Goal: Task Accomplishment & Management: Use online tool/utility

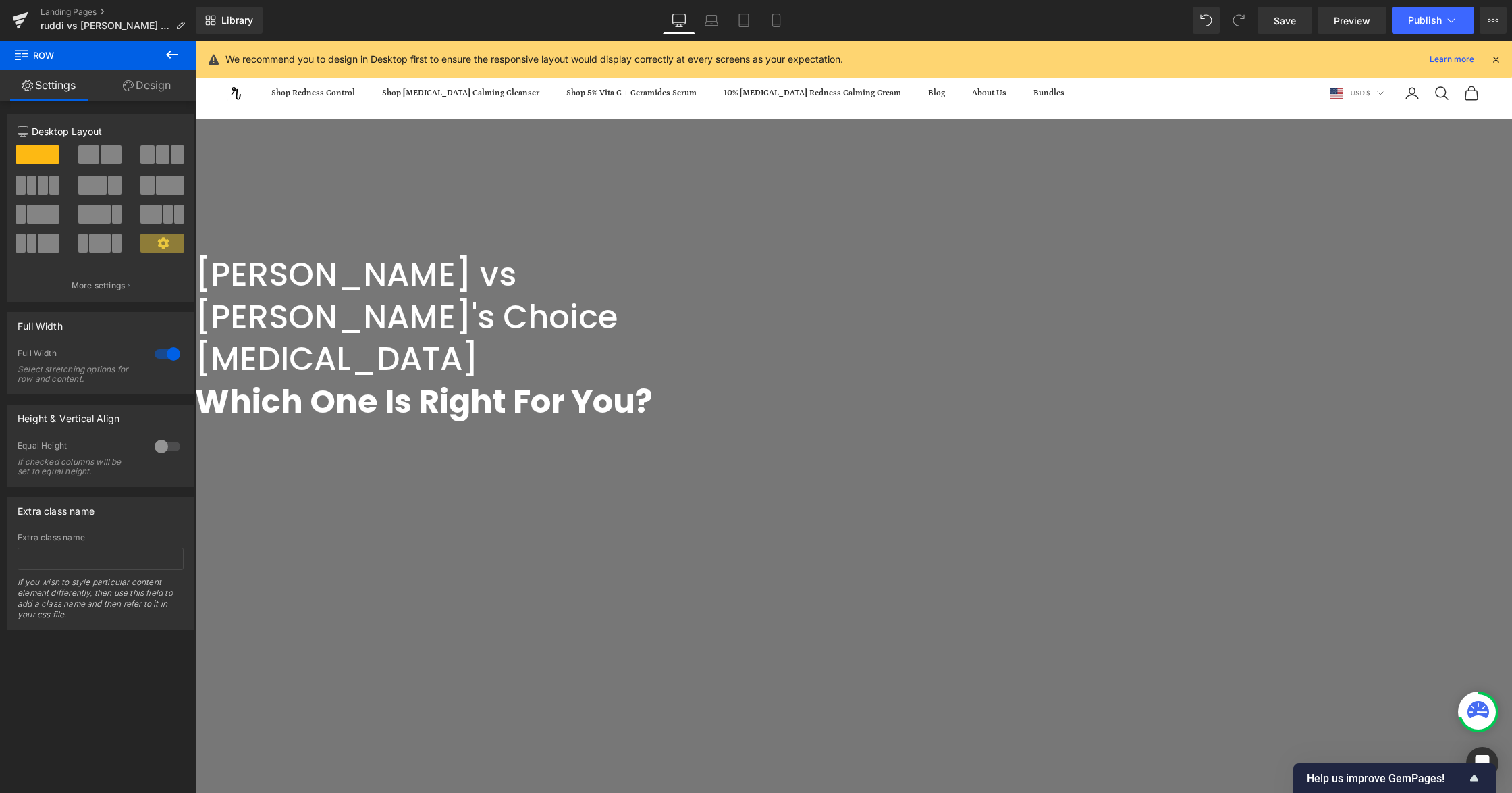
click at [1292, 18] on span "Save" at bounding box center [1285, 20] width 22 height 14
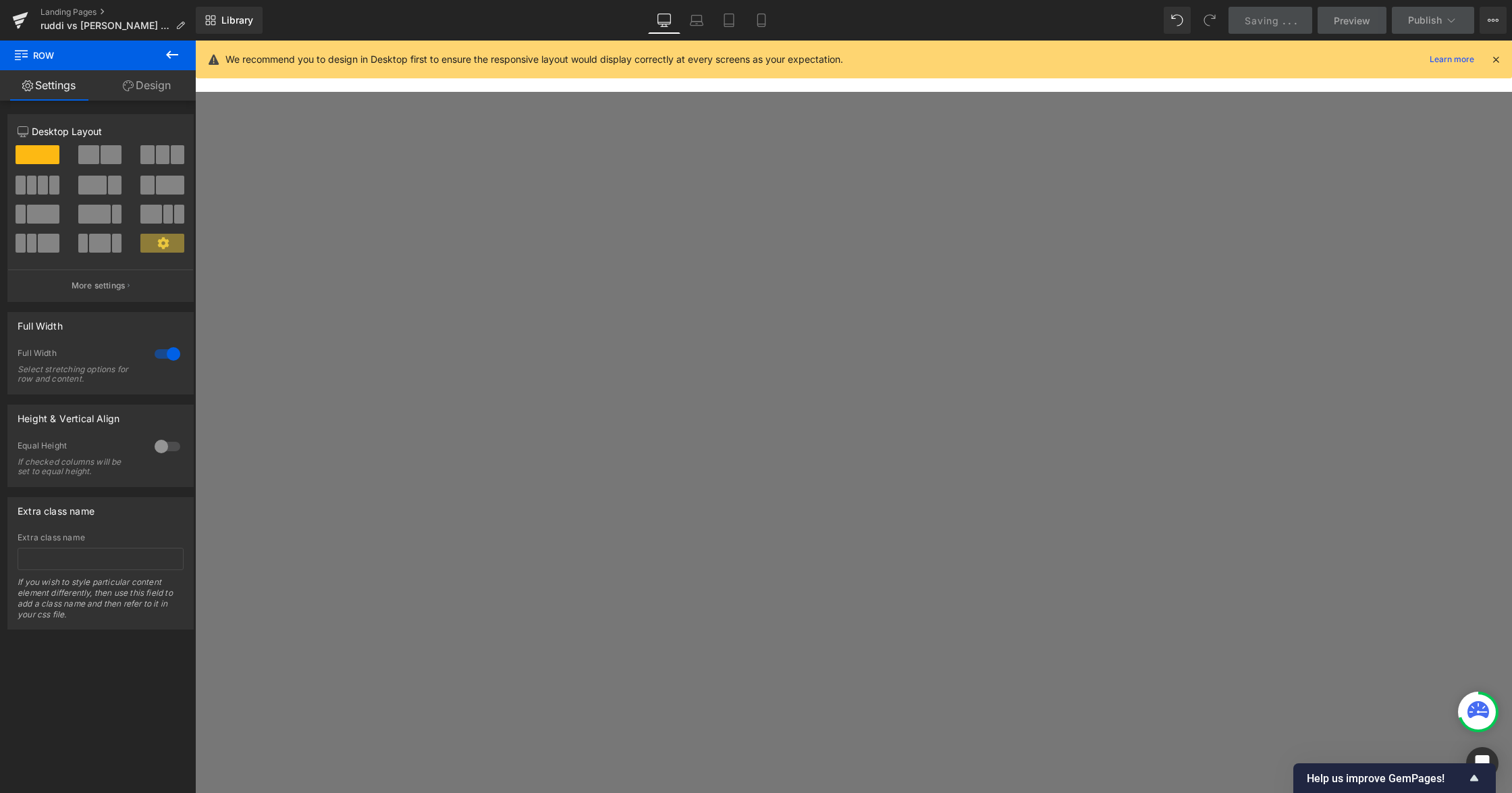
scroll to position [990, 0]
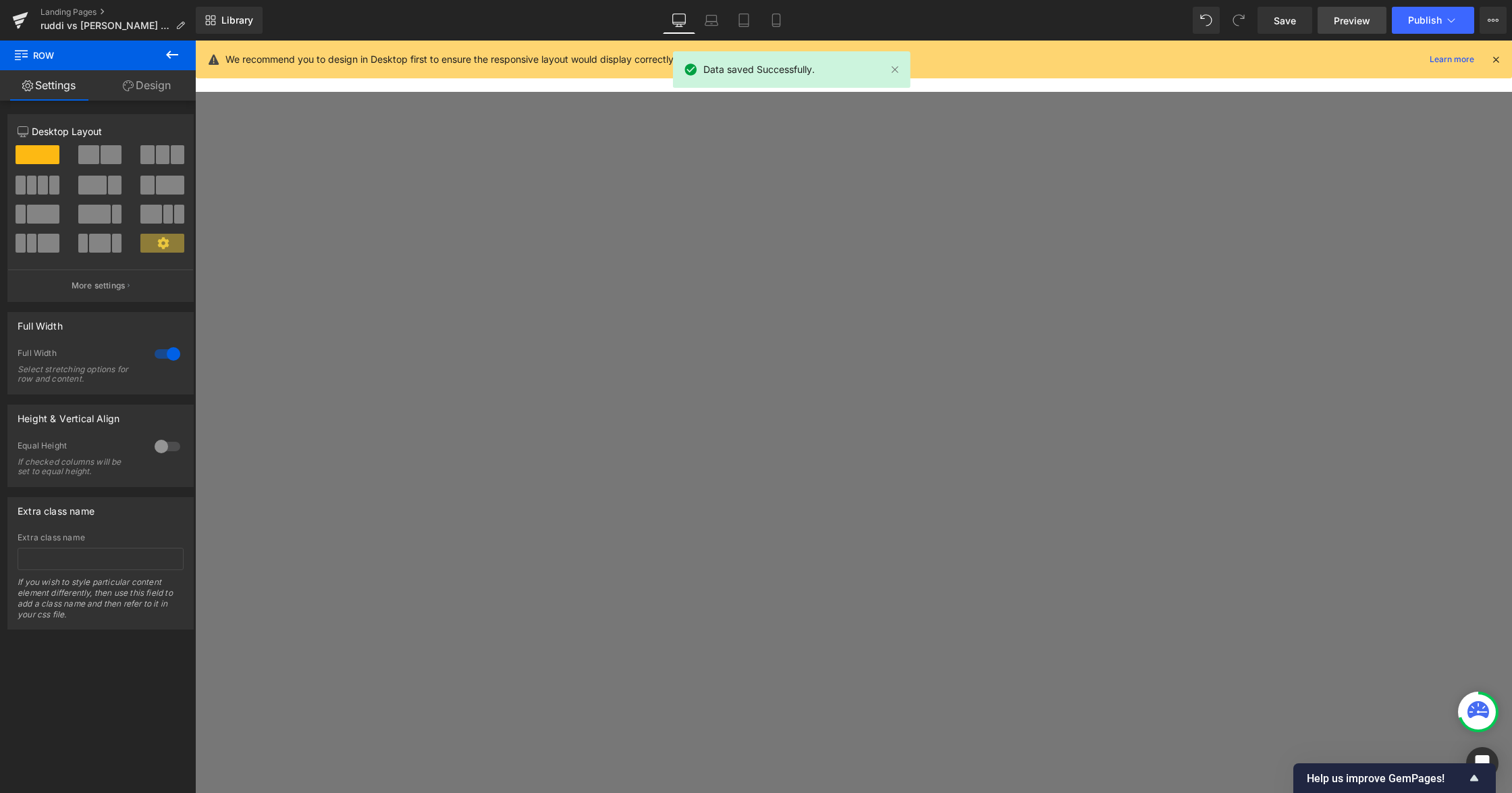
click at [1353, 17] on span "Preview" at bounding box center [1352, 20] width 36 height 14
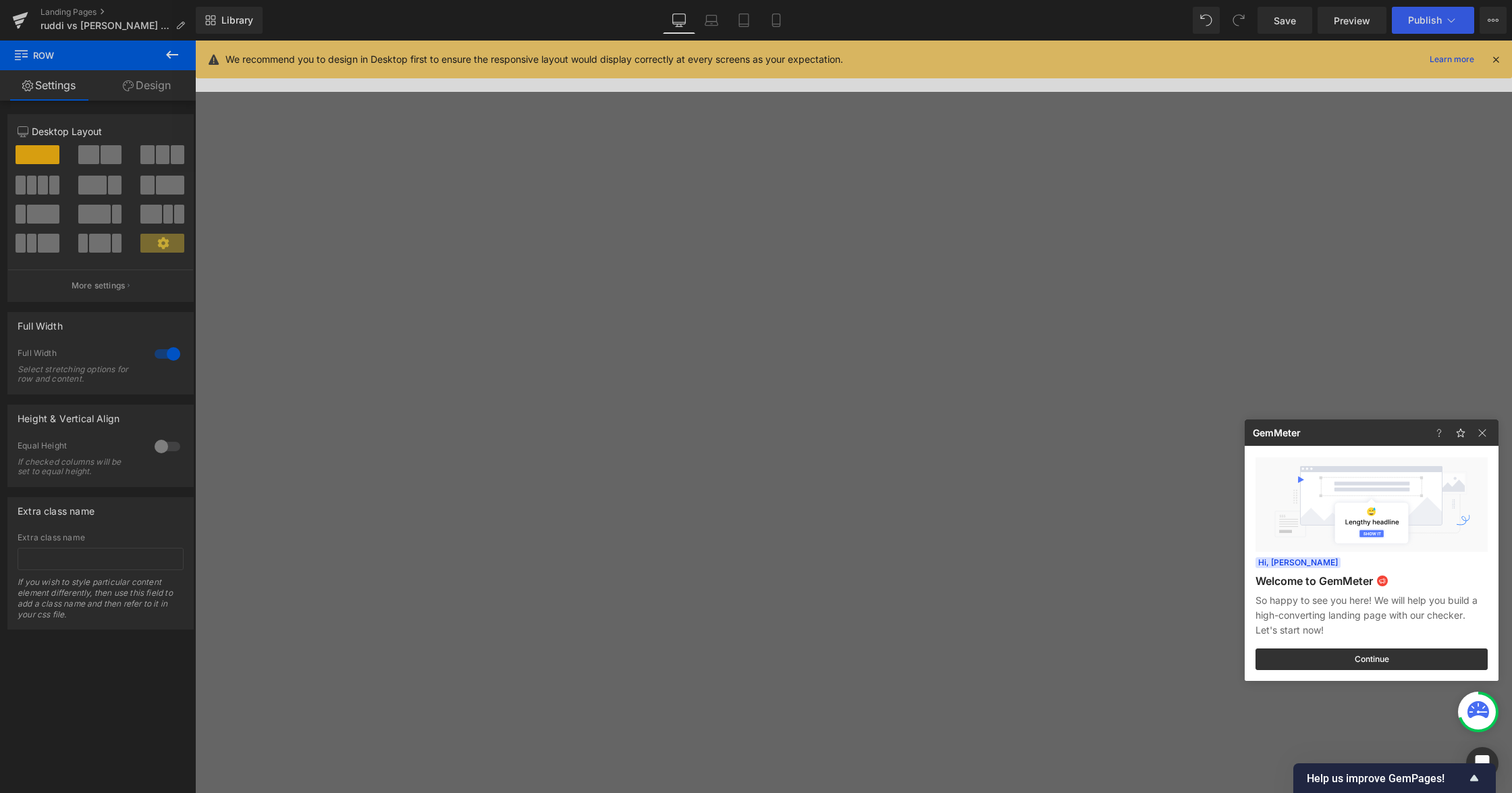
click at [561, 383] on div at bounding box center [756, 396] width 1512 height 793
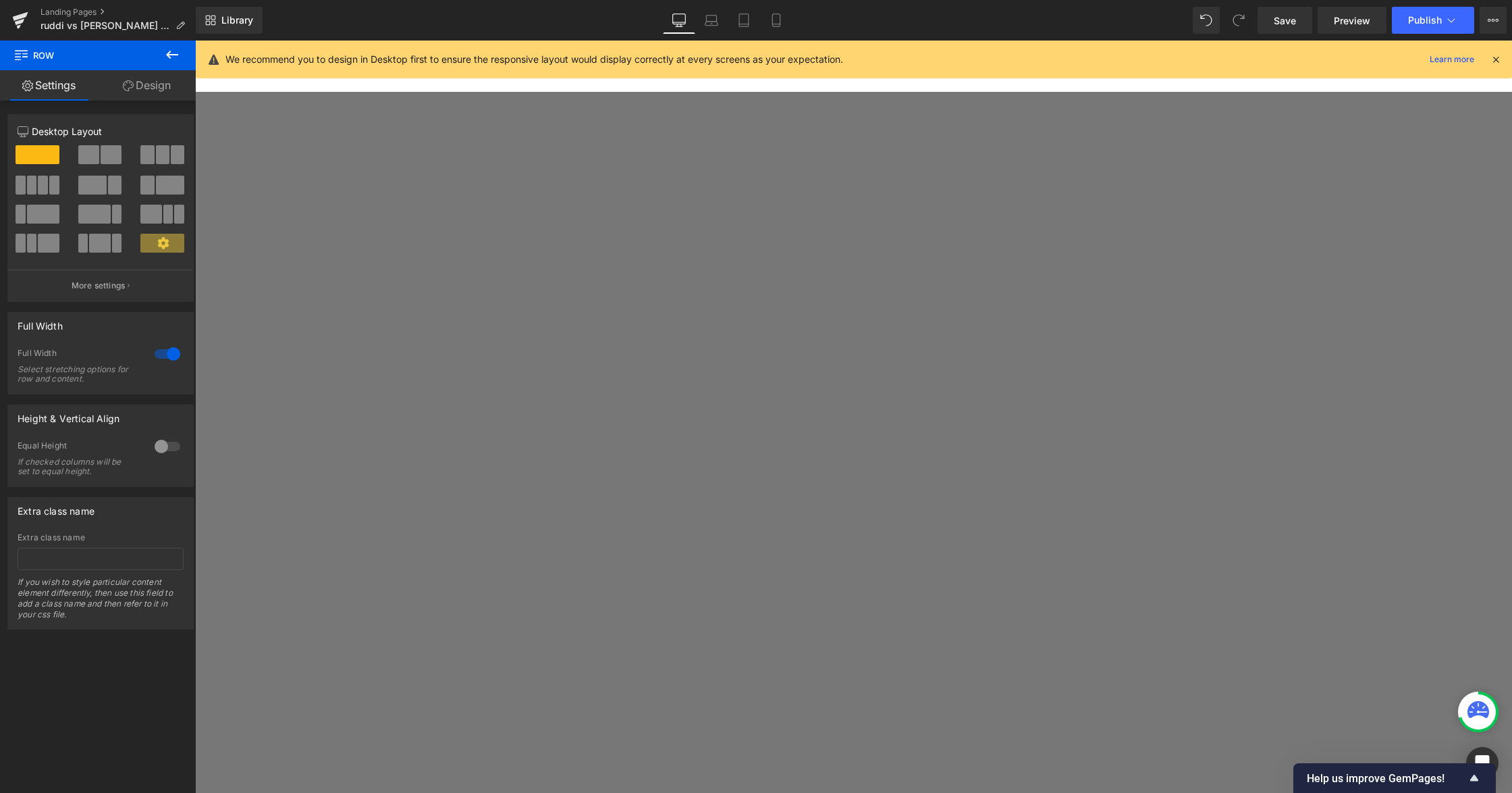
click at [195, 41] on span "Row" at bounding box center [195, 41] width 0 height 0
click at [160, 79] on link "Design" at bounding box center [147, 85] width 98 height 30
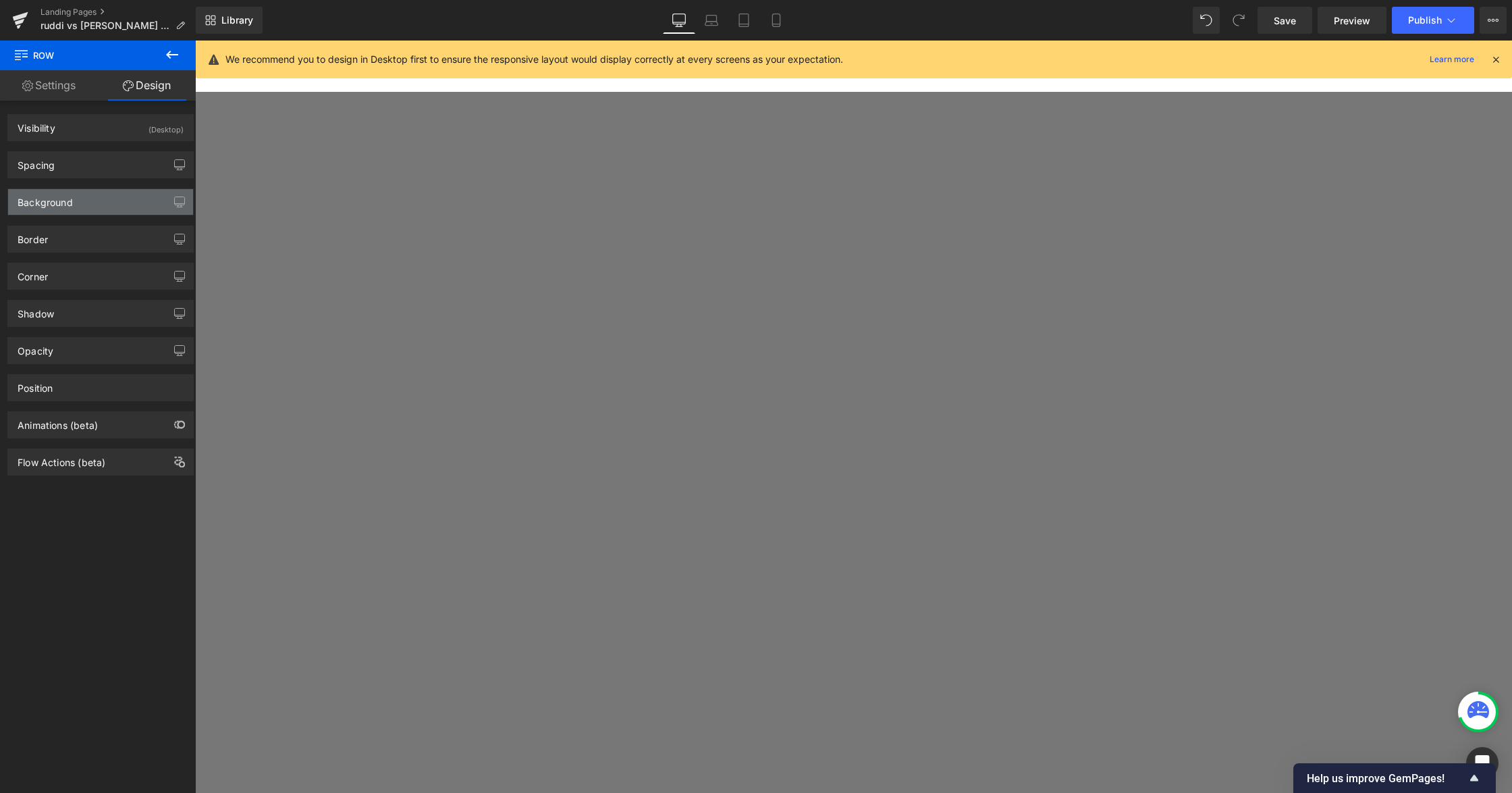
click at [83, 198] on div "Background" at bounding box center [100, 202] width 185 height 25
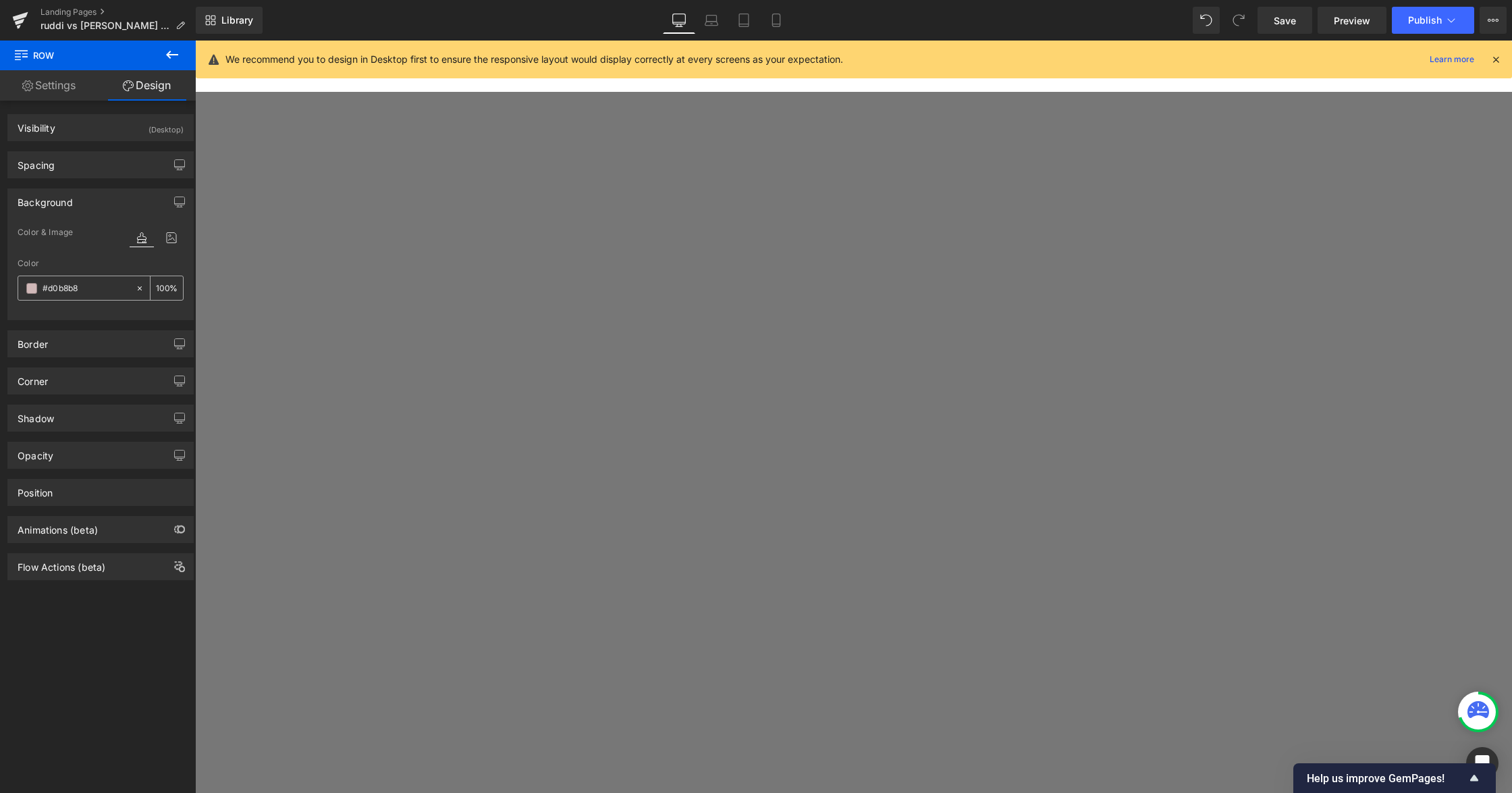
click at [87, 280] on div "#d0b8b8" at bounding box center [77, 288] width 117 height 24
click at [88, 288] on input "#d0b8b8" at bounding box center [85, 289] width 86 height 15
paste input "EBE6E0"
type input "EBE6E0"
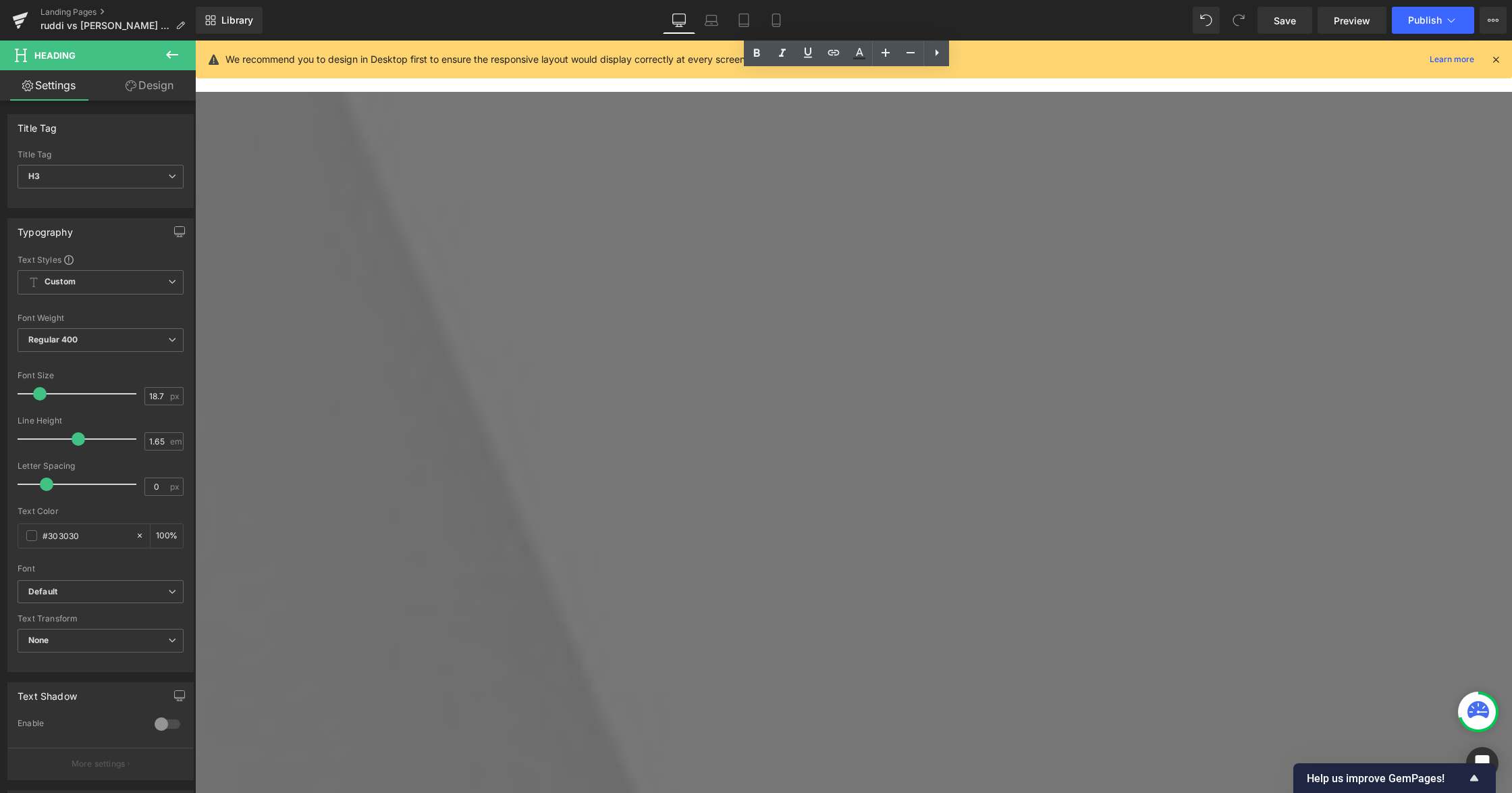
scroll to position [3112, 0]
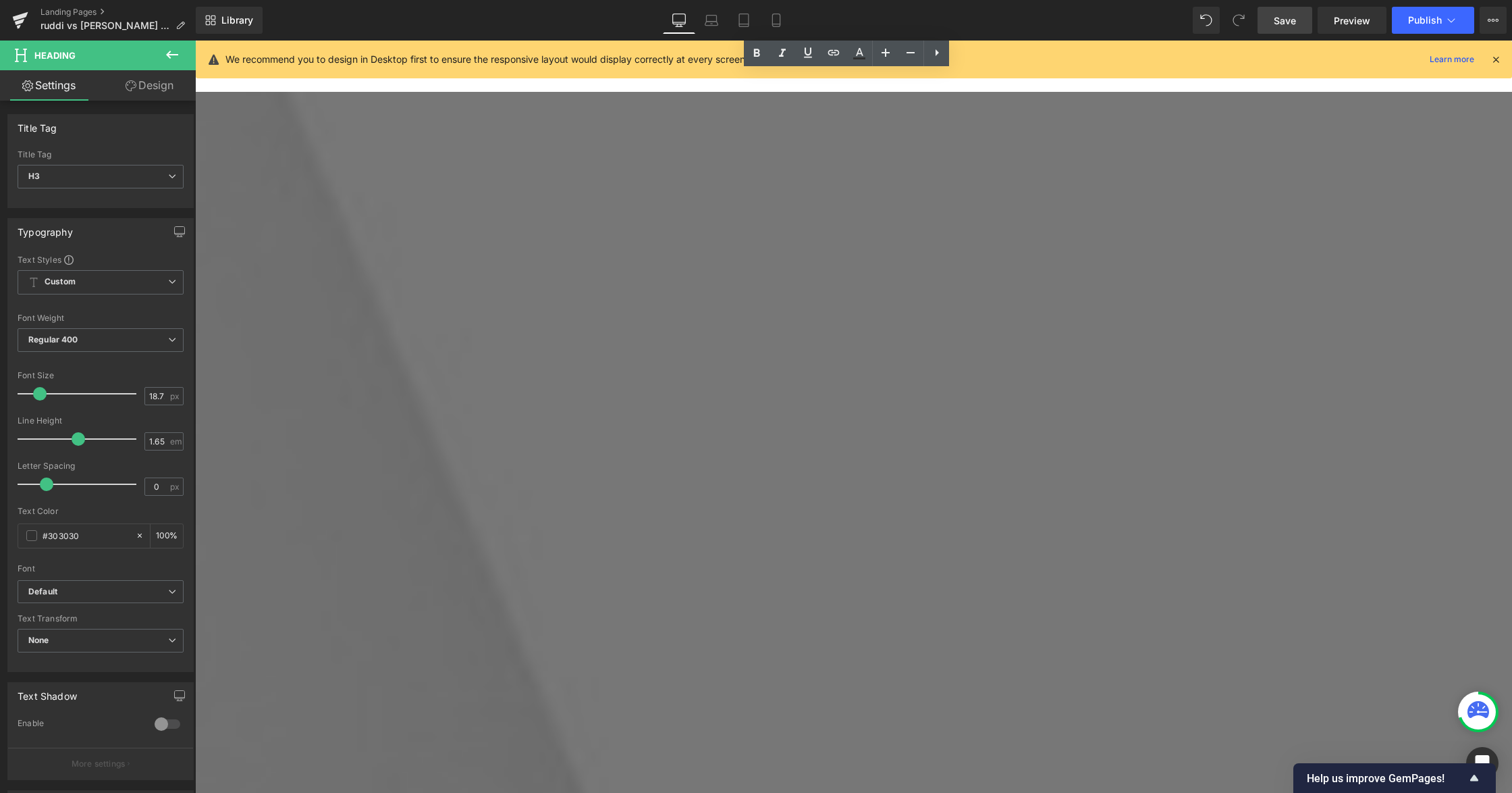
click at [1276, 14] on span "Save" at bounding box center [1285, 20] width 22 height 14
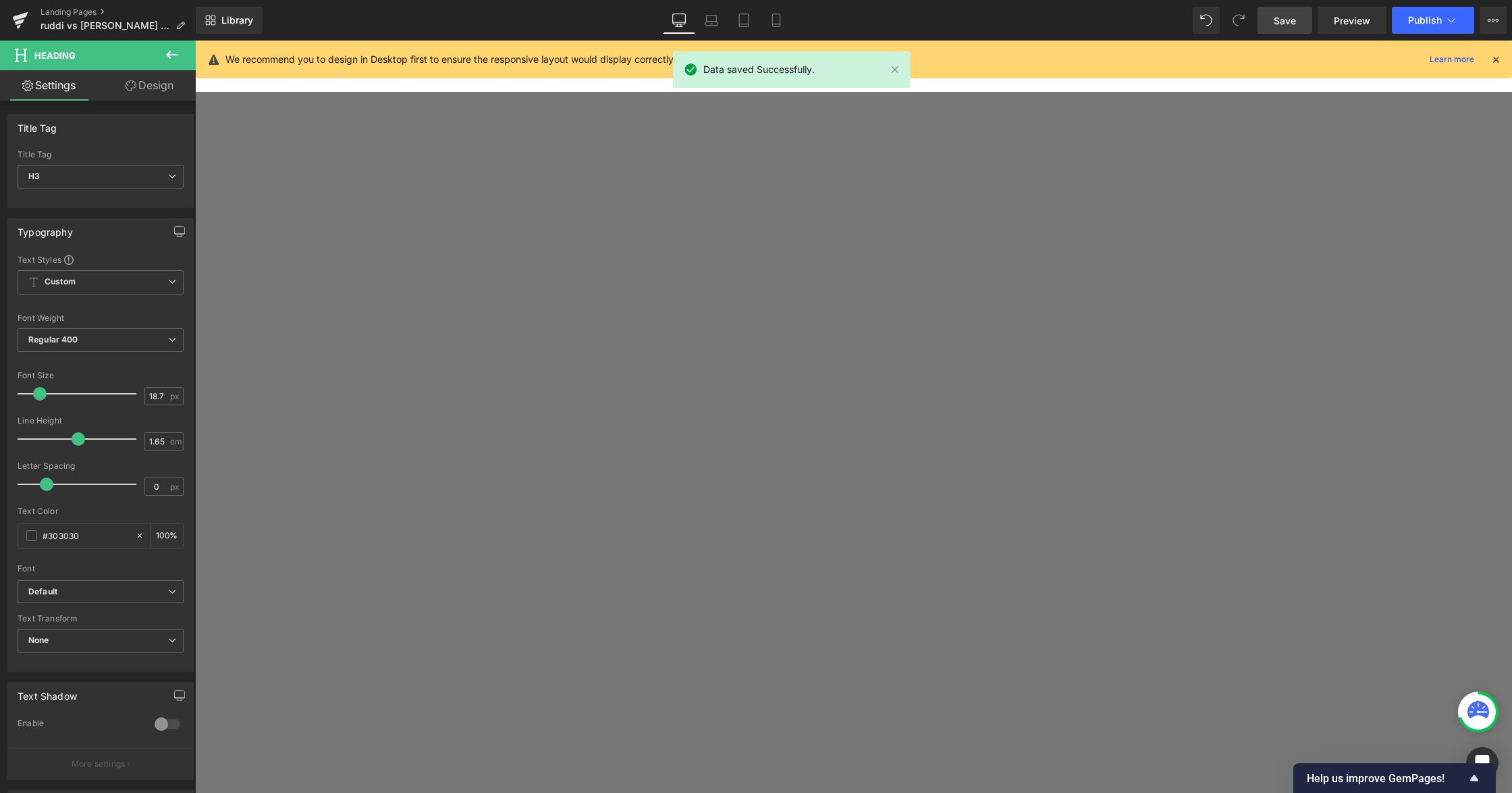
scroll to position [1040, 0]
click at [1416, 781] on span "Help us improve GemPages!" at bounding box center [1386, 778] width 160 height 13
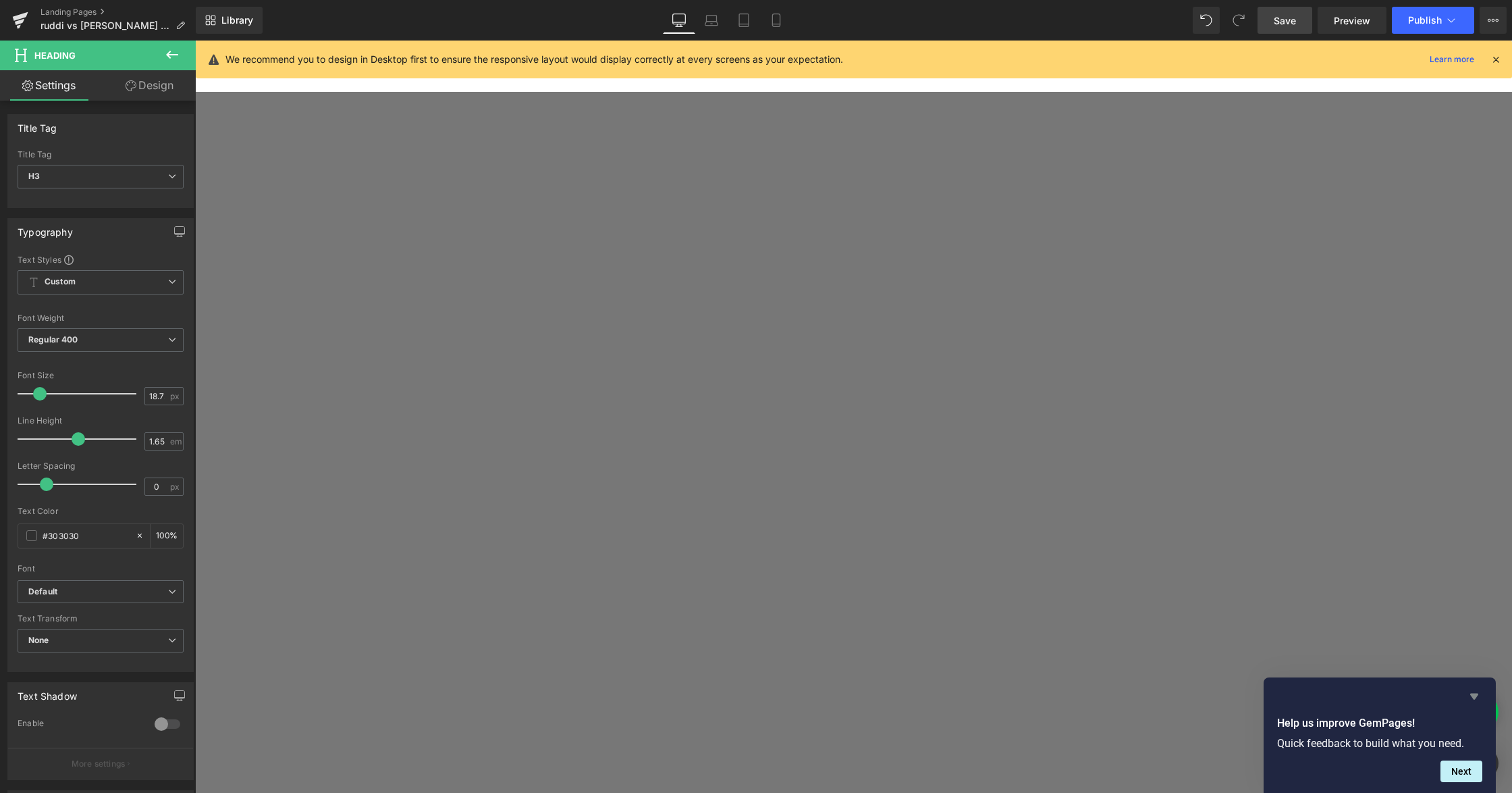
click at [1472, 703] on div "Help us improve GemPages! Quick feedback to build what you need. Next" at bounding box center [1379, 735] width 205 height 94
click at [1482, 687] on div "Help us improve GemPages! Quick feedback to build what you need. Next" at bounding box center [1379, 735] width 232 height 116
click at [1475, 698] on icon "Hide survey" at bounding box center [1475, 696] width 8 height 6
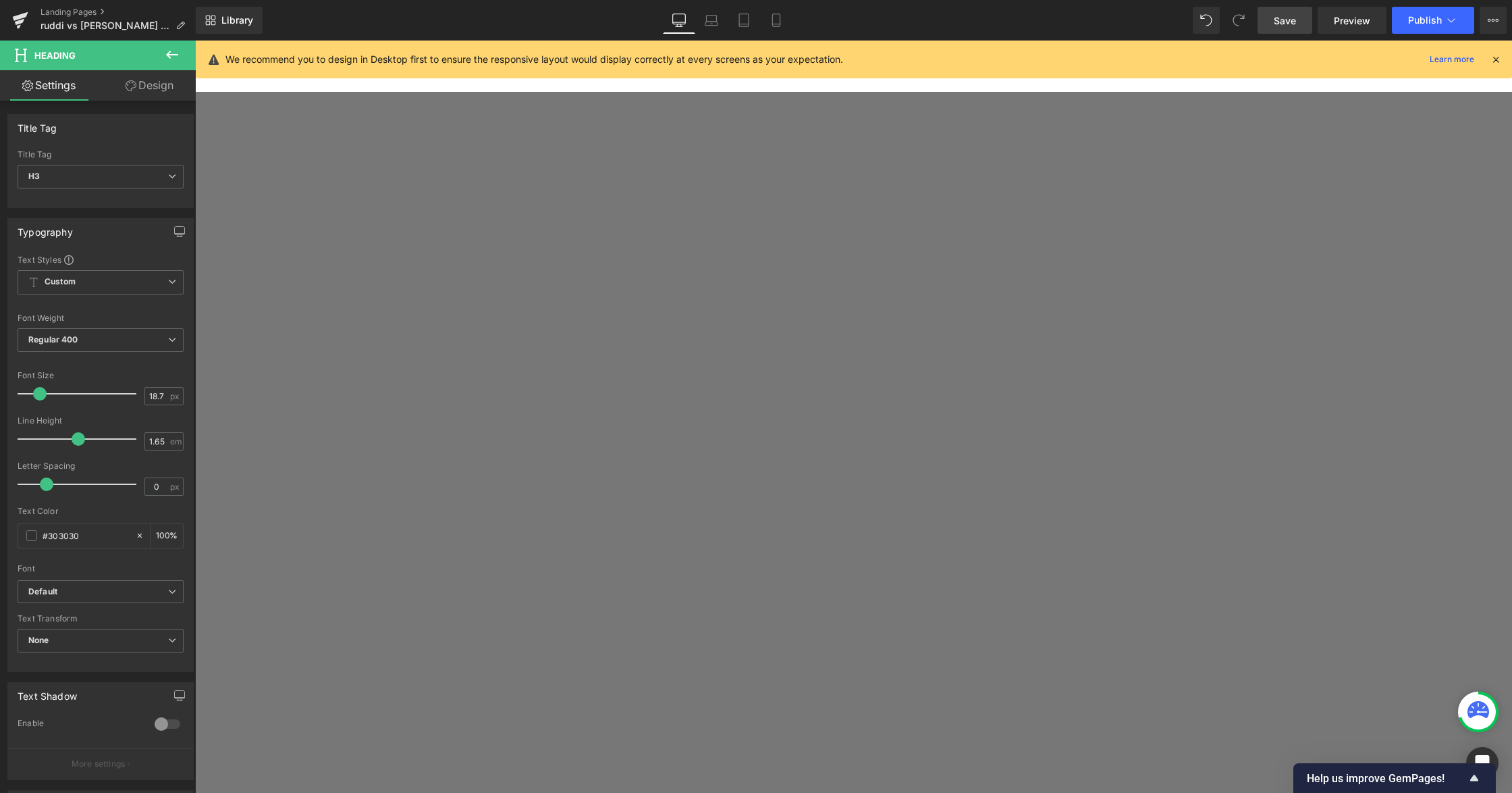
click at [1480, 714] on icon at bounding box center [1479, 709] width 22 height 17
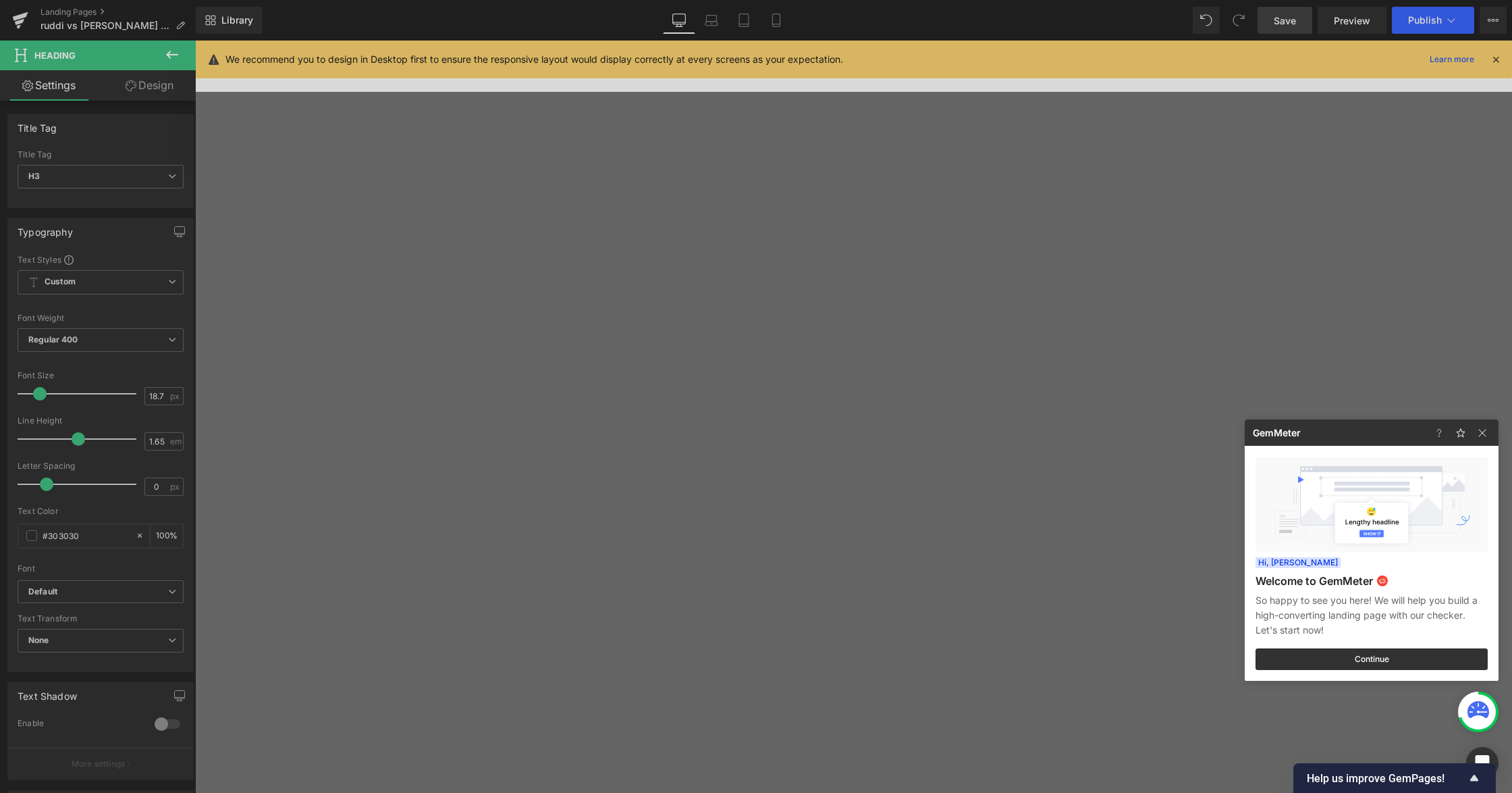
click at [1482, 720] on icon at bounding box center [1479, 712] width 22 height 22
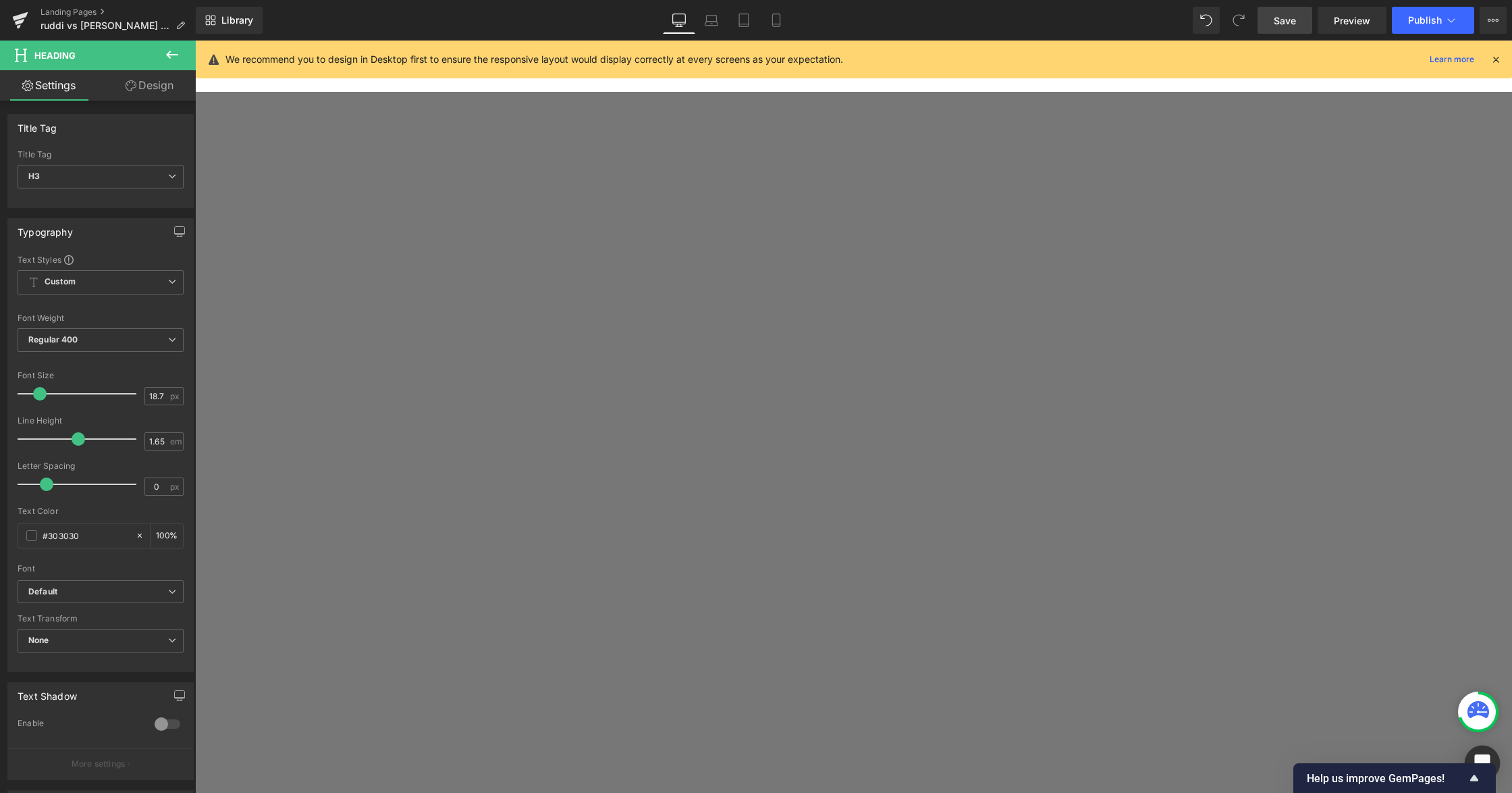
click at [1482, 751] on div "Open Intercom Messenger" at bounding box center [1482, 763] width 35 height 35
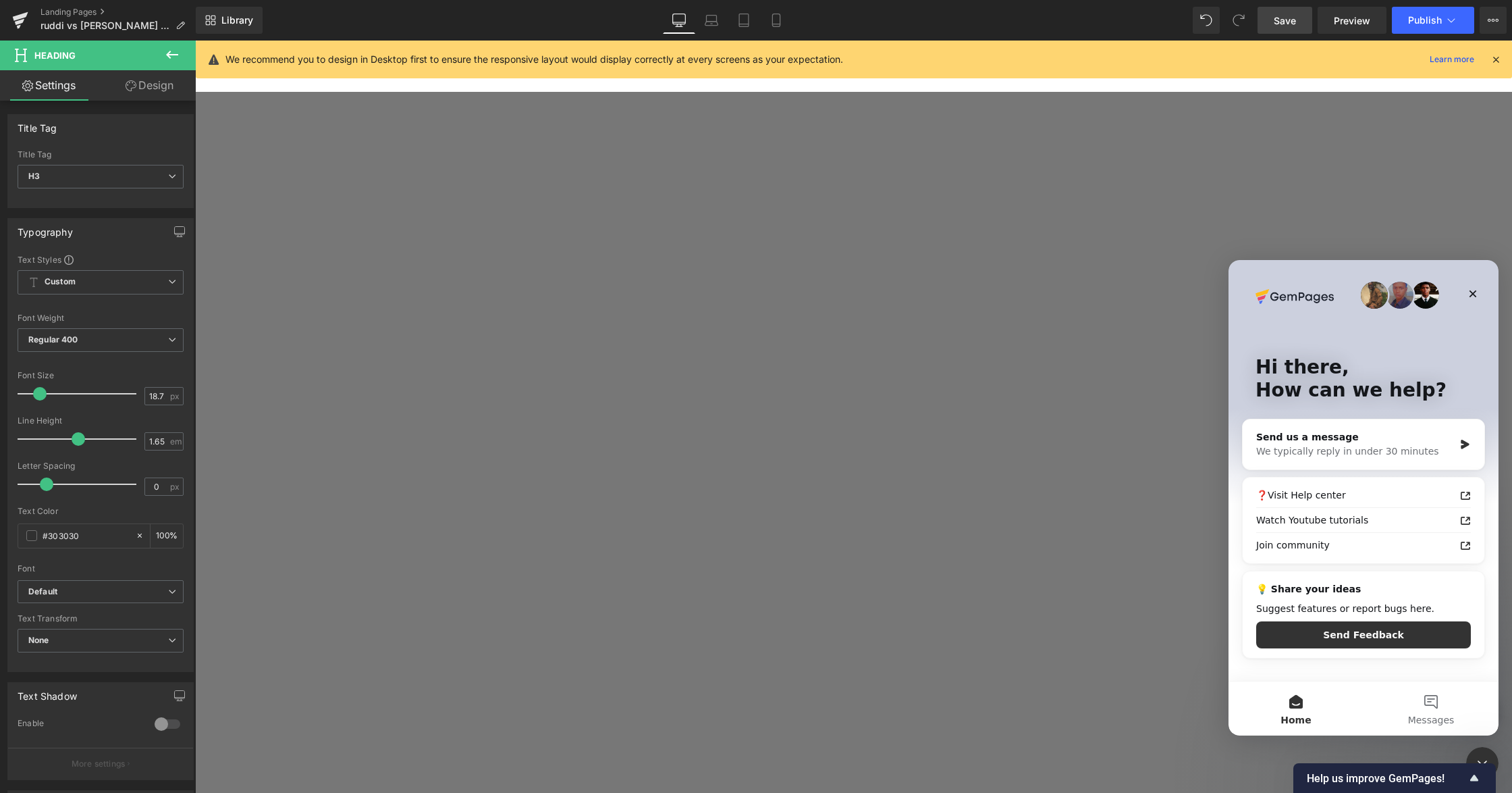
scroll to position [0, 0]
click at [1444, 707] on button "Messages" at bounding box center [1431, 709] width 135 height 54
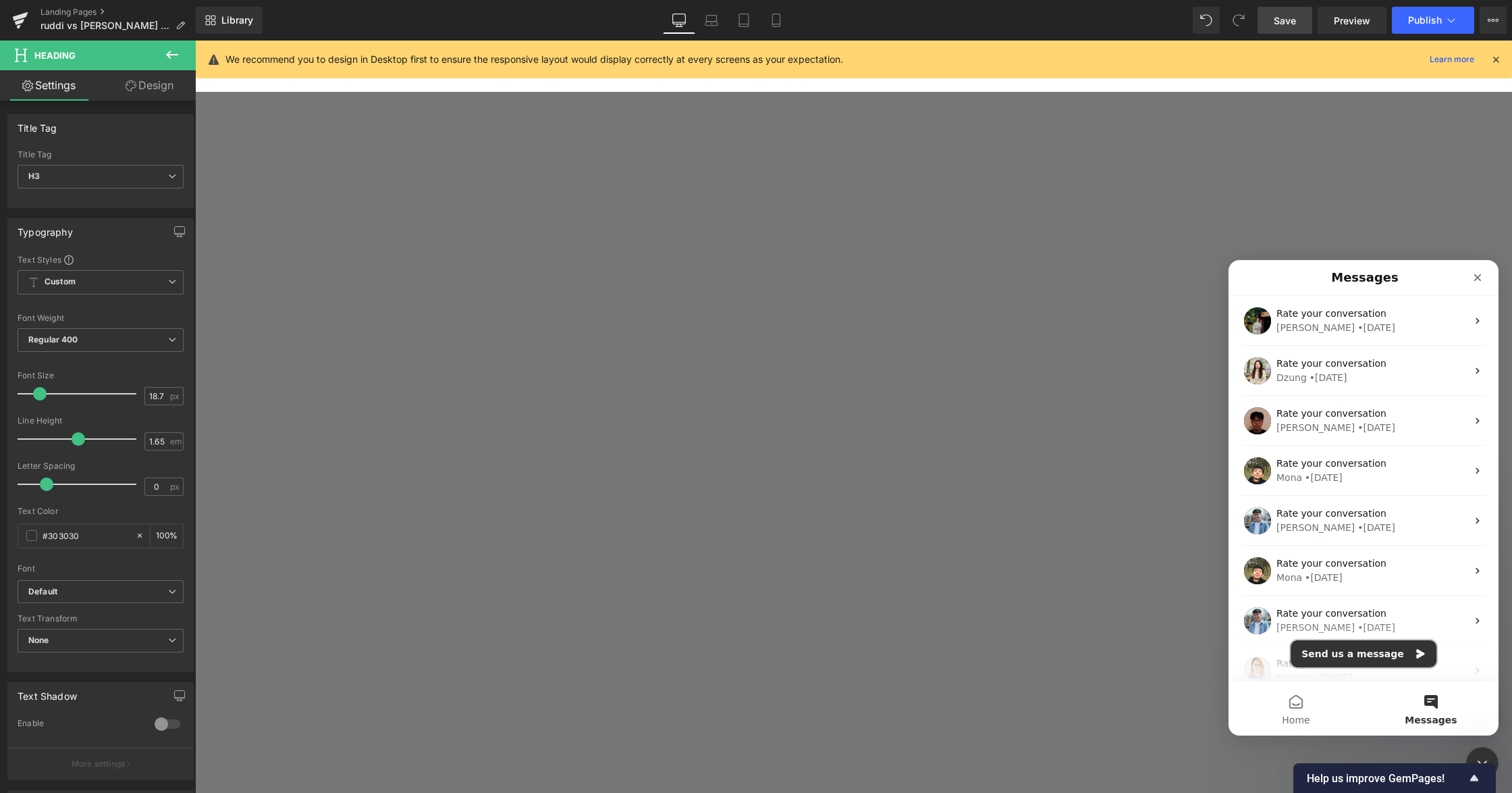
click at [1381, 653] on button "Send us a message" at bounding box center [1363, 654] width 146 height 27
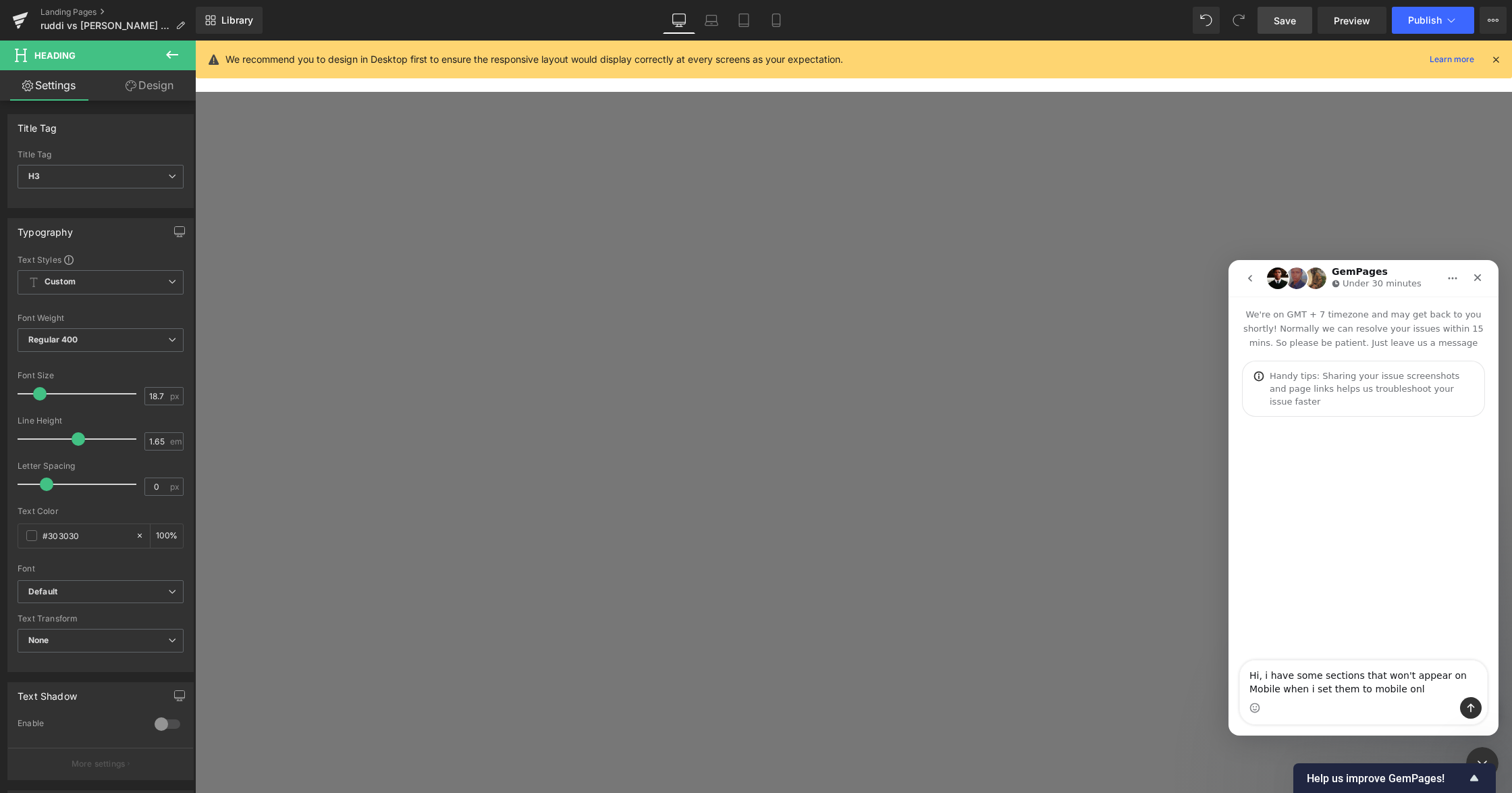
type textarea "Hi, i have some sections that won't appear on Mobile when i set them to mobile …"
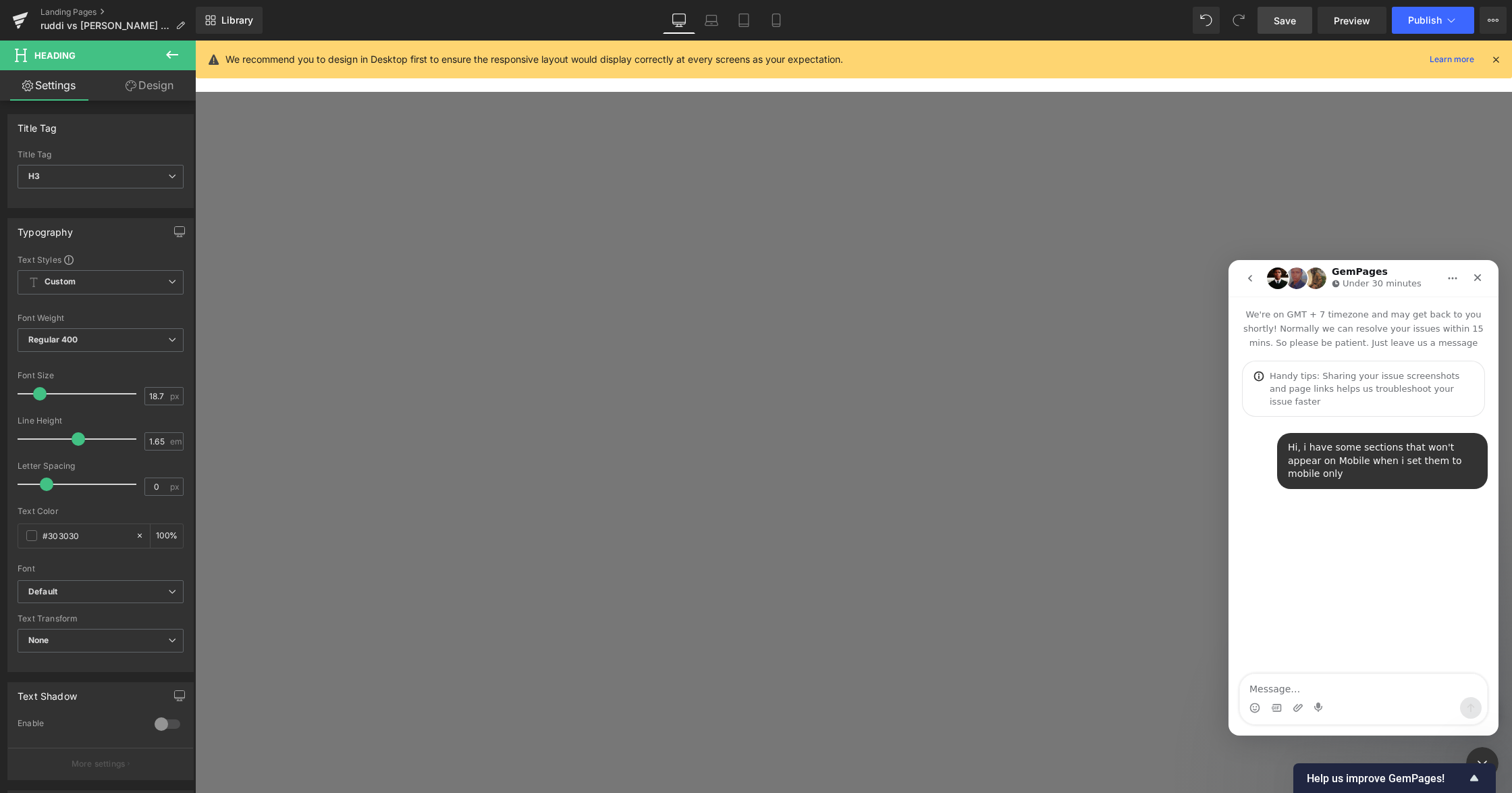
click at [962, 234] on div at bounding box center [756, 376] width 1512 height 752
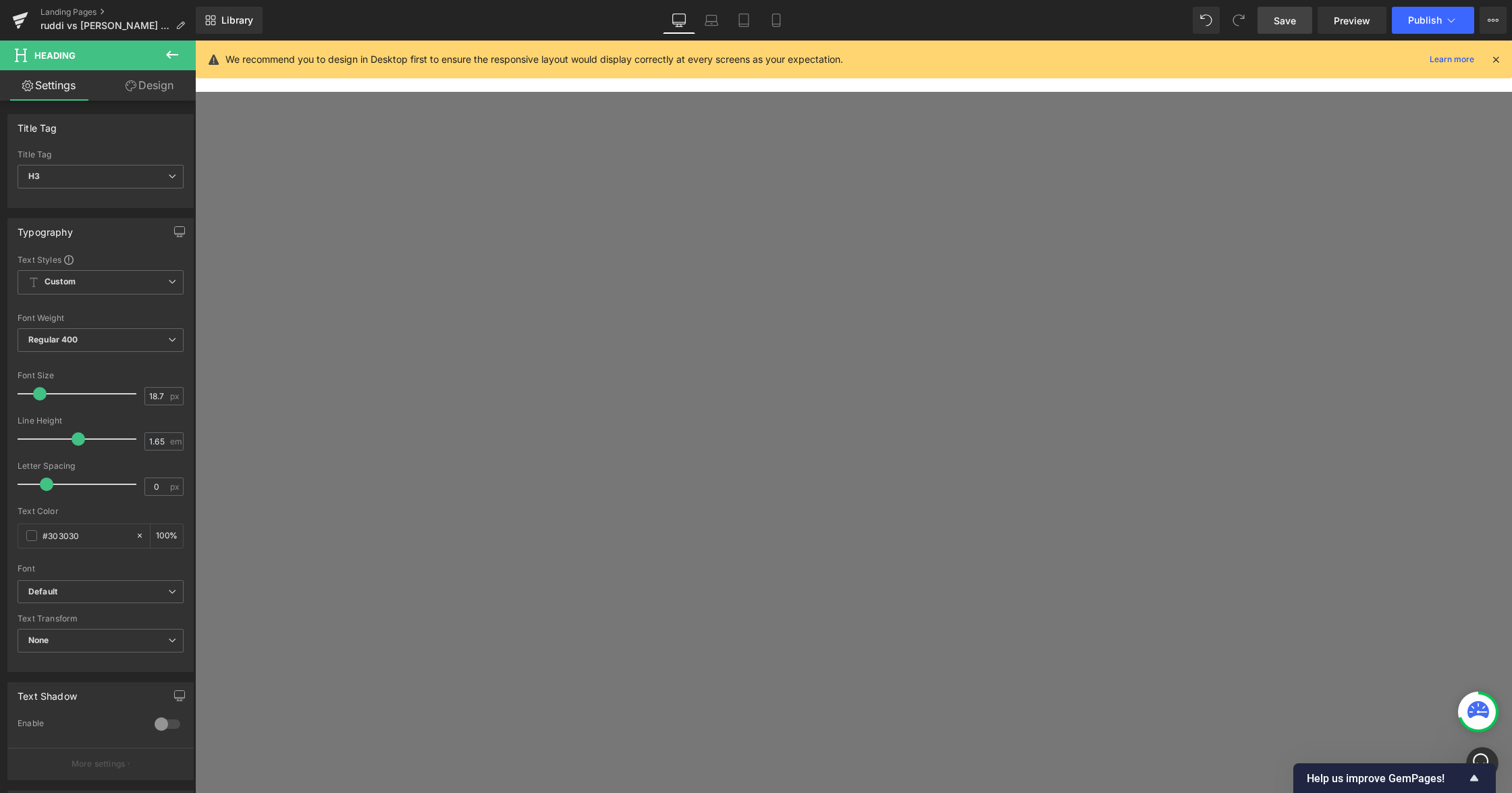
click at [195, 41] on icon at bounding box center [195, 41] width 0 height 0
click at [195, 41] on link at bounding box center [195, 41] width 0 height 0
drag, startPoint x: 225, startPoint y: 495, endPoint x: 211, endPoint y: 356, distance: 139.7
click at [195, 41] on span "Row" at bounding box center [195, 41] width 0 height 0
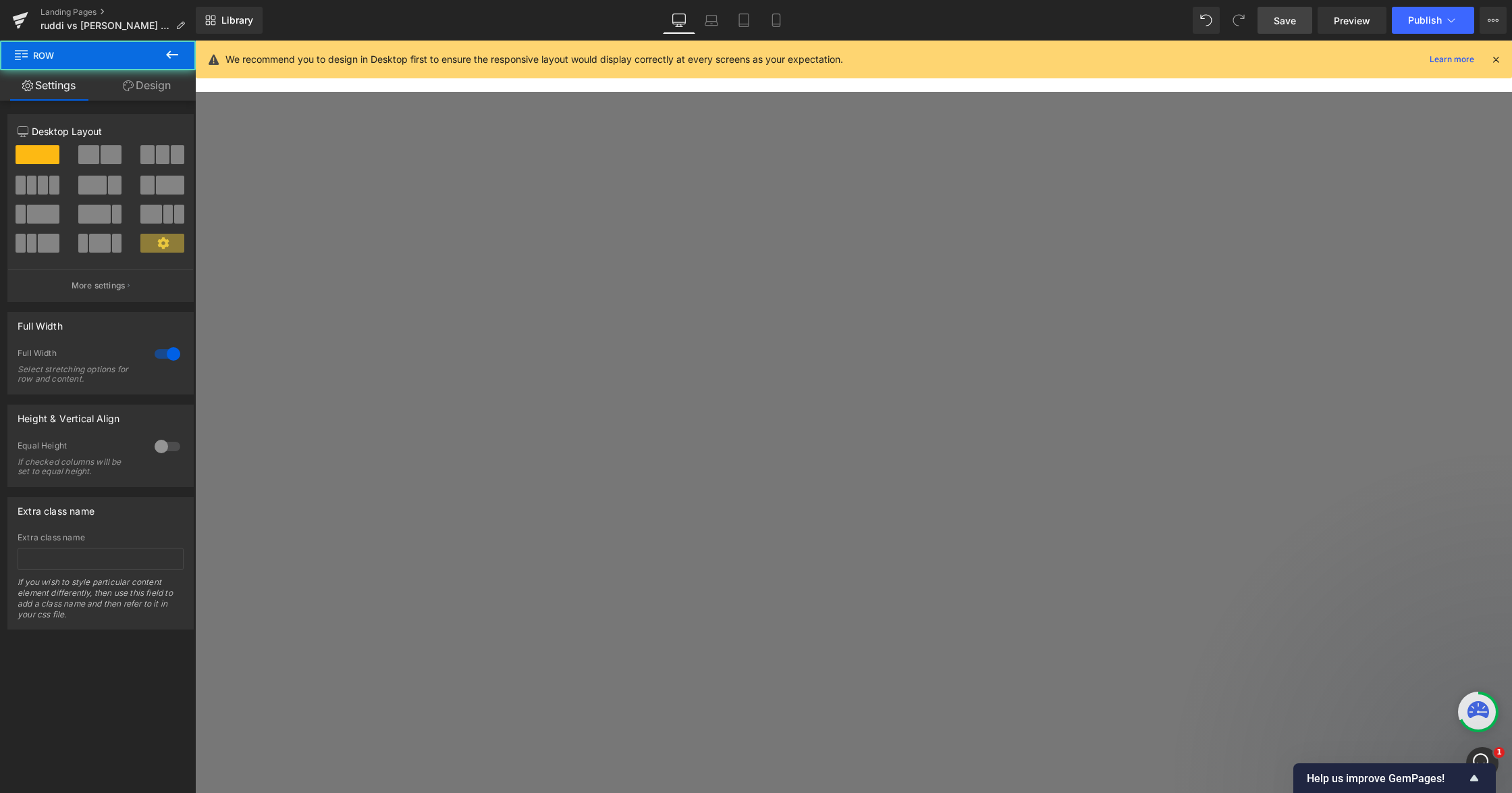
click at [153, 77] on link "Design" at bounding box center [147, 85] width 98 height 30
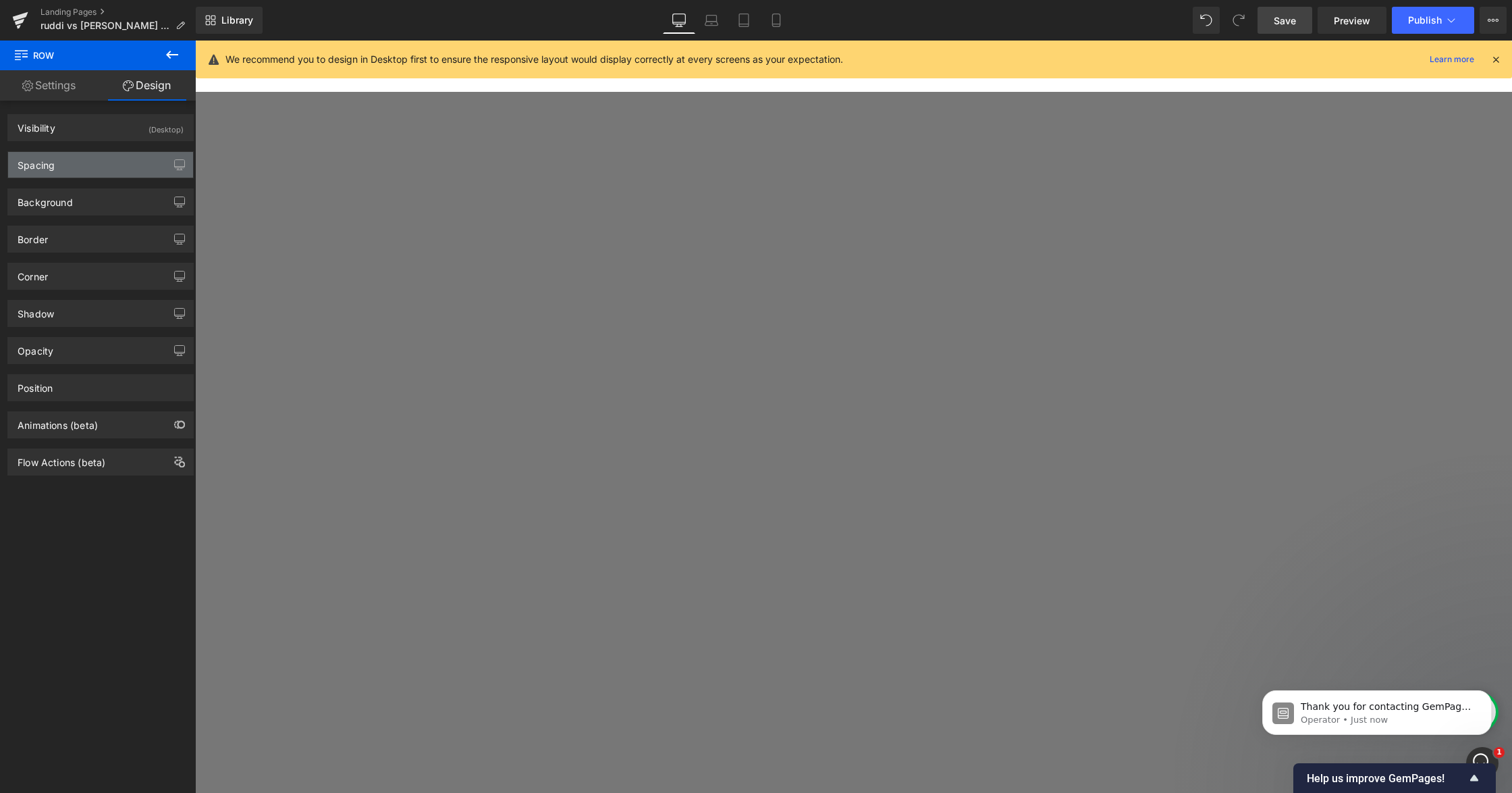
click at [104, 155] on div "Spacing" at bounding box center [100, 165] width 185 height 25
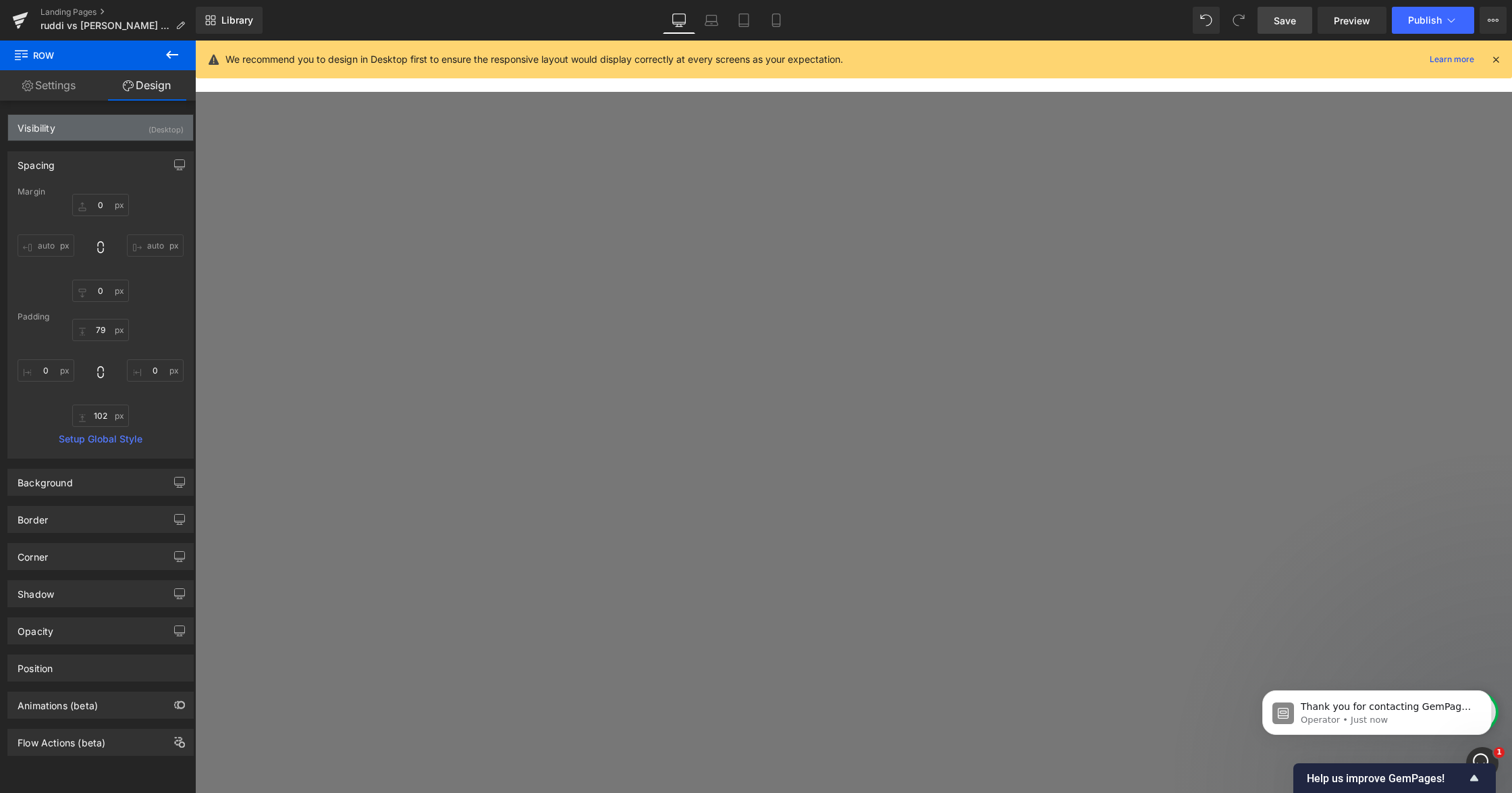
click at [101, 136] on div "Visibility (Desktop)" at bounding box center [100, 128] width 185 height 25
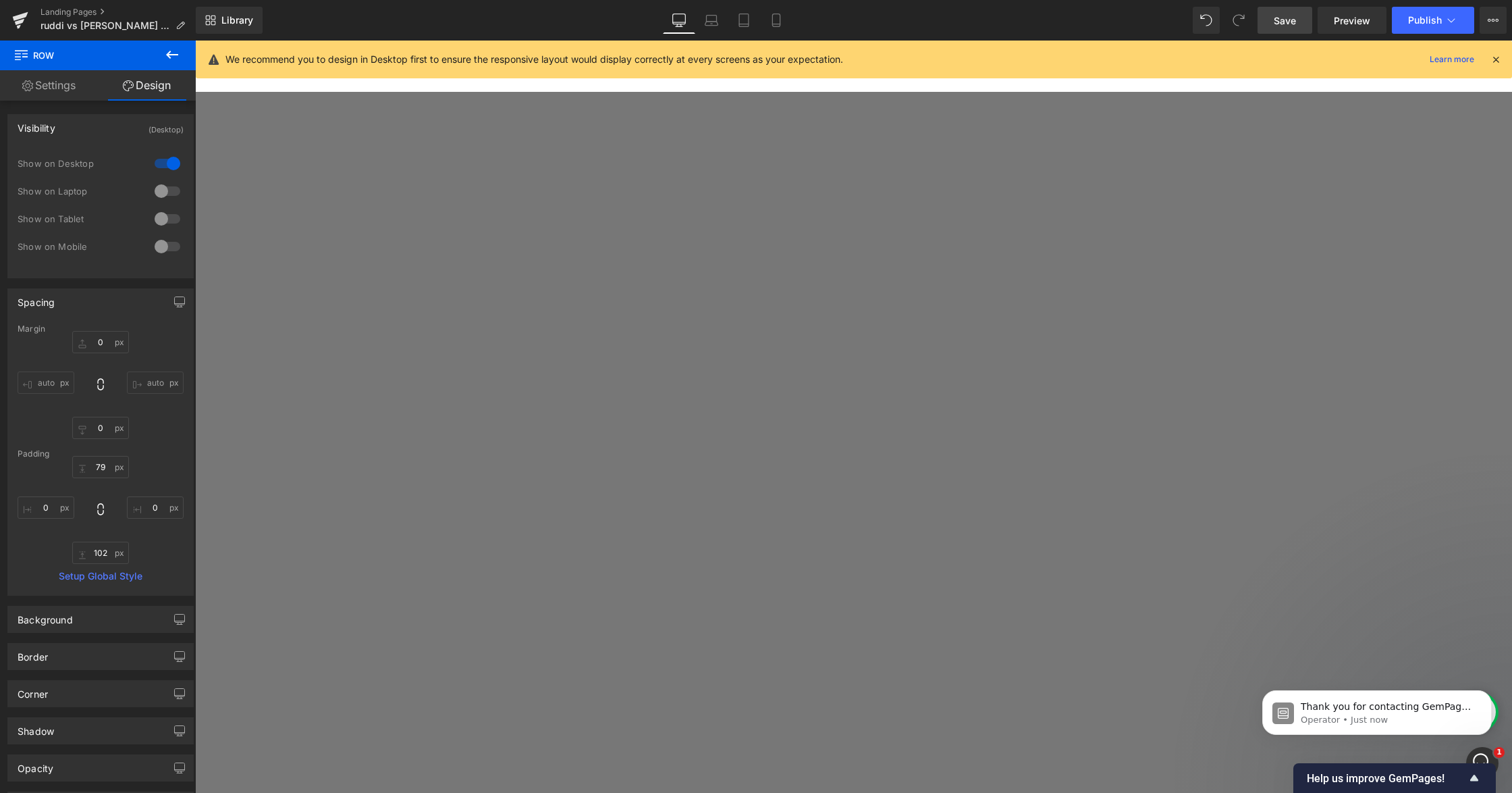
click at [95, 133] on div "Visibility (Desktop)" at bounding box center [100, 128] width 185 height 25
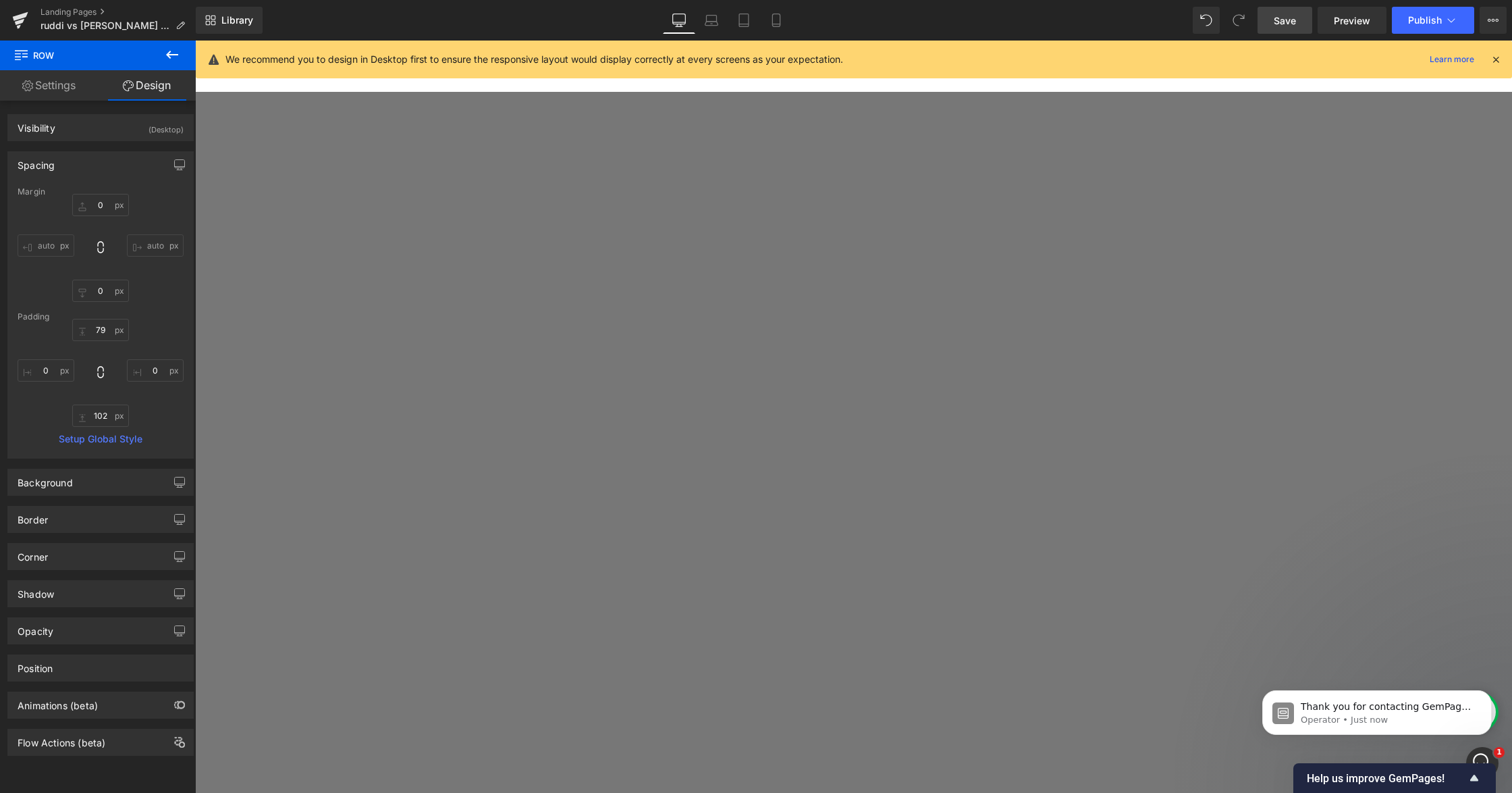
click at [98, 160] on div "Spacing" at bounding box center [100, 165] width 185 height 25
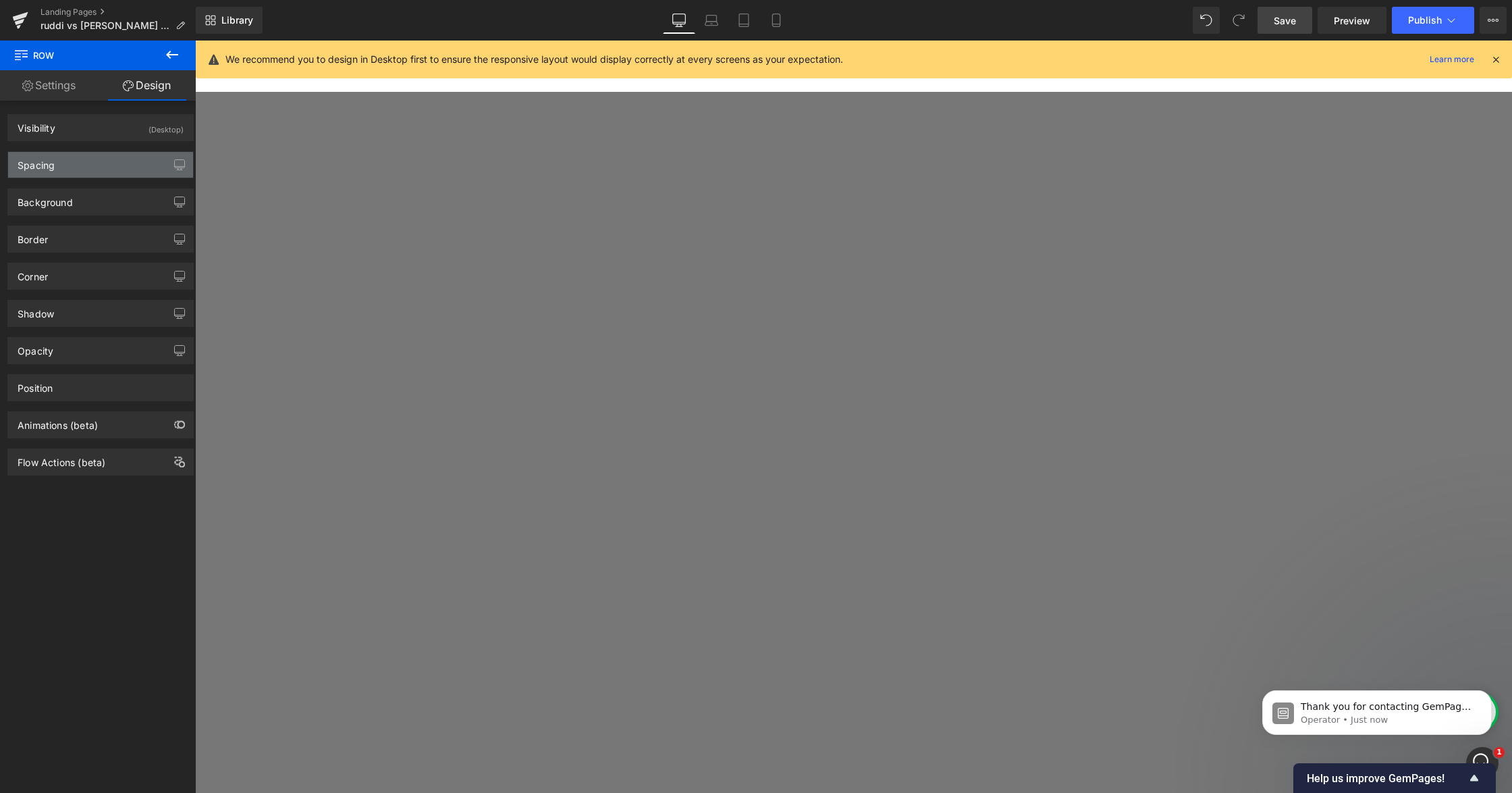
click at [98, 160] on div "Spacing" at bounding box center [100, 165] width 185 height 25
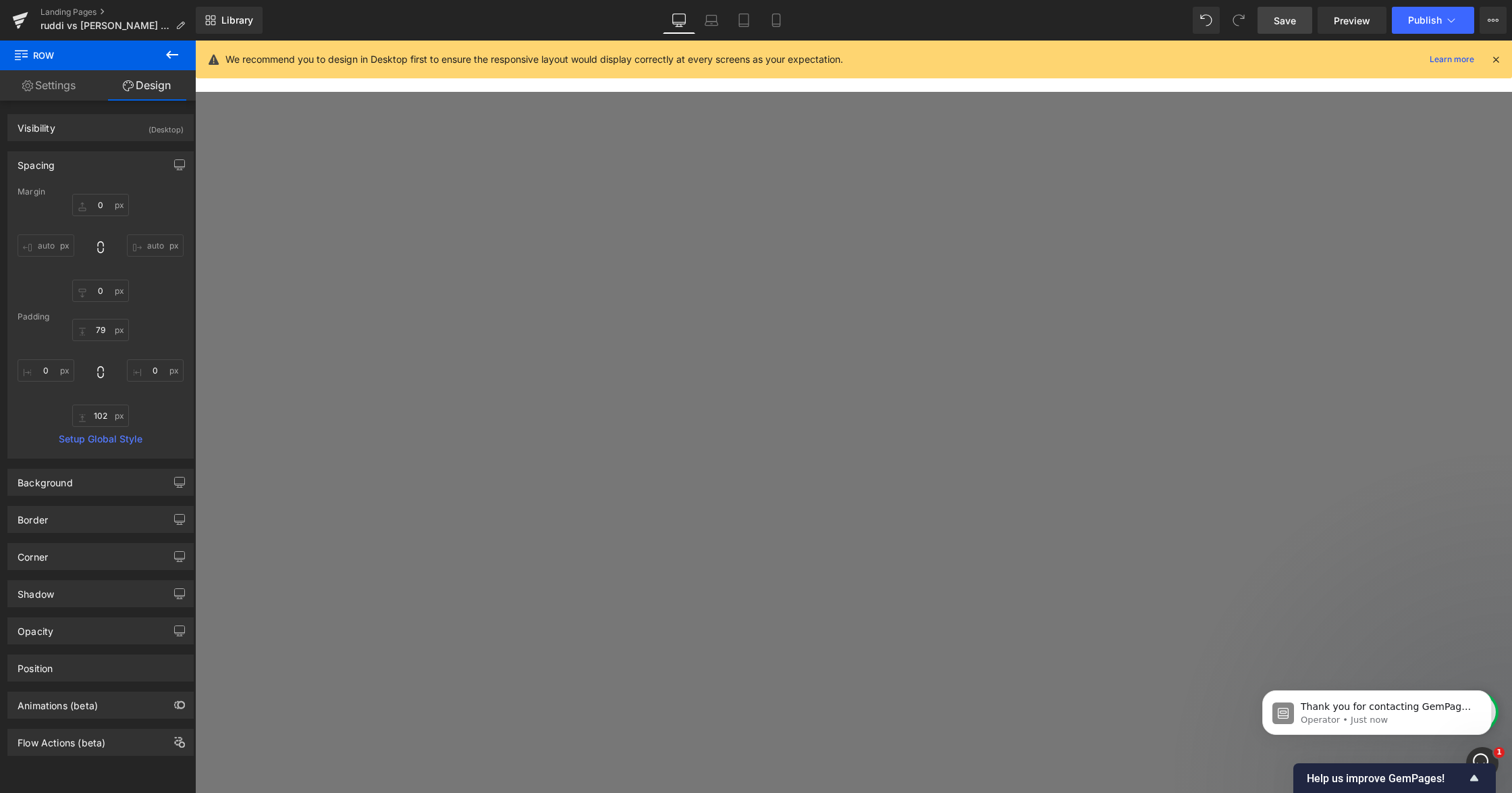
click at [98, 160] on div "Spacing" at bounding box center [100, 165] width 185 height 25
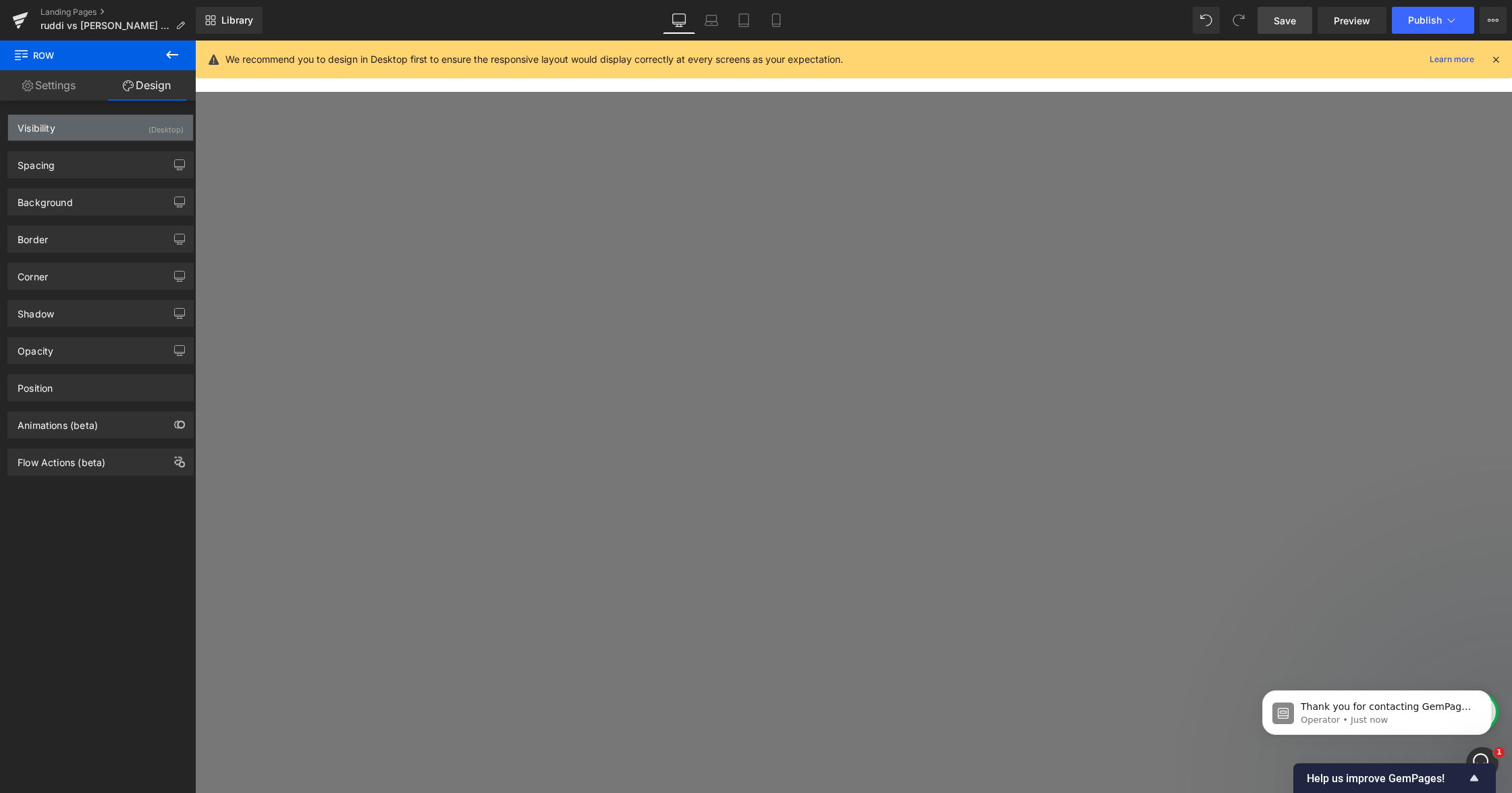
click at [112, 133] on div "Visibility (Desktop)" at bounding box center [100, 128] width 185 height 25
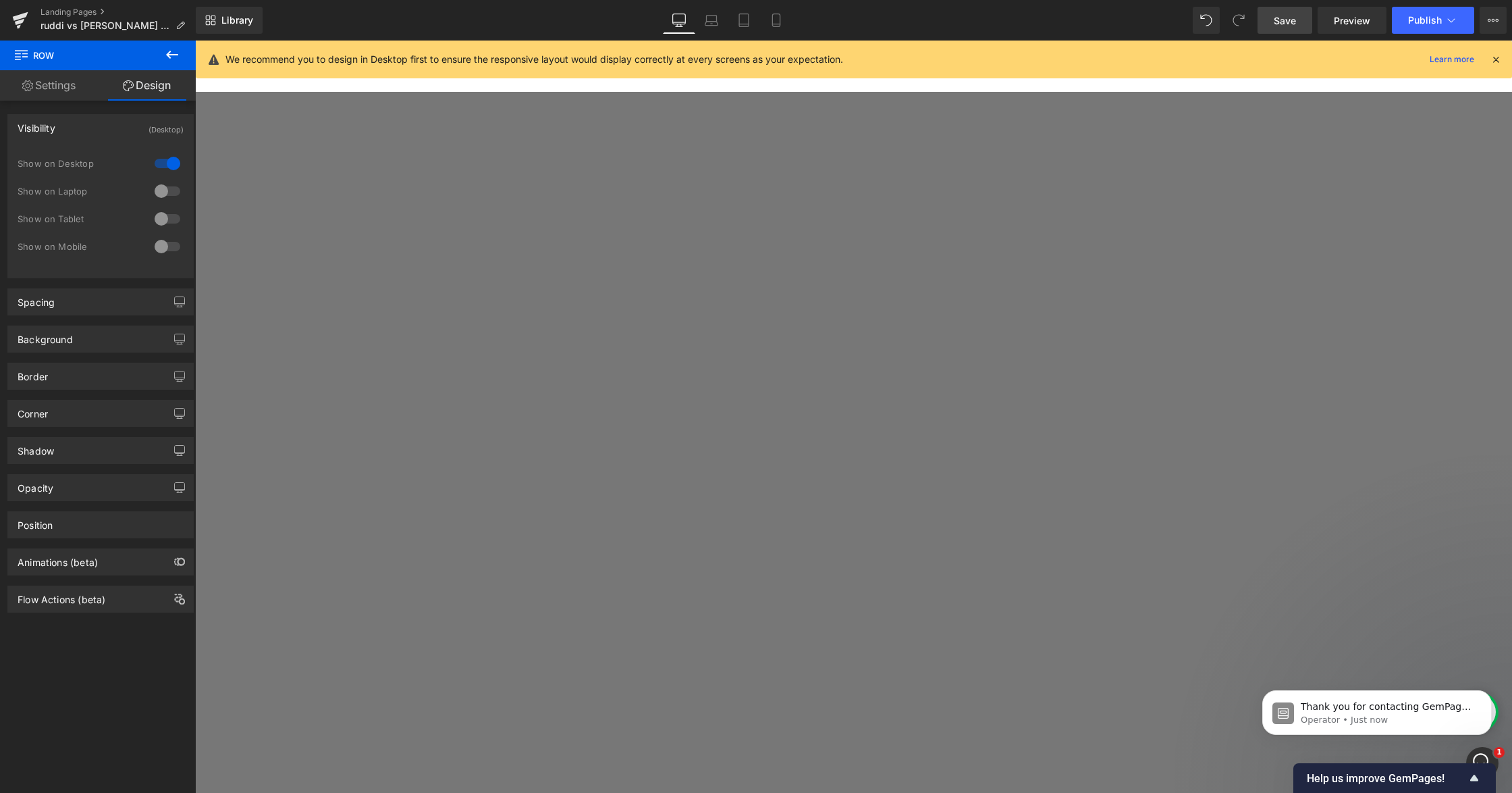
click at [157, 239] on div at bounding box center [167, 247] width 32 height 22
drag, startPoint x: 1302, startPoint y: 22, endPoint x: 695, endPoint y: 52, distance: 607.7
click at [1302, 22] on link "Save" at bounding box center [1285, 20] width 55 height 27
click at [764, 17] on link "Mobile" at bounding box center [776, 20] width 32 height 27
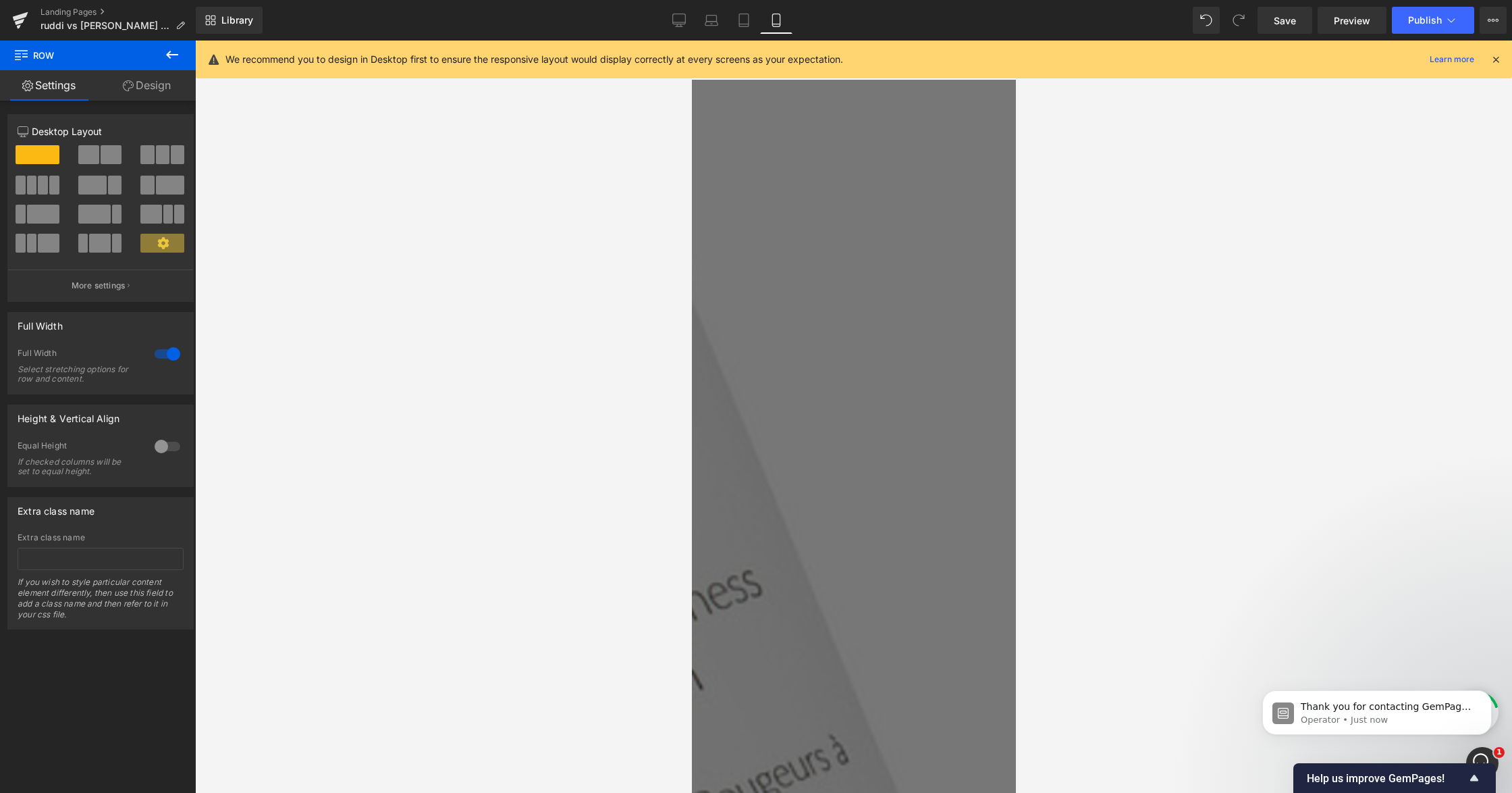
click at [691, 41] on span "Row" at bounding box center [691, 41] width 0 height 0
click at [144, 82] on link "Design" at bounding box center [147, 85] width 98 height 30
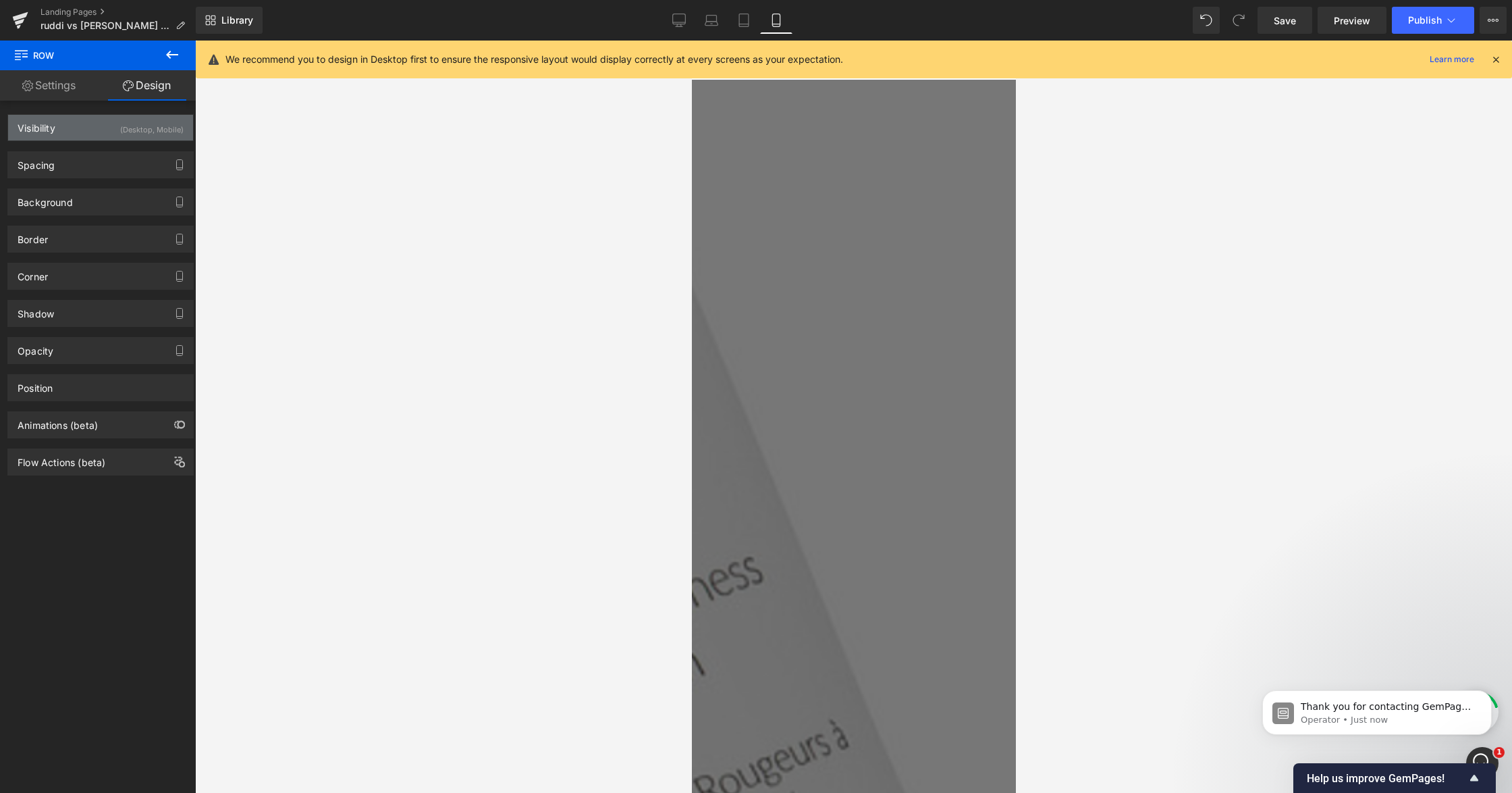
click at [84, 133] on div "Visibility (Desktop, Mobile)" at bounding box center [100, 128] width 185 height 25
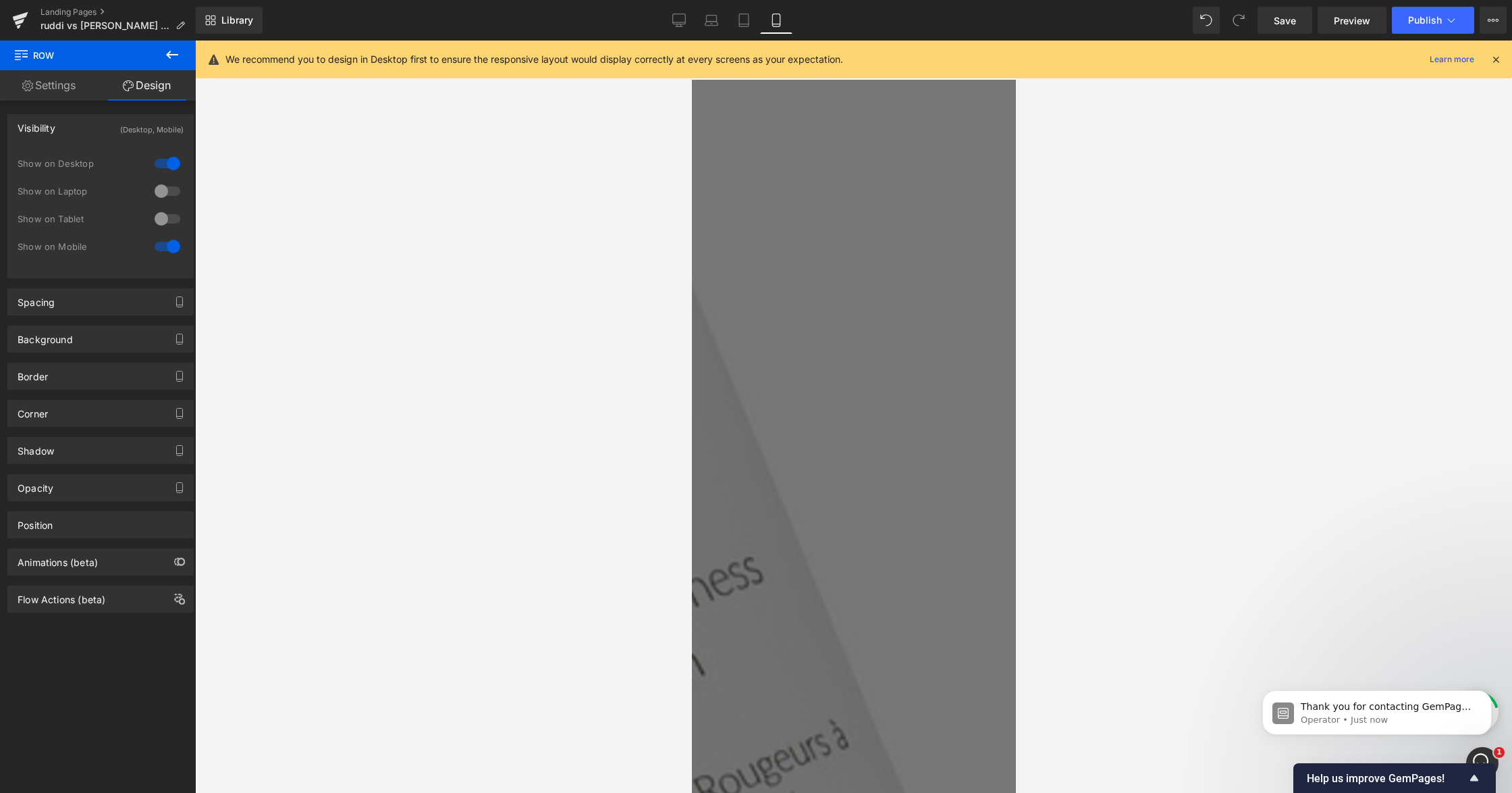
click at [157, 167] on div at bounding box center [167, 164] width 32 height 22
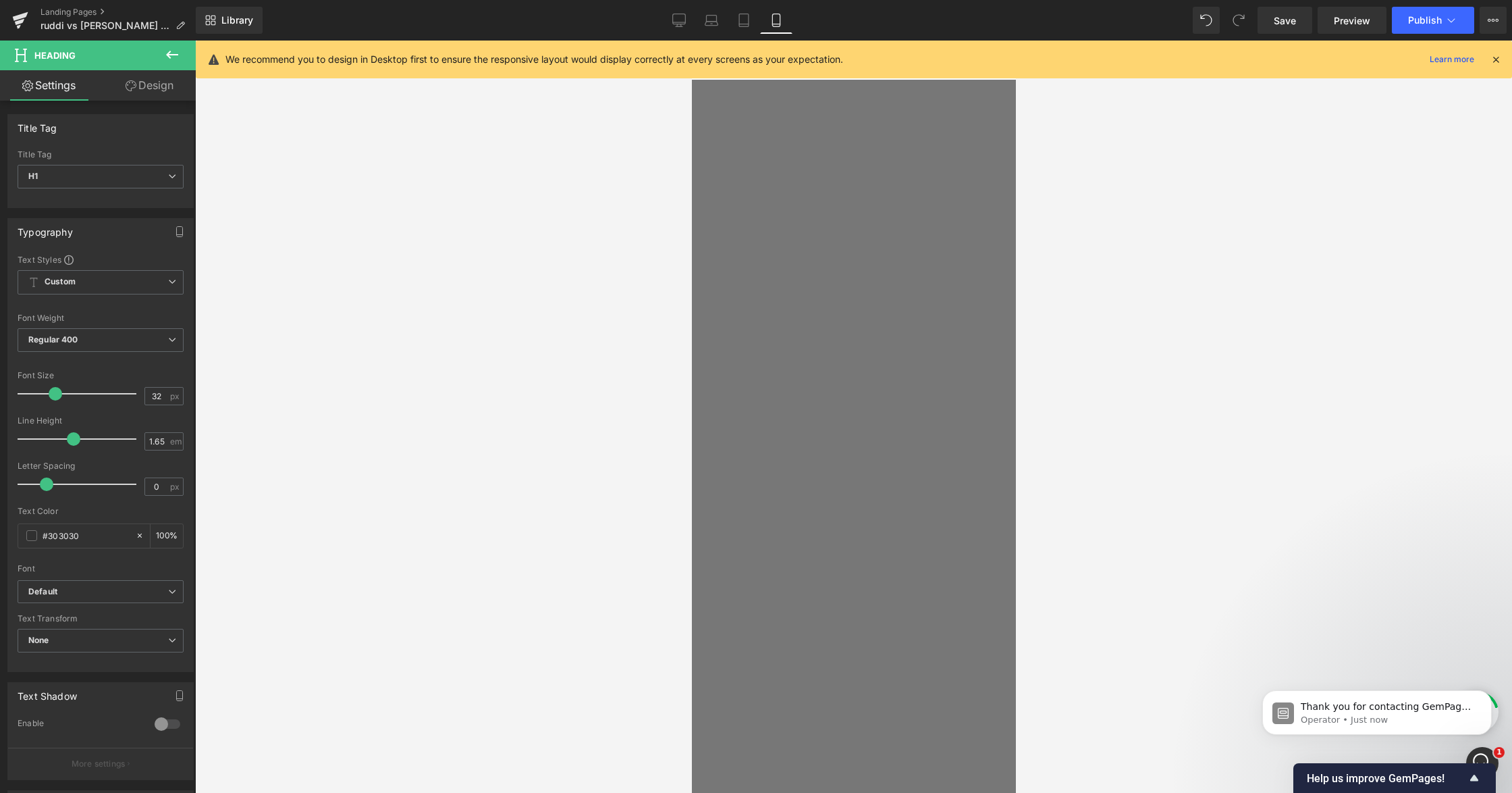
click at [144, 84] on link "Design" at bounding box center [149, 85] width 98 height 30
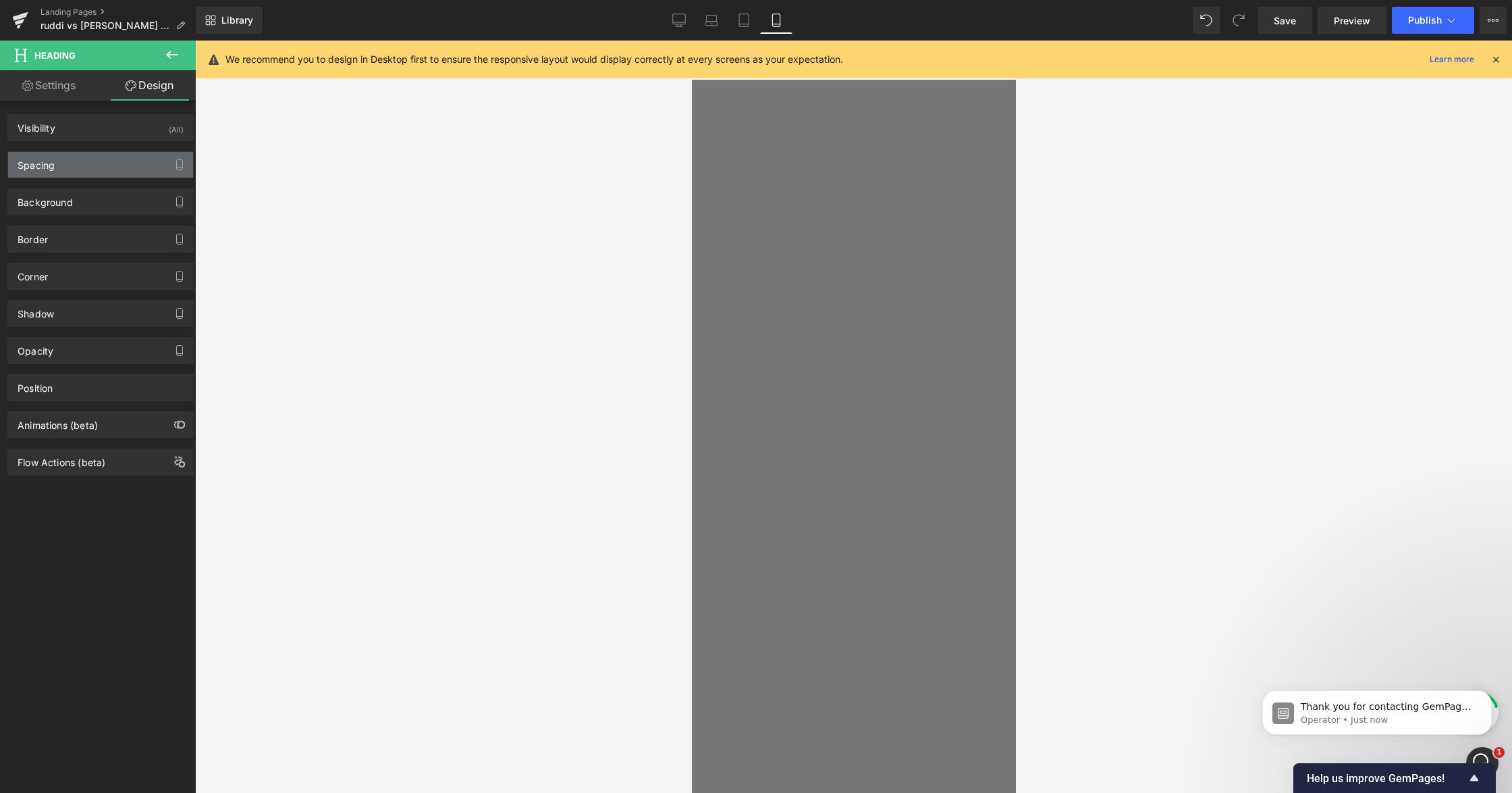
click at [93, 171] on div "Spacing" at bounding box center [100, 165] width 185 height 25
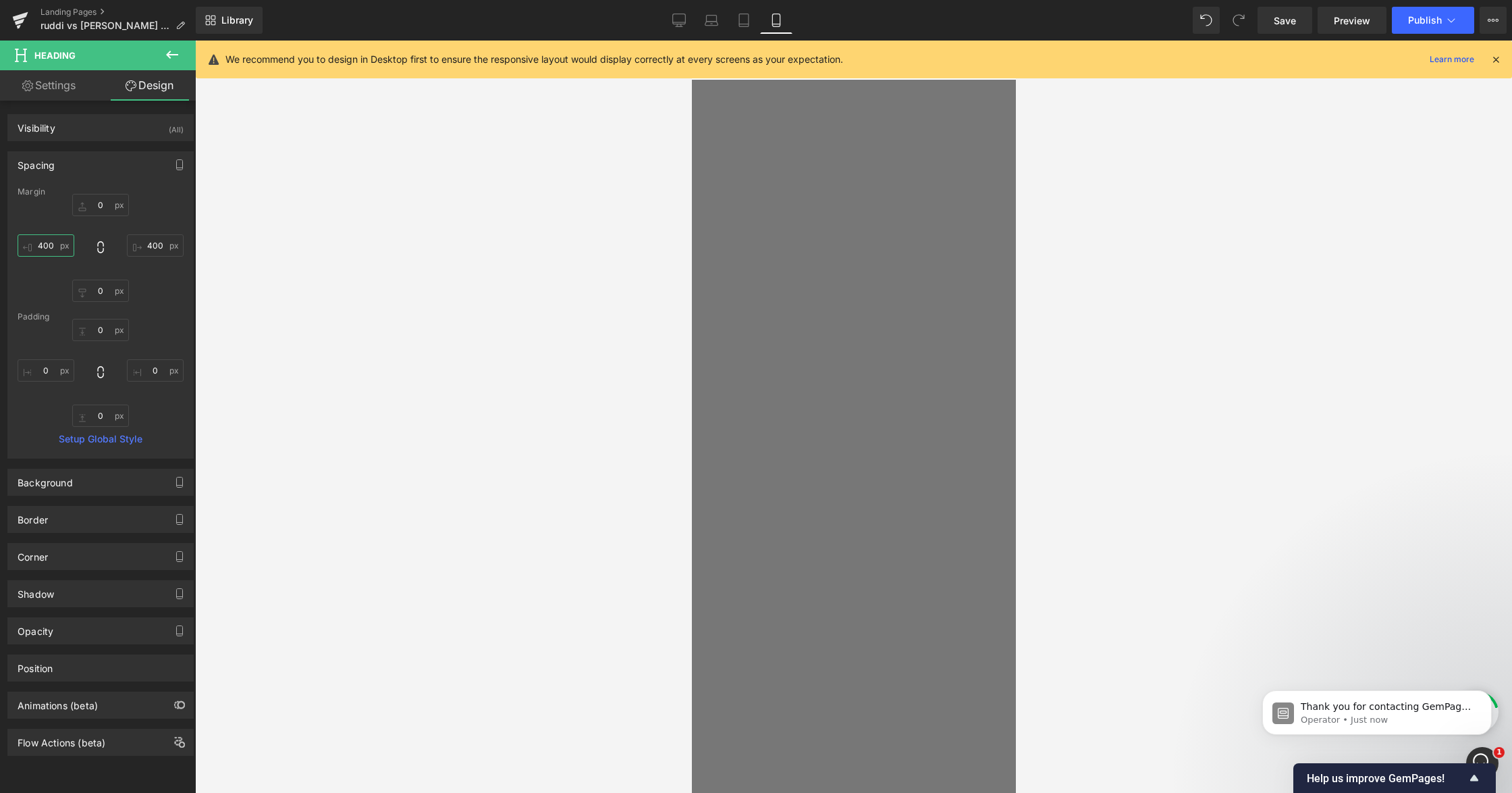
click at [57, 238] on input "400" at bounding box center [46, 246] width 57 height 22
drag, startPoint x: 154, startPoint y: 247, endPoint x: 165, endPoint y: 278, distance: 32.9
click at [154, 247] on input "400" at bounding box center [154, 246] width 57 height 22
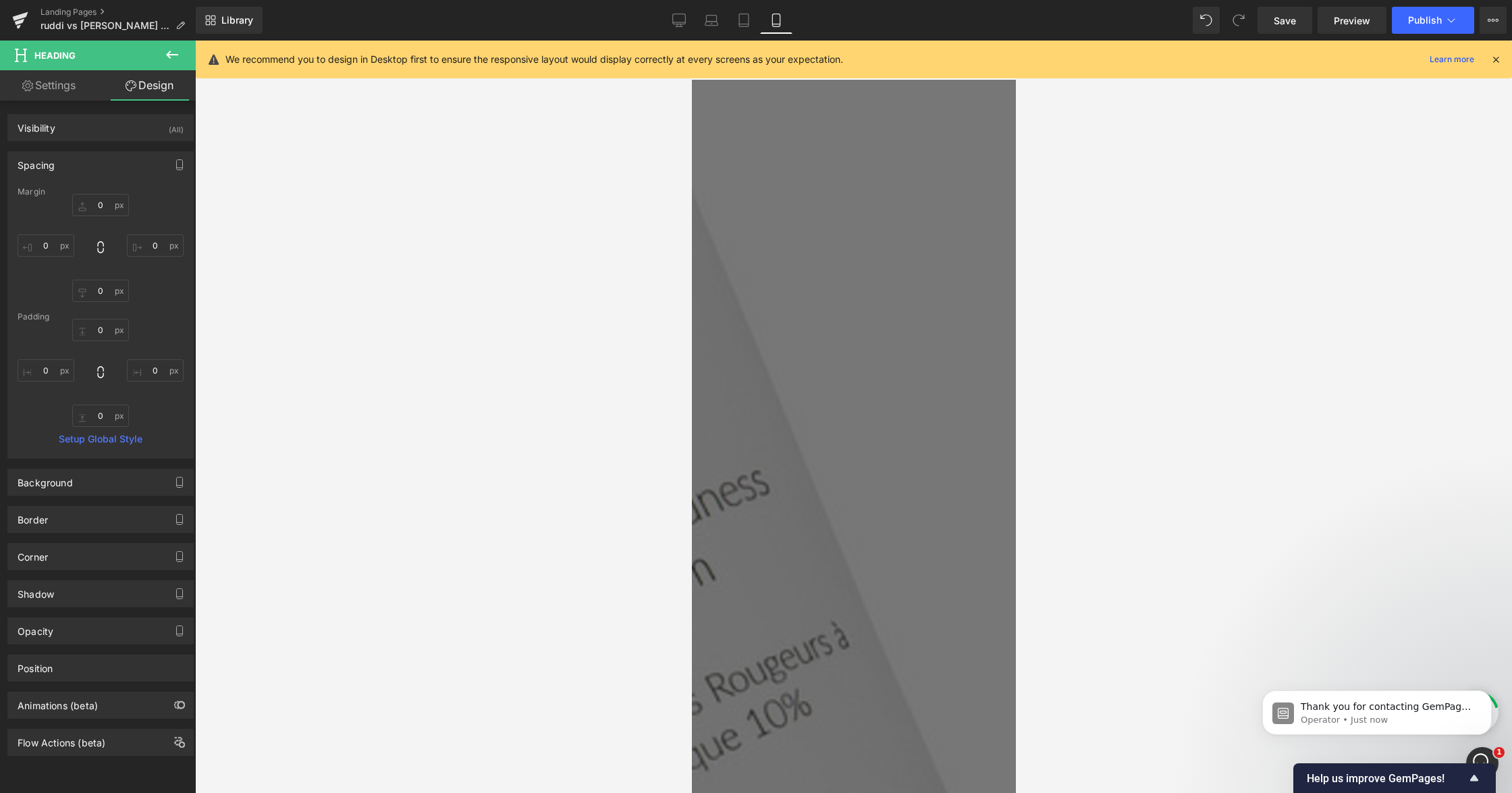
click at [1145, 422] on div at bounding box center [854, 416] width 1317 height 752
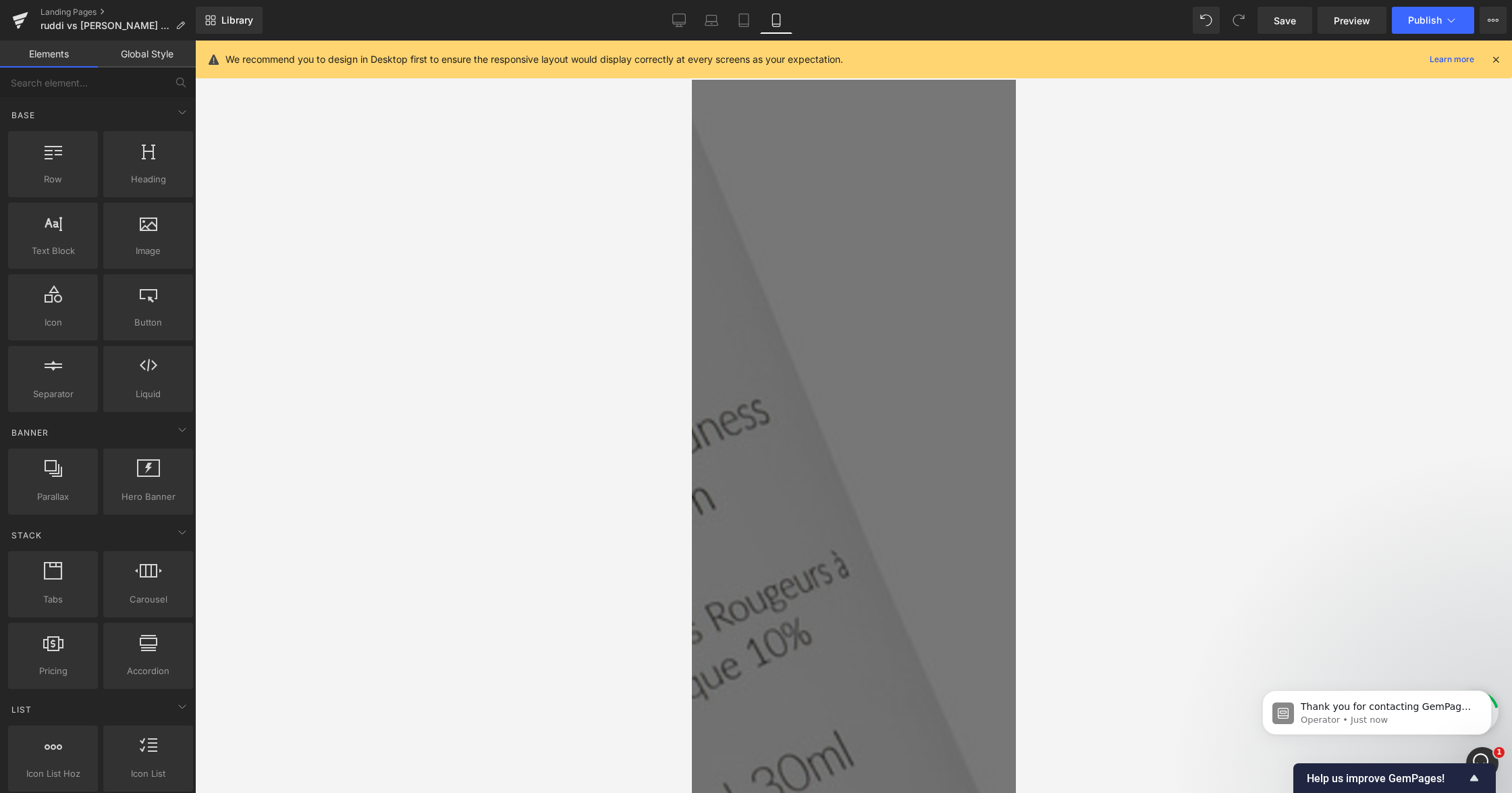
scroll to position [868, 0]
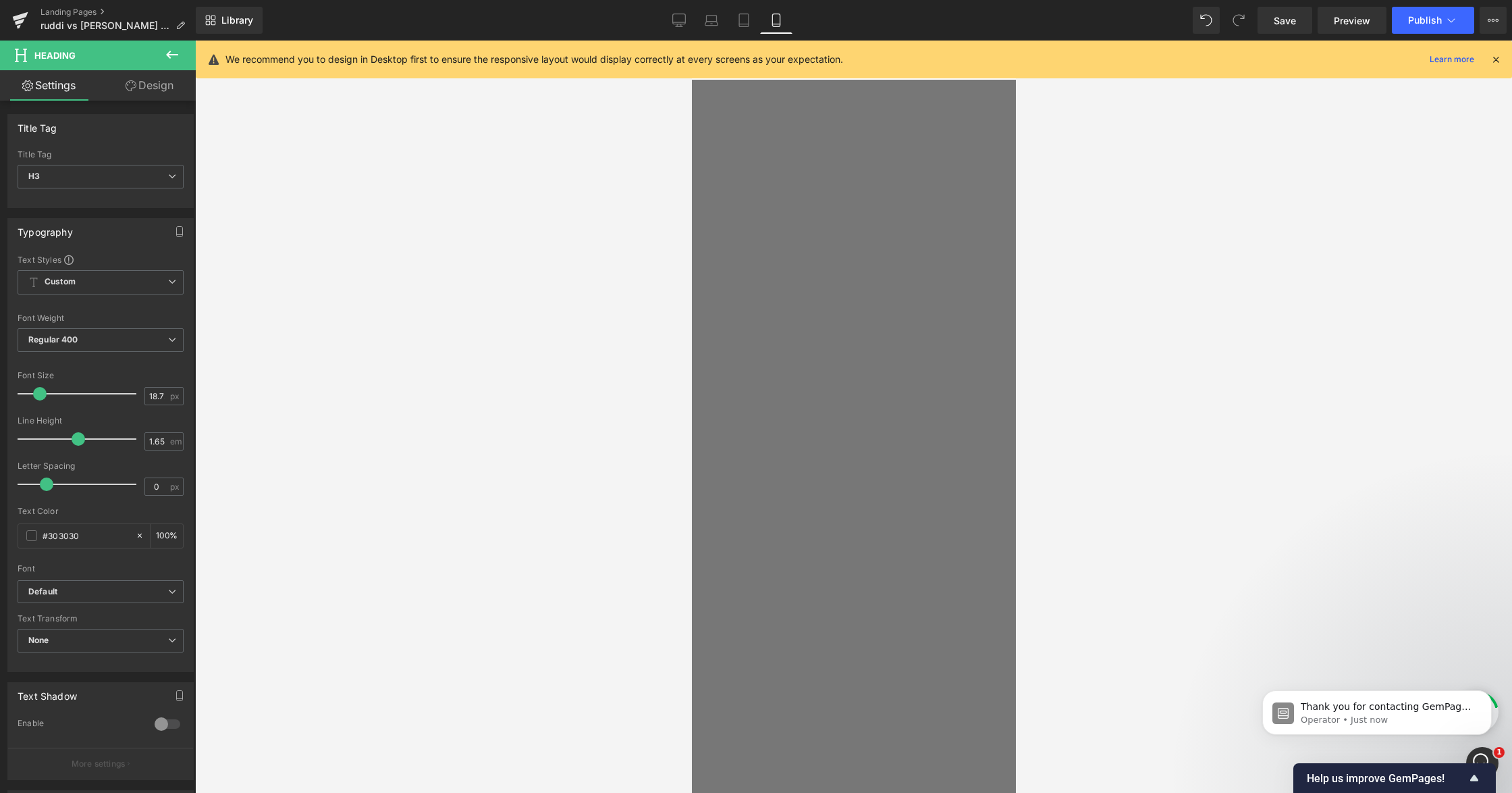
click at [135, 79] on link "Design" at bounding box center [149, 85] width 98 height 30
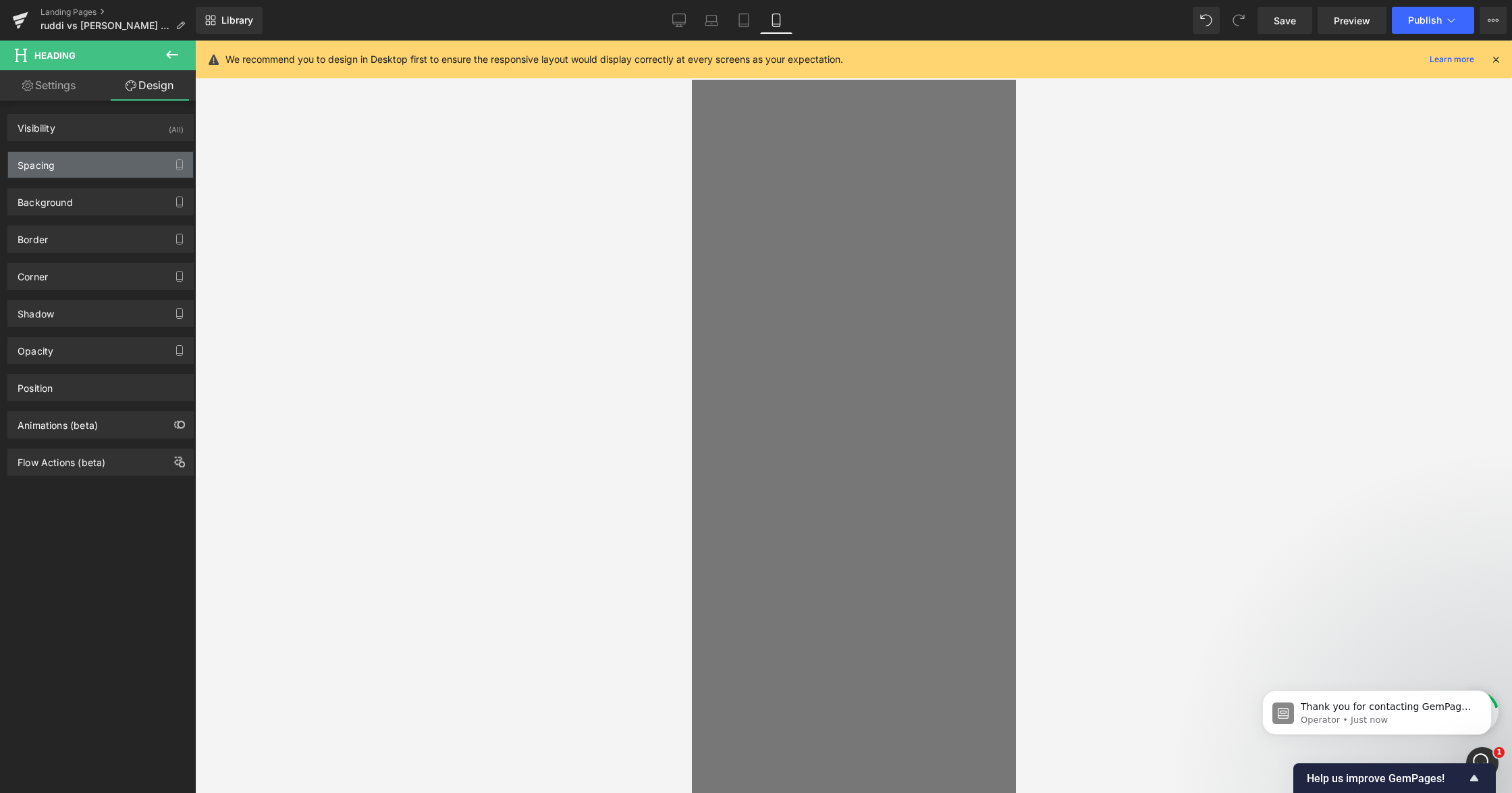
click at [66, 165] on div "Spacing" at bounding box center [100, 165] width 185 height 25
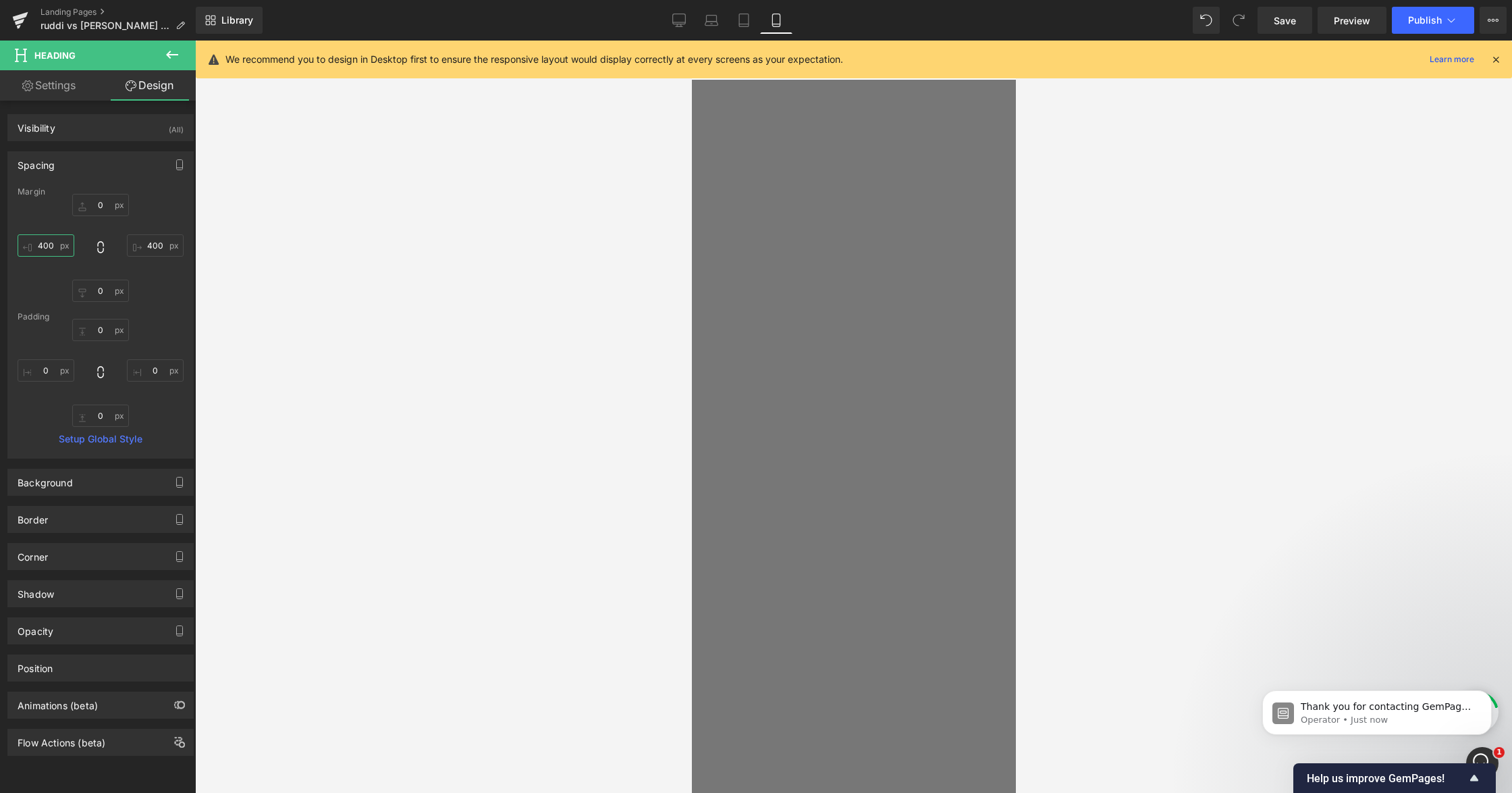
click at [52, 243] on input "400" at bounding box center [46, 246] width 57 height 22
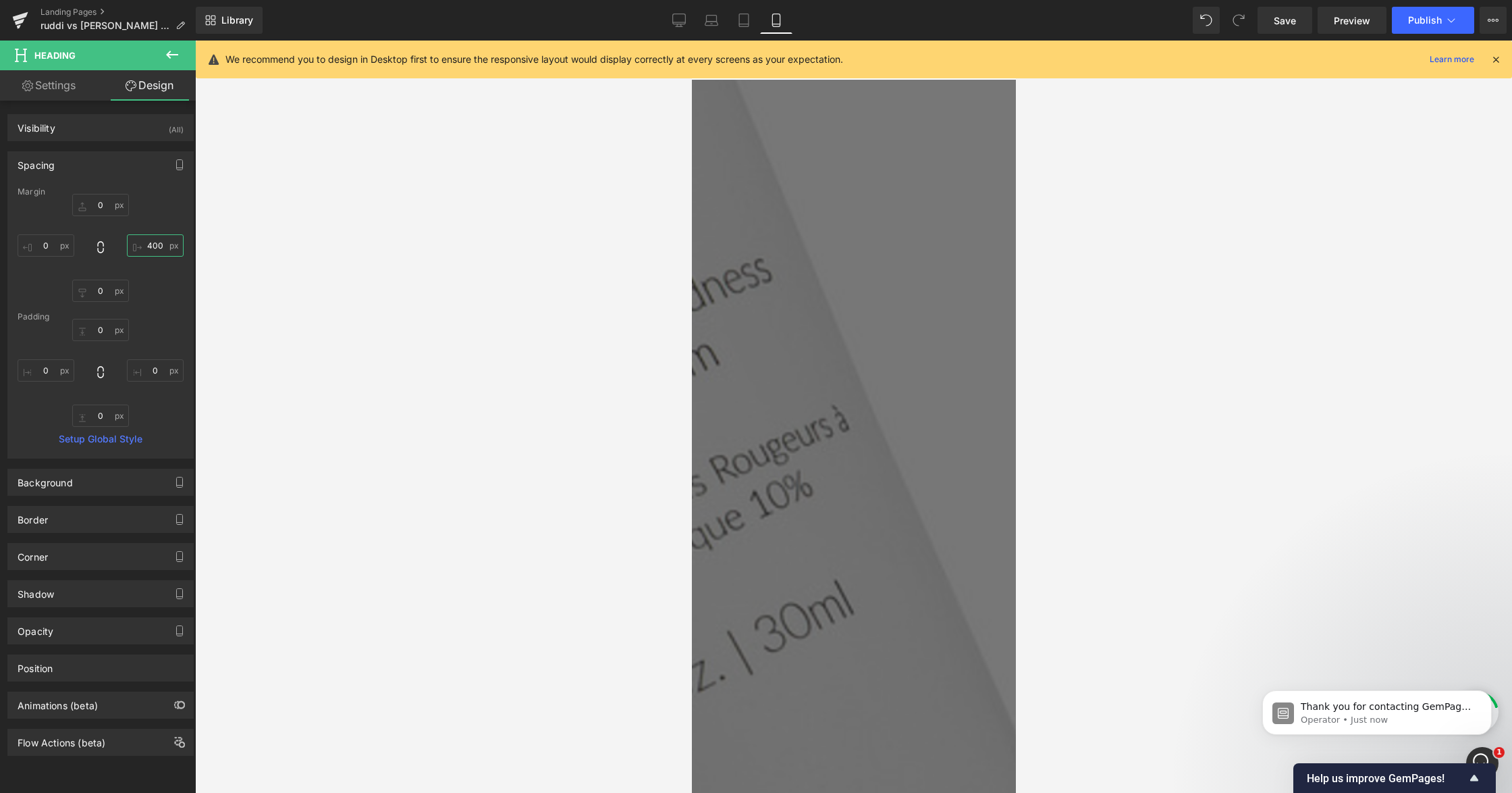
click at [154, 242] on input "400" at bounding box center [154, 246] width 57 height 22
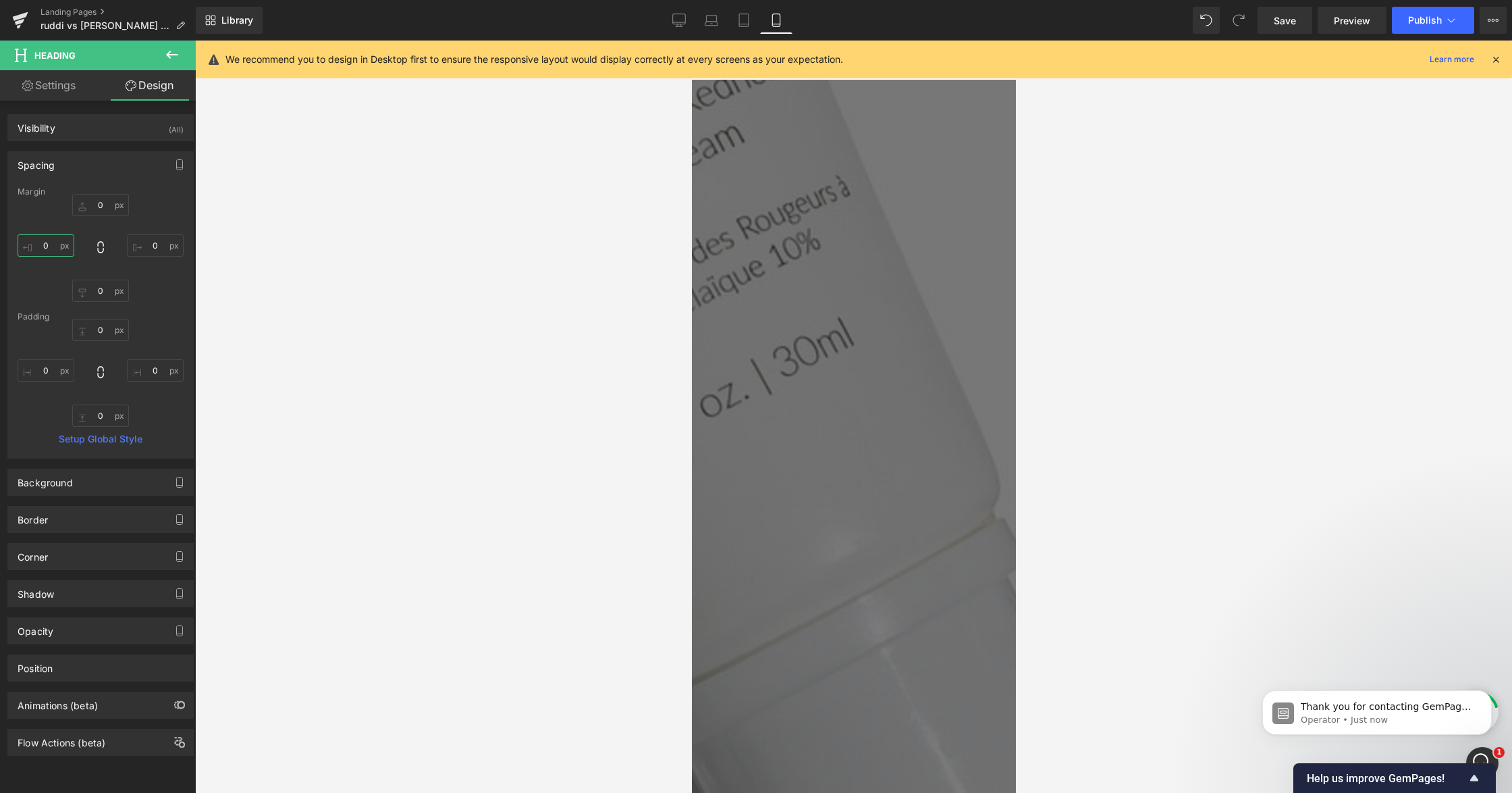
click at [43, 247] on input "text" at bounding box center [46, 246] width 57 height 22
type input "10"
click at [144, 254] on input "text" at bounding box center [154, 246] width 57 height 22
type input "10"
click at [89, 191] on div "Margin" at bounding box center [100, 192] width 166 height 9
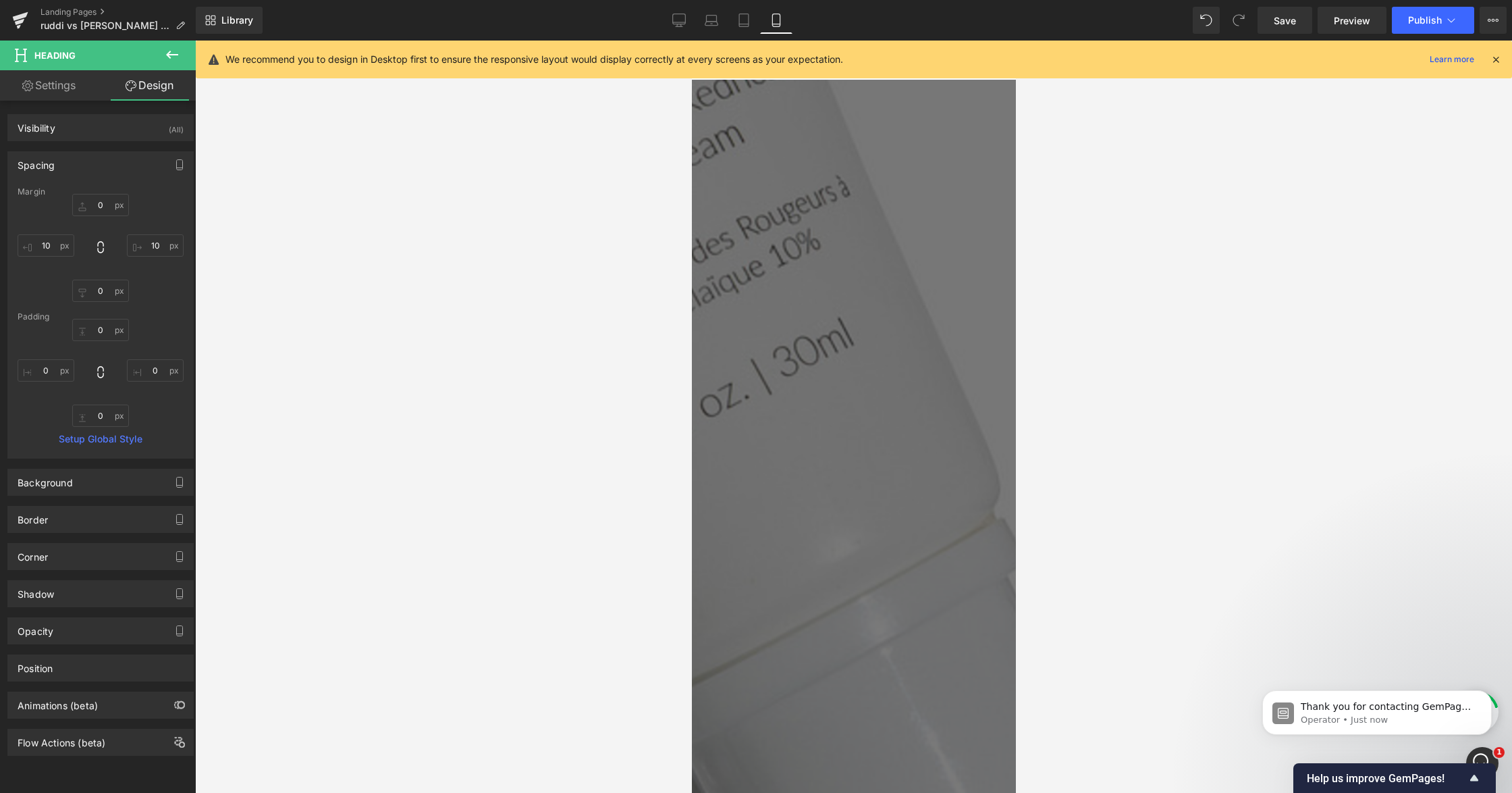
click at [854, 767] on strong "Let's compare [PERSON_NAME]'s 10% [MEDICAL_DATA] Redness" at bounding box center [691, 798] width 324 height 62
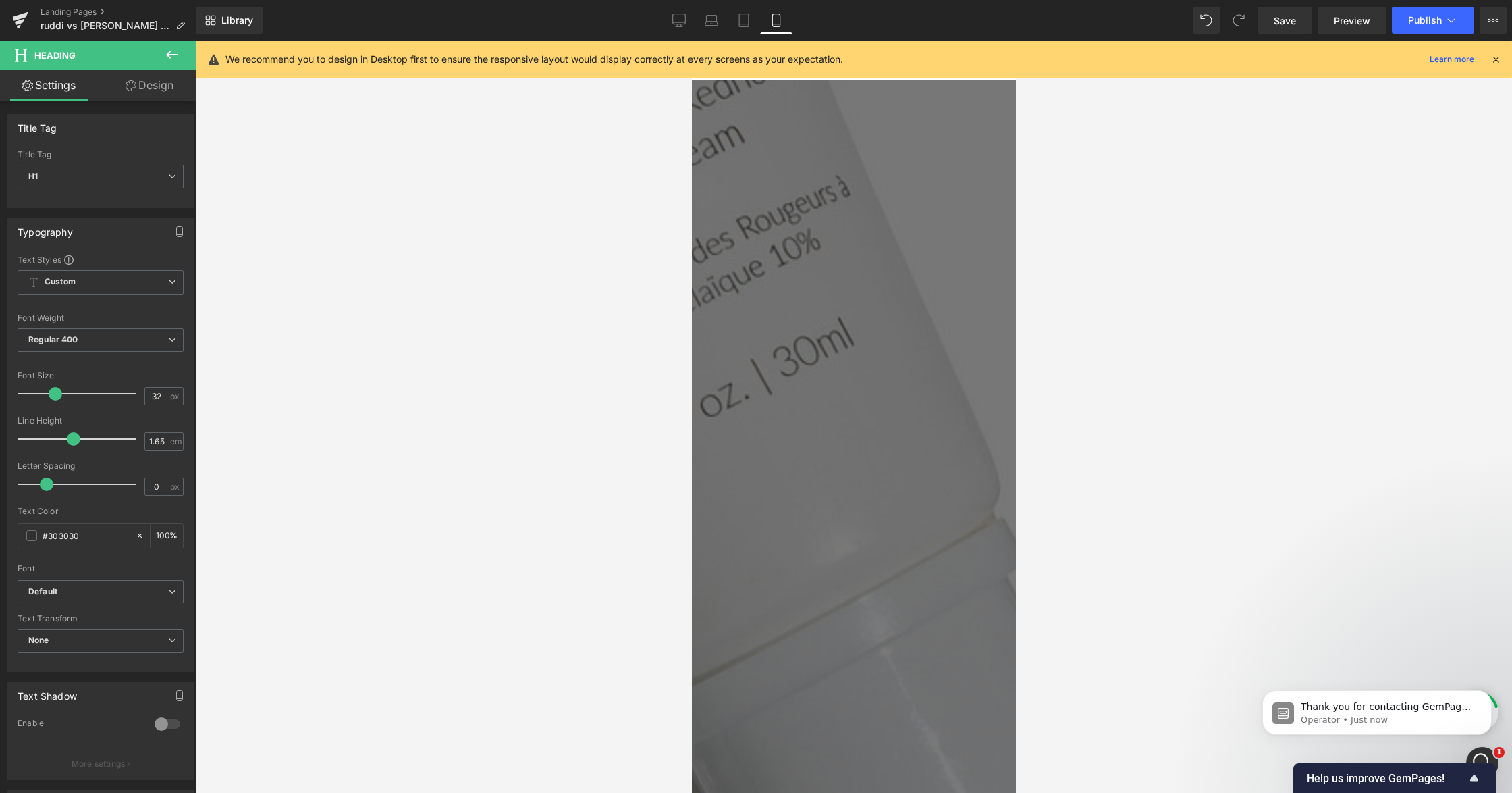
click at [147, 93] on link "Design" at bounding box center [149, 85] width 98 height 30
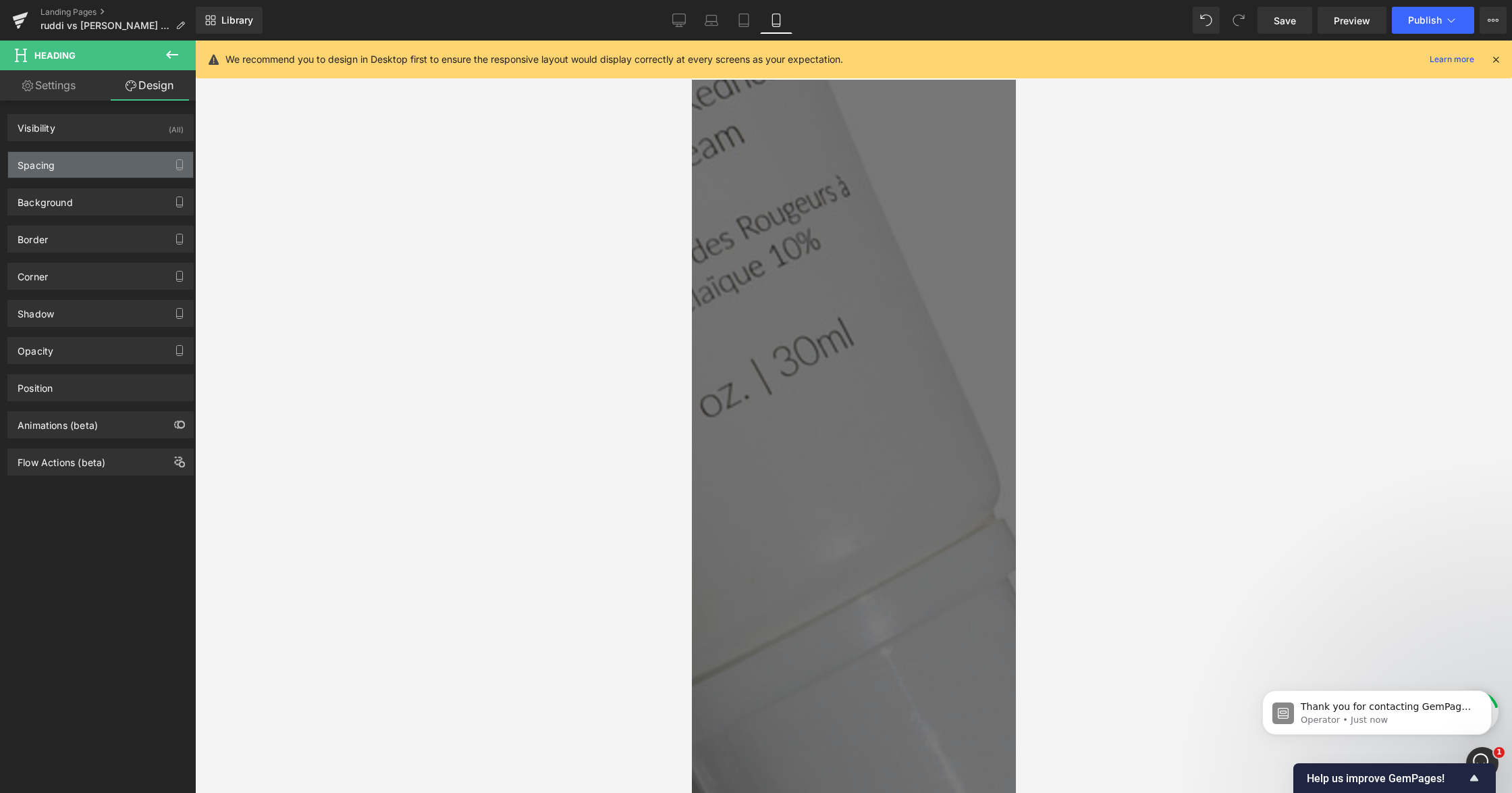
click at [92, 174] on div "Spacing" at bounding box center [100, 165] width 185 height 25
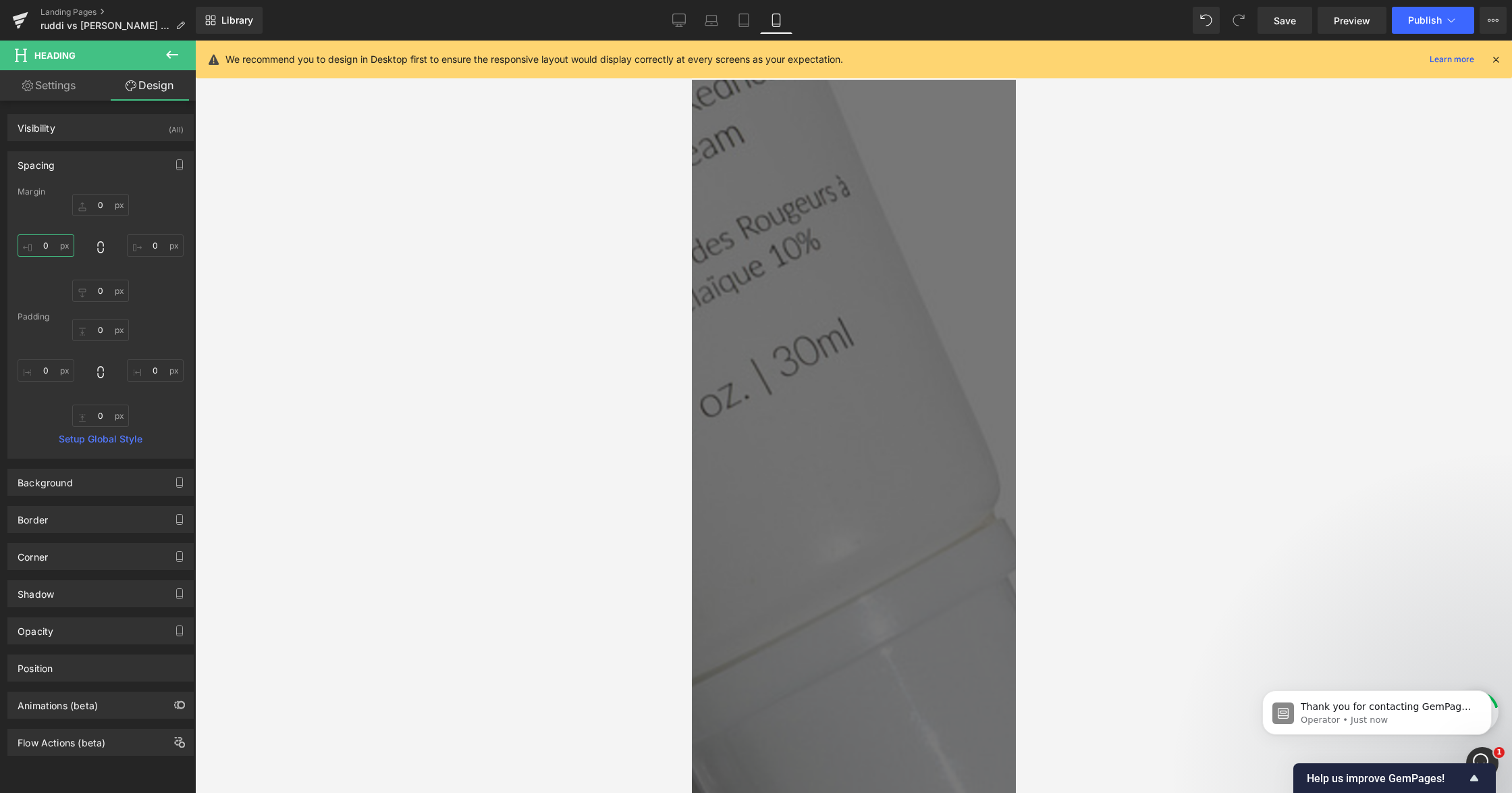
click at [52, 247] on input "0" at bounding box center [46, 246] width 57 height 22
type input "10"
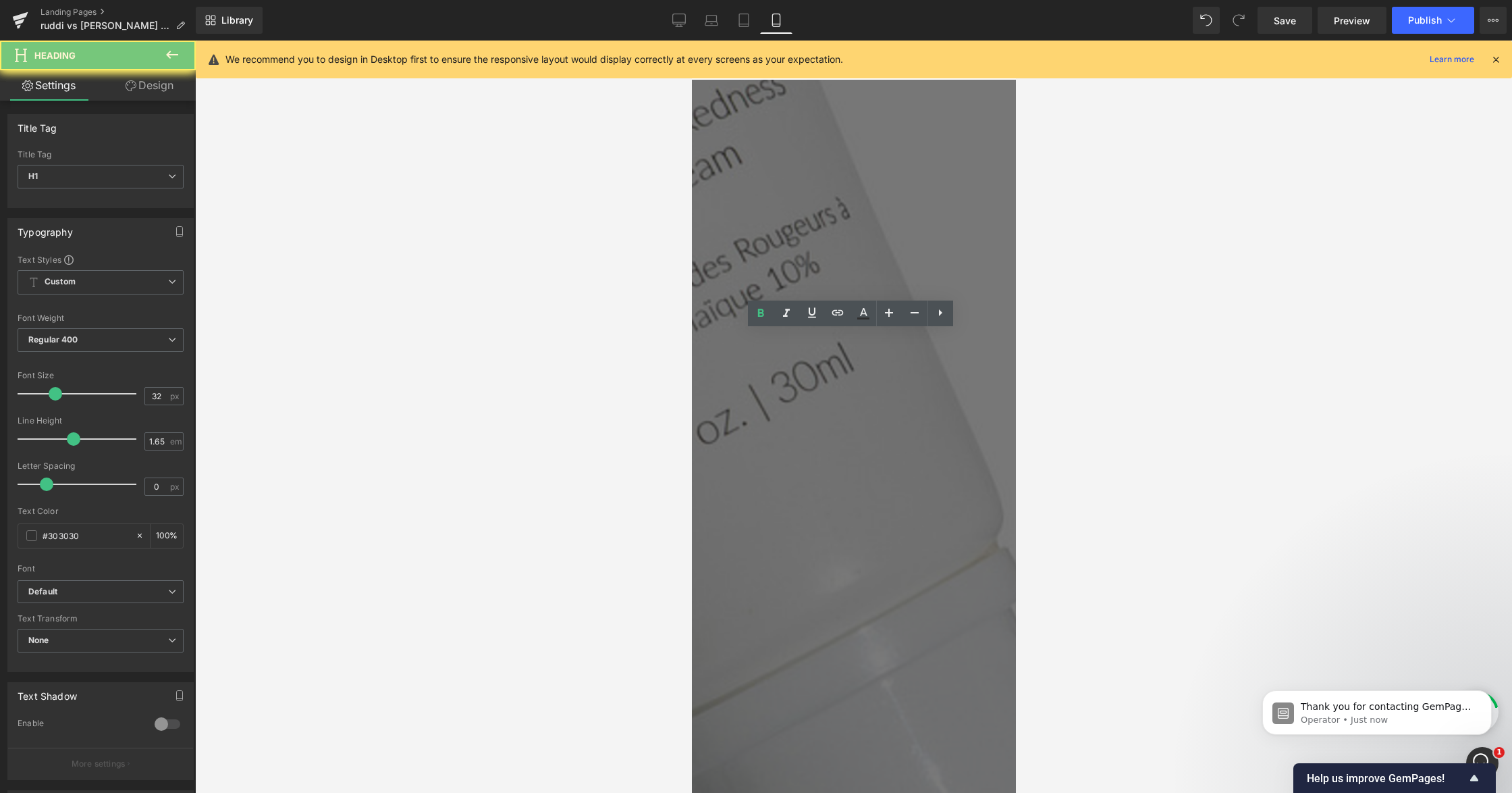
click at [154, 79] on link "Design" at bounding box center [149, 85] width 98 height 30
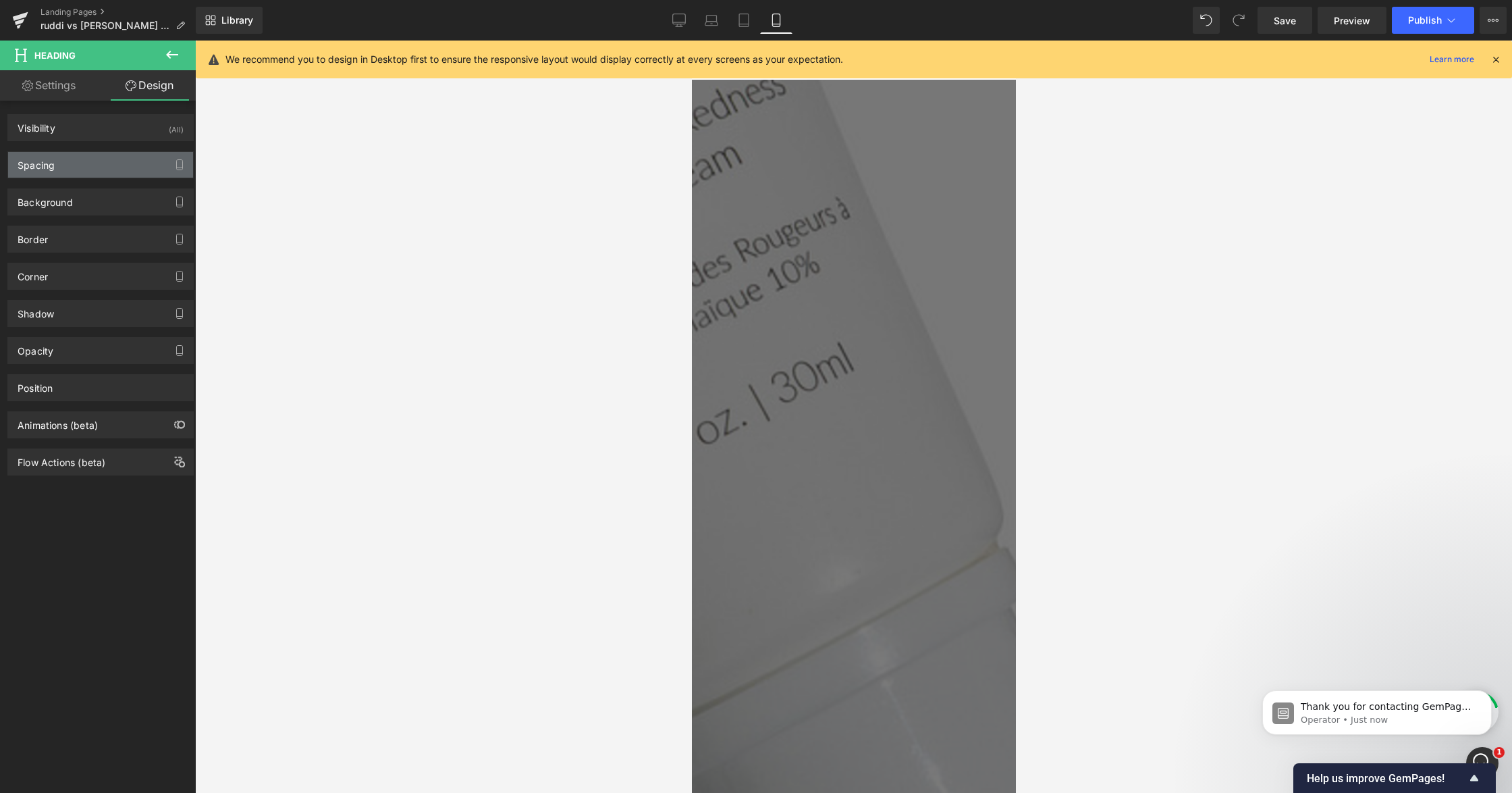
type input "0"
type input "10"
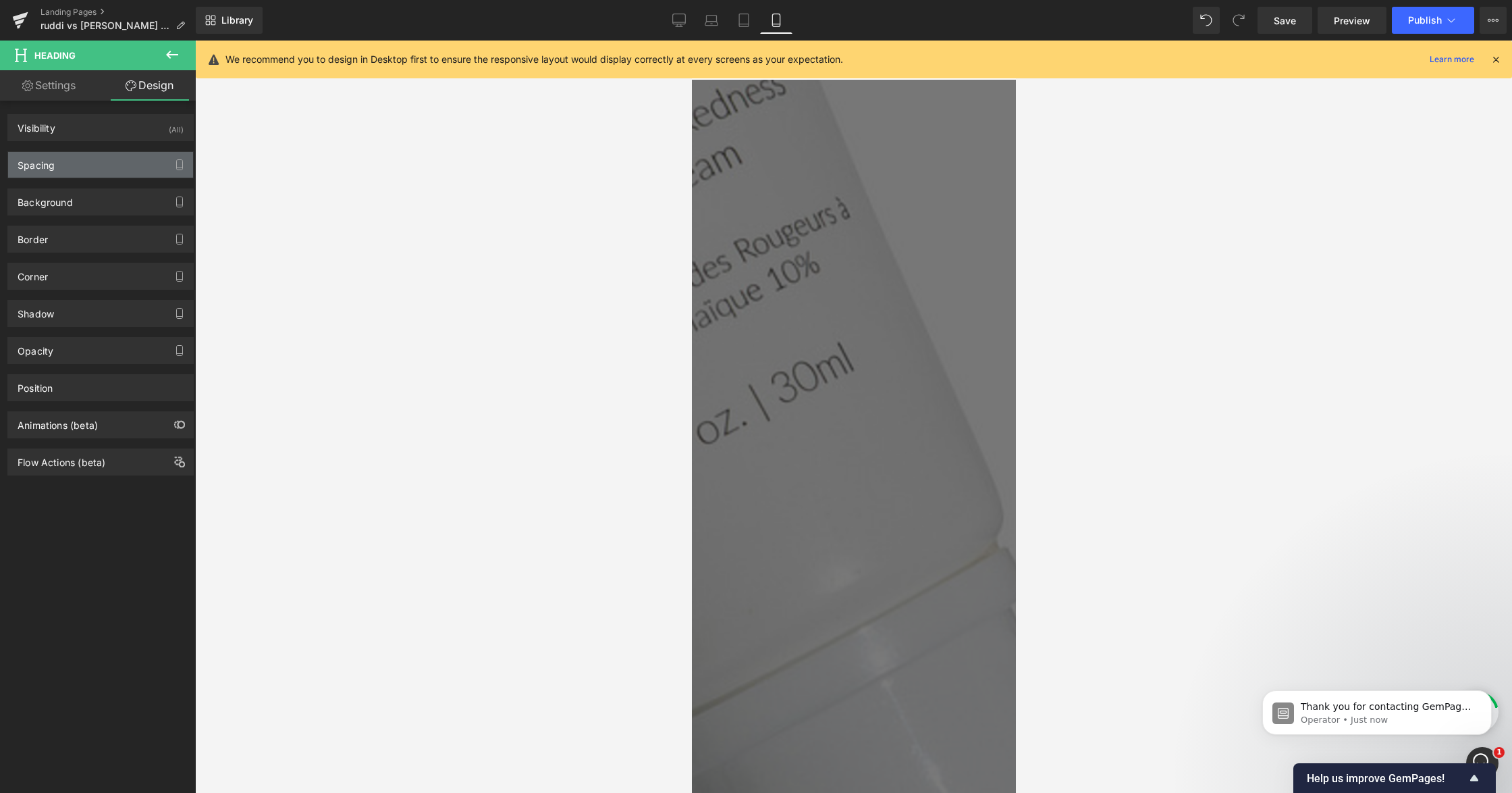
type input "0"
click at [62, 160] on div "Spacing" at bounding box center [100, 165] width 185 height 25
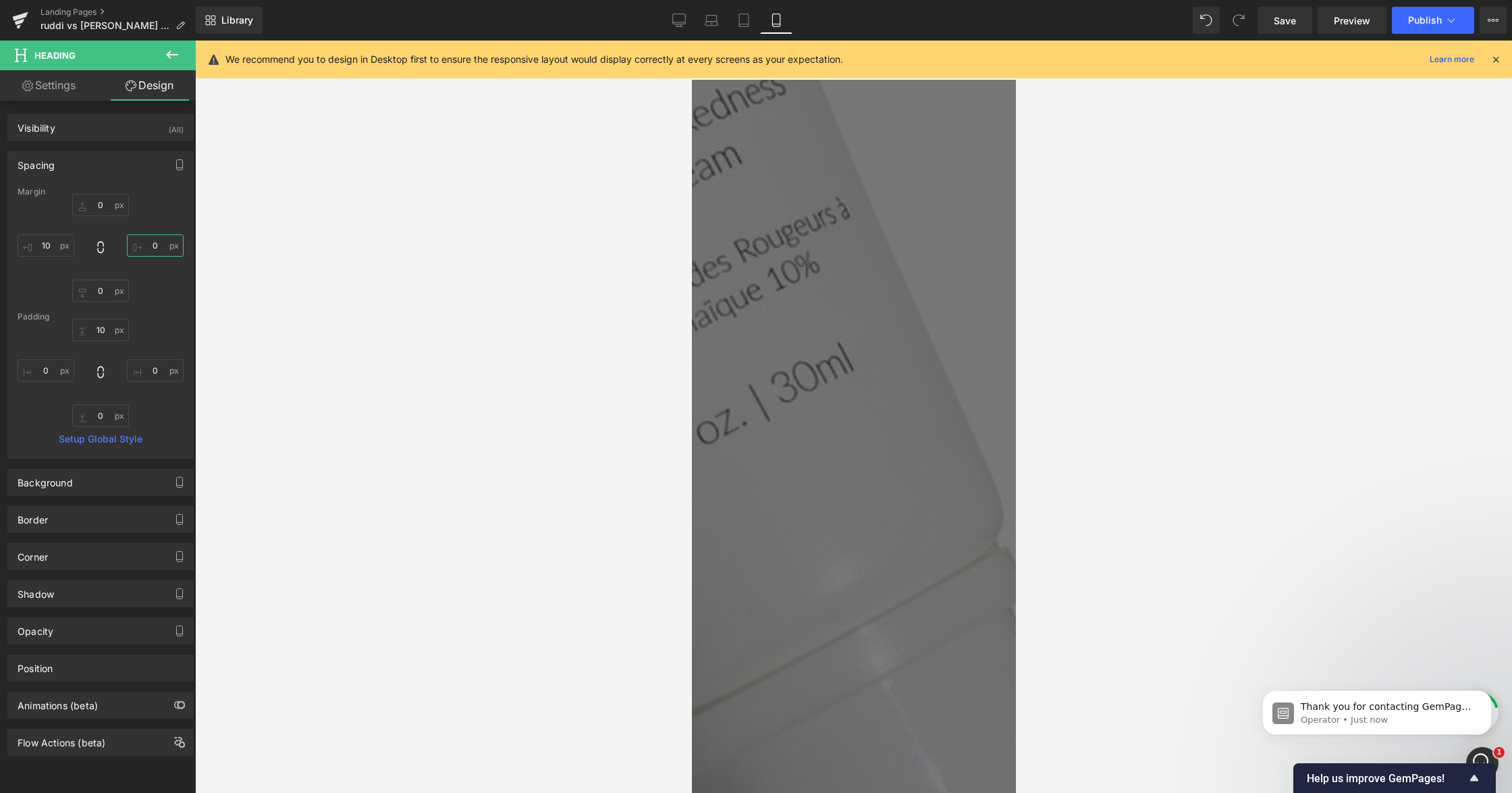
click at [150, 250] on input "0" at bounding box center [154, 246] width 57 height 22
type input "10"
click at [95, 87] on link "Settings" at bounding box center [49, 85] width 98 height 30
type input "100"
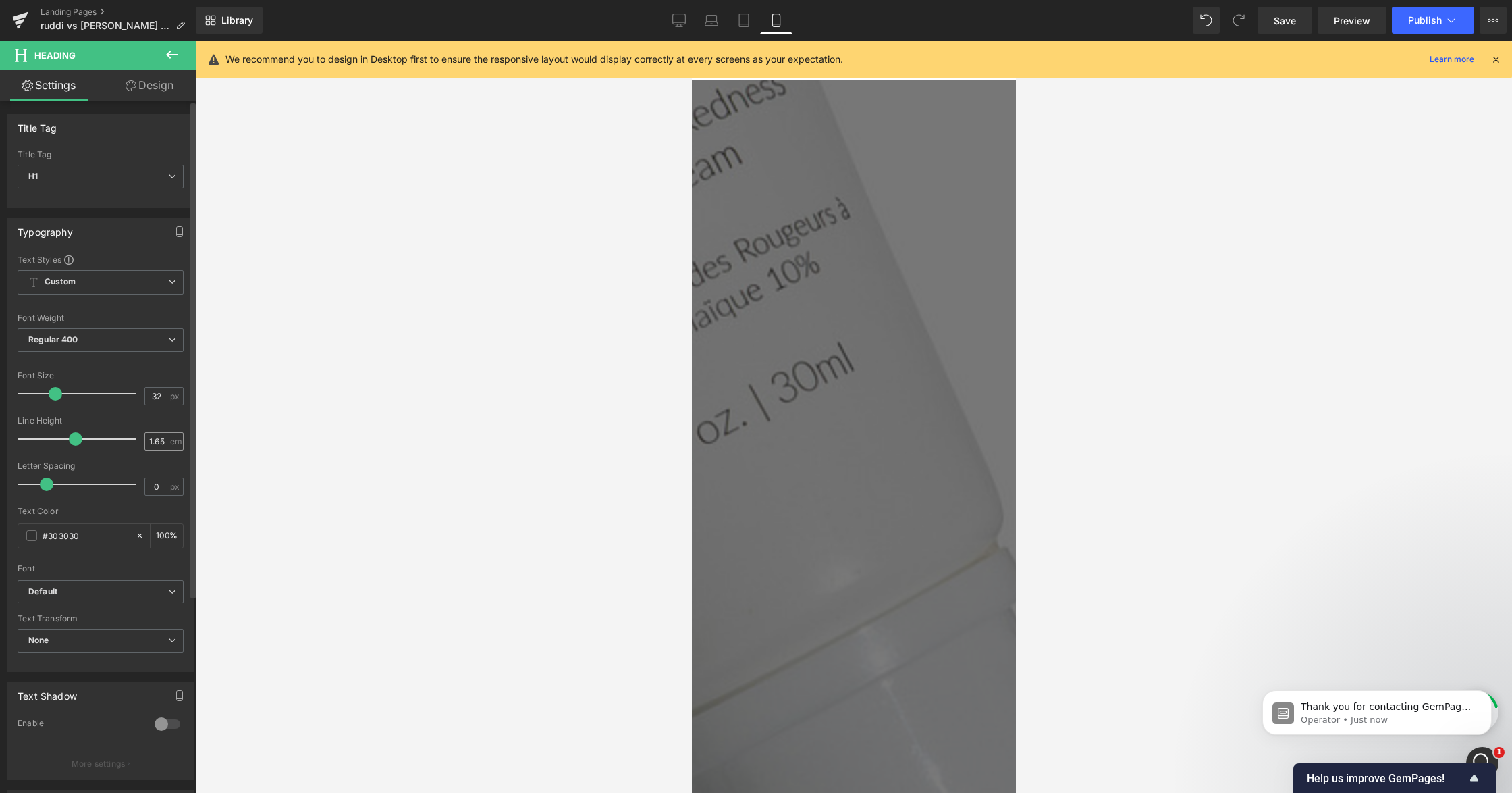
click at [168, 439] on div "1.65 em" at bounding box center [164, 442] width 39 height 19
click at [163, 440] on div "1.65 em" at bounding box center [164, 442] width 39 height 19
click at [160, 441] on input "1.65" at bounding box center [157, 442] width 24 height 17
drag, startPoint x: 160, startPoint y: 443, endPoint x: 146, endPoint y: 443, distance: 14.0
click at [146, 443] on input "1.65" at bounding box center [157, 442] width 24 height 17
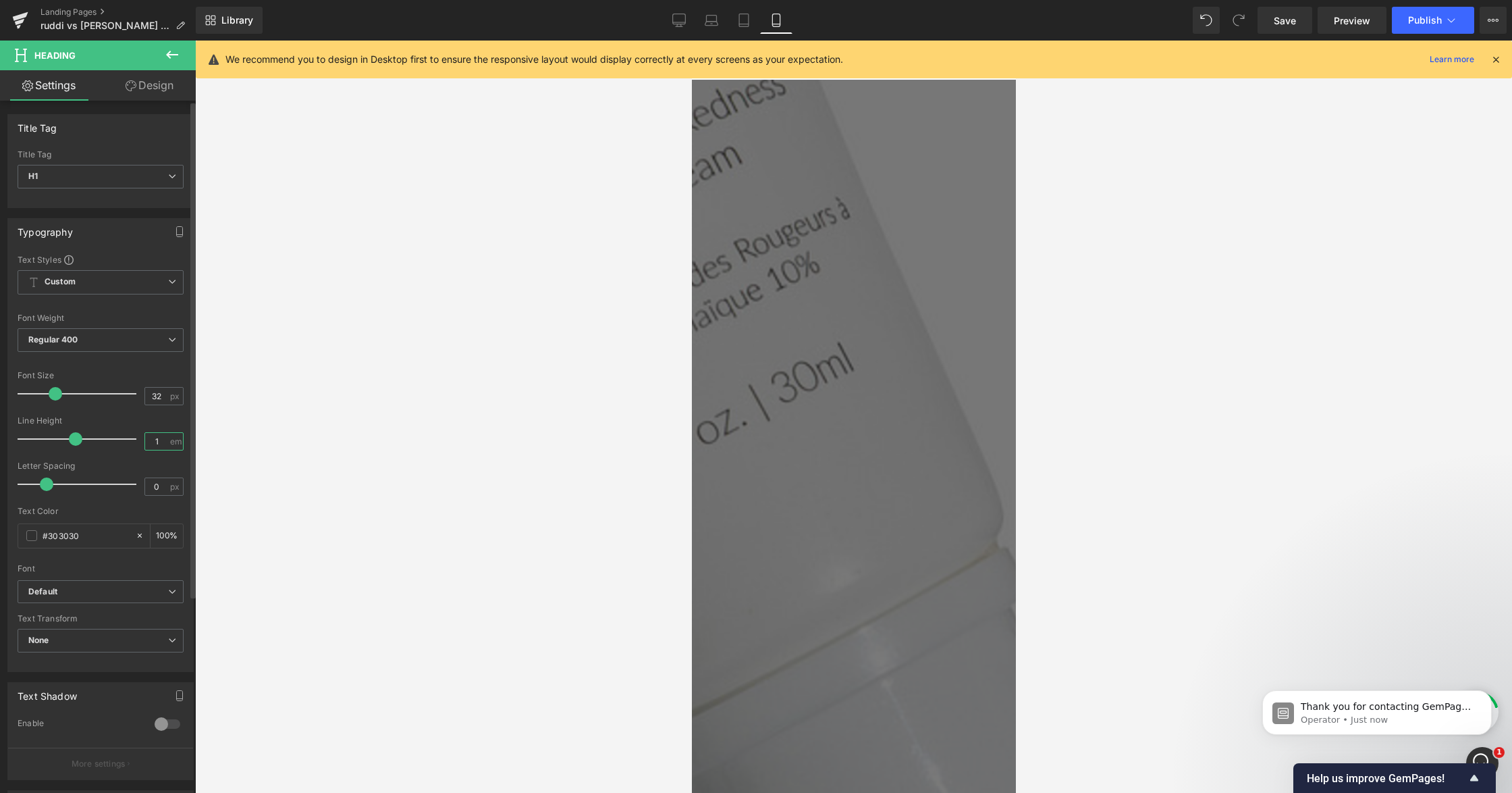
type input "1"
click at [1162, 392] on div at bounding box center [854, 416] width 1317 height 752
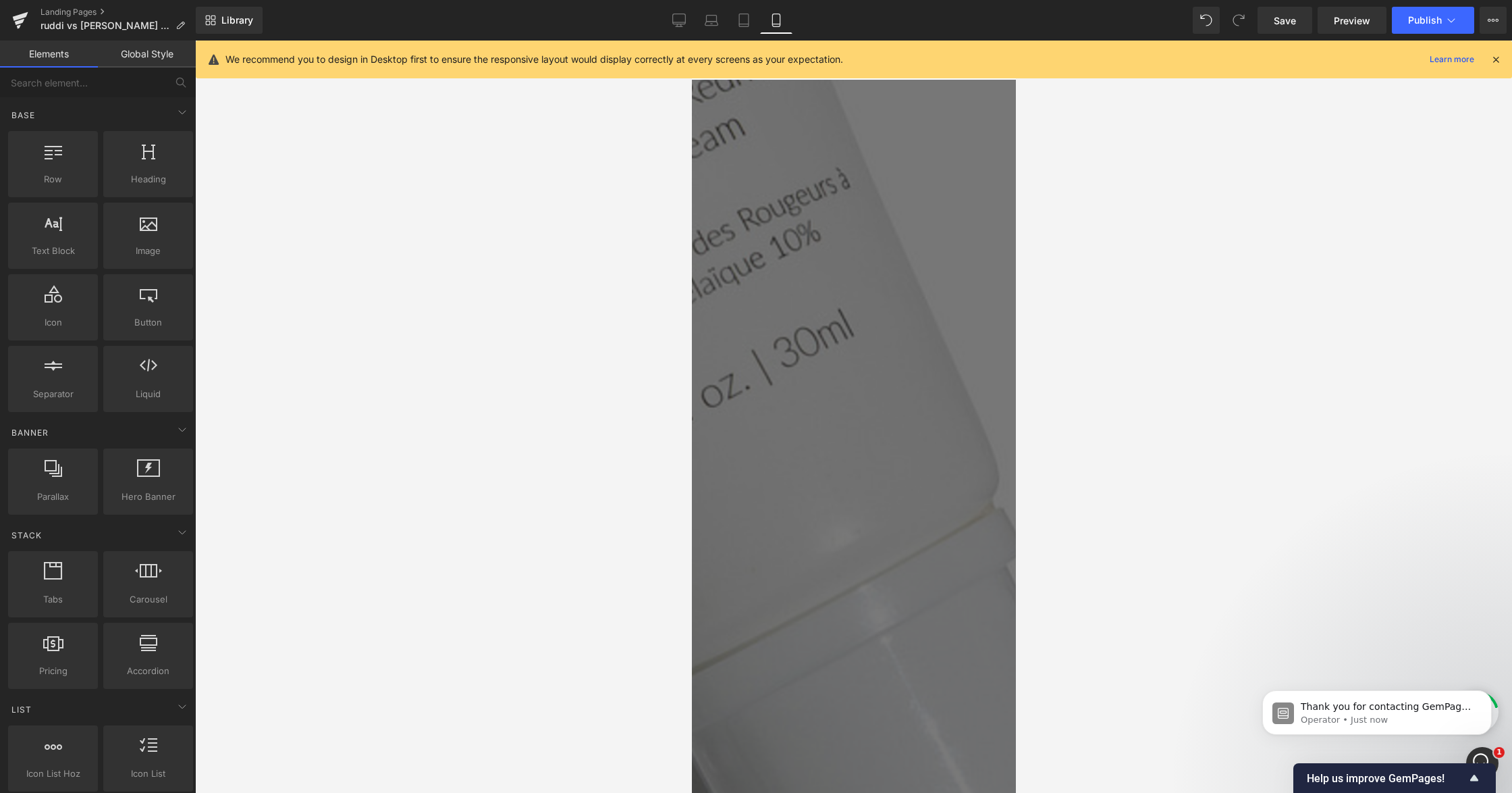
click at [796, 767] on strong "Let's compare [PERSON_NAME]'s 10% [MEDICAL_DATA] Redness" at bounding box center [666, 801] width 260 height 69
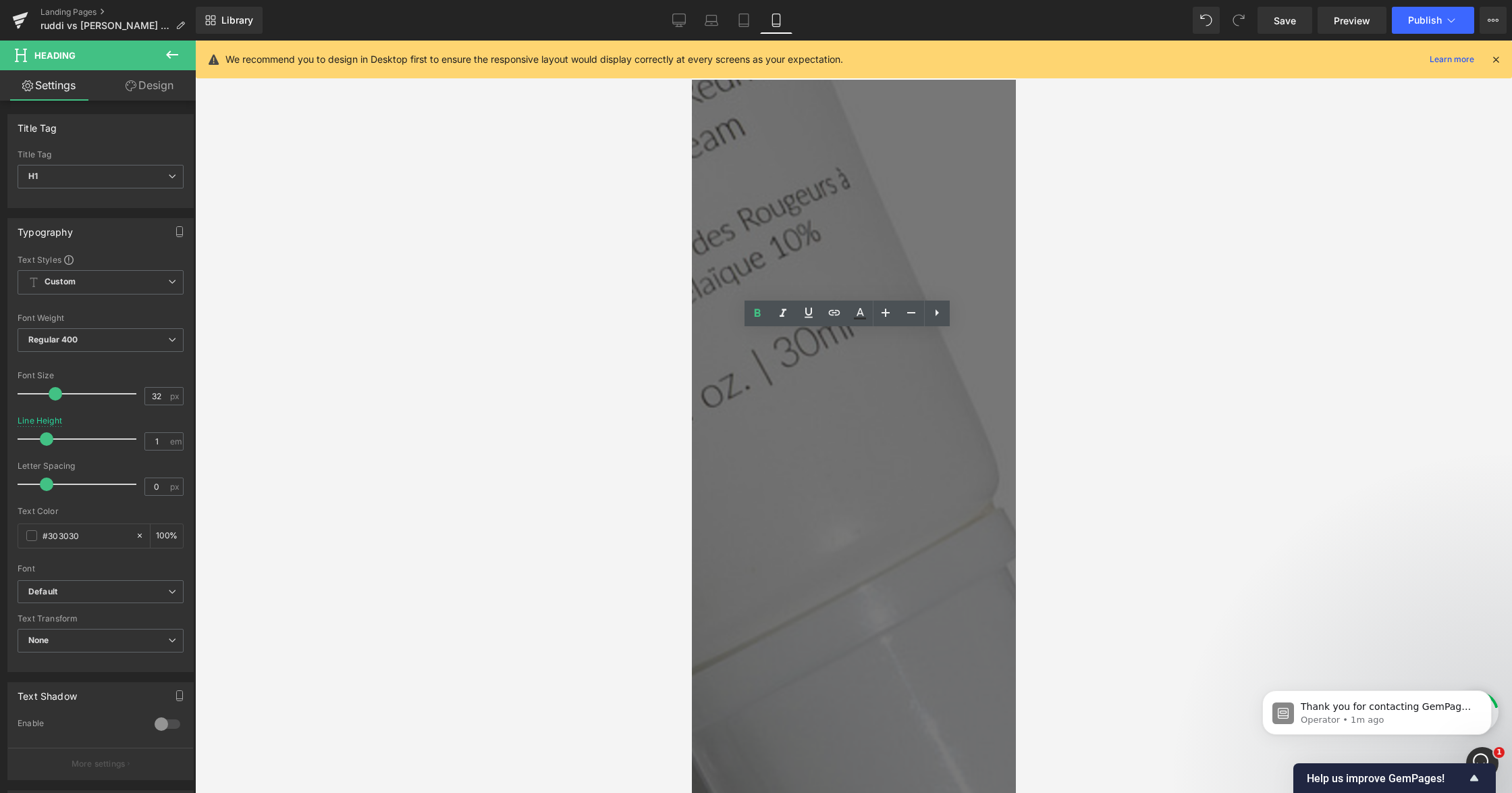
drag, startPoint x: 939, startPoint y: 349, endPoint x: 945, endPoint y: 377, distance: 28.6
click at [796, 767] on strong "Let's compare [PERSON_NAME]'s 10% [MEDICAL_DATA] Redness" at bounding box center [666, 801] width 260 height 69
drag, startPoint x: 850, startPoint y: 346, endPoint x: 929, endPoint y: 357, distance: 79.8
click at [796, 767] on strong "Let's compare [PERSON_NAME]'s 10% [MEDICAL_DATA] Redness" at bounding box center [666, 801] width 260 height 69
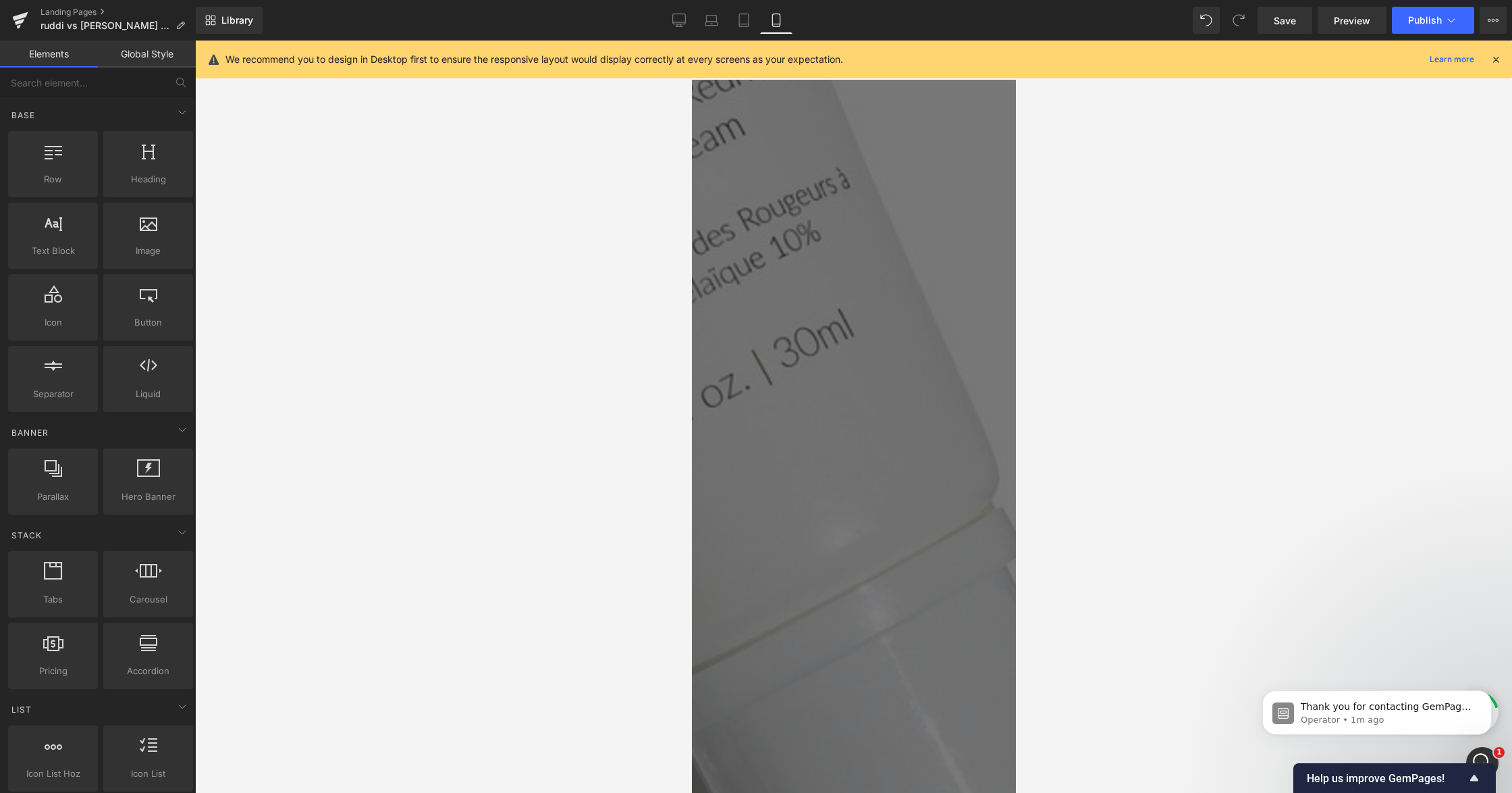
click at [1121, 424] on div at bounding box center [854, 416] width 1317 height 752
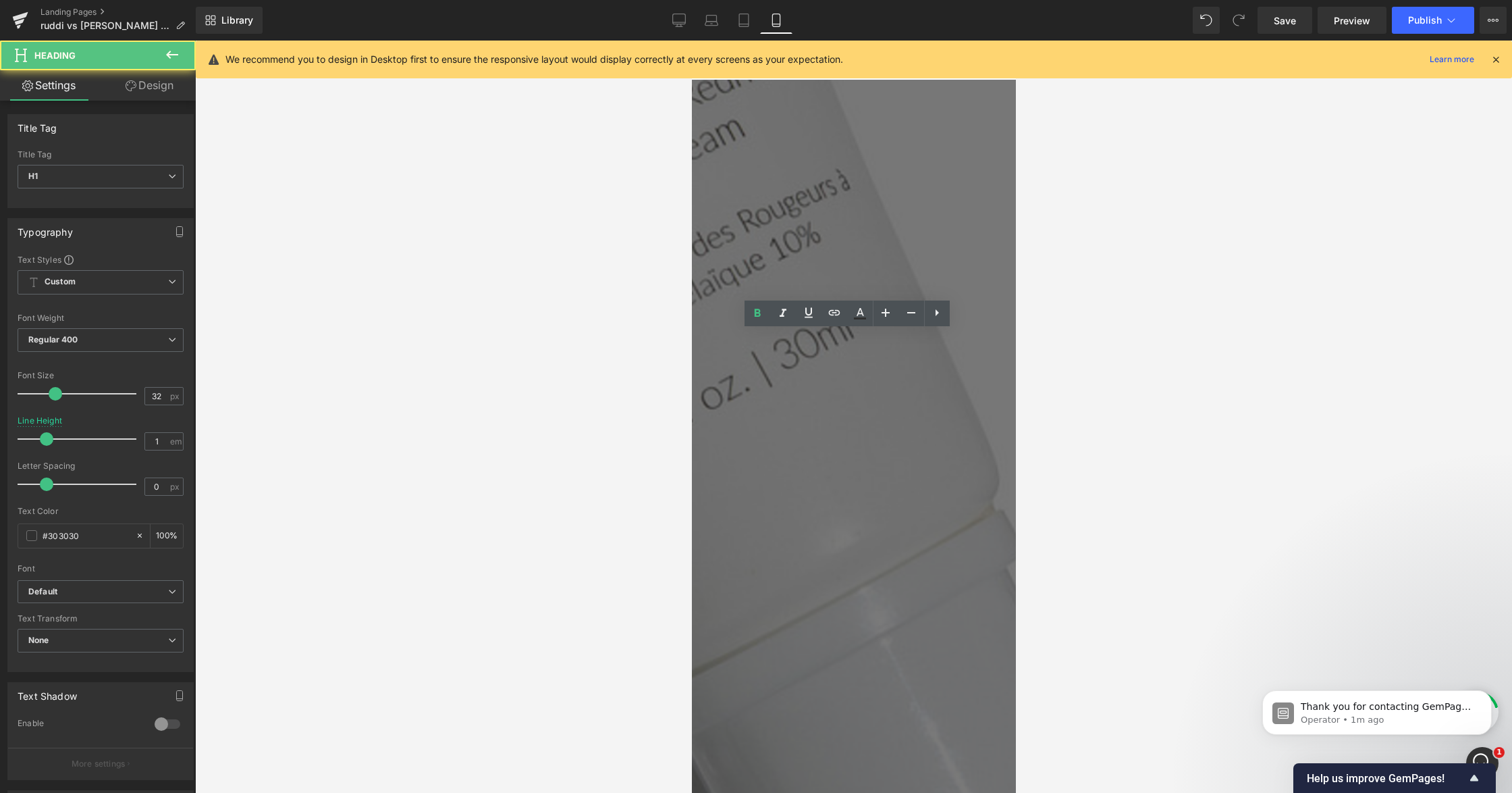
click at [1212, 403] on div at bounding box center [854, 416] width 1317 height 752
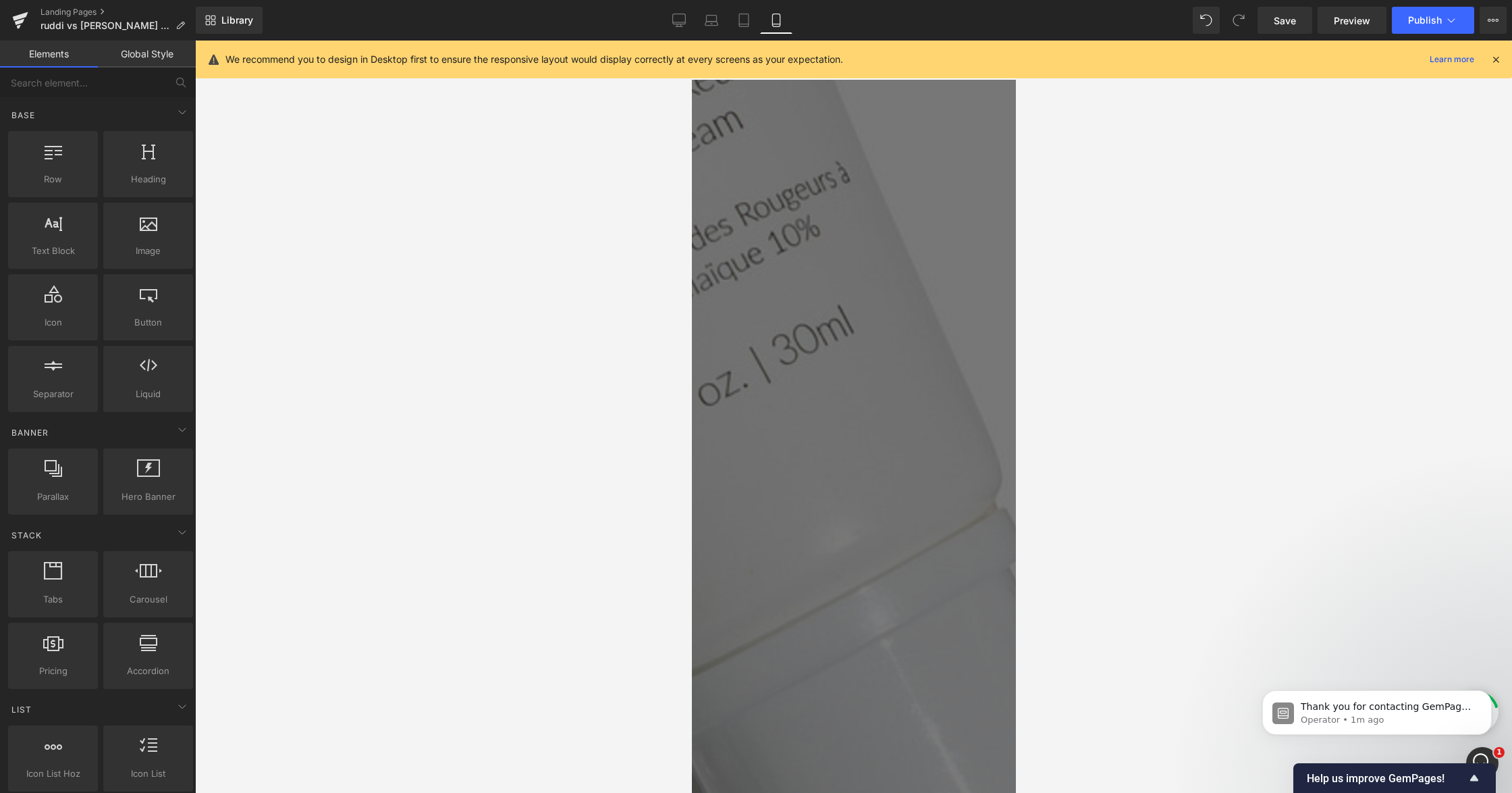
scroll to position [868, 0]
click at [1289, 28] on link "Save" at bounding box center [1285, 20] width 55 height 27
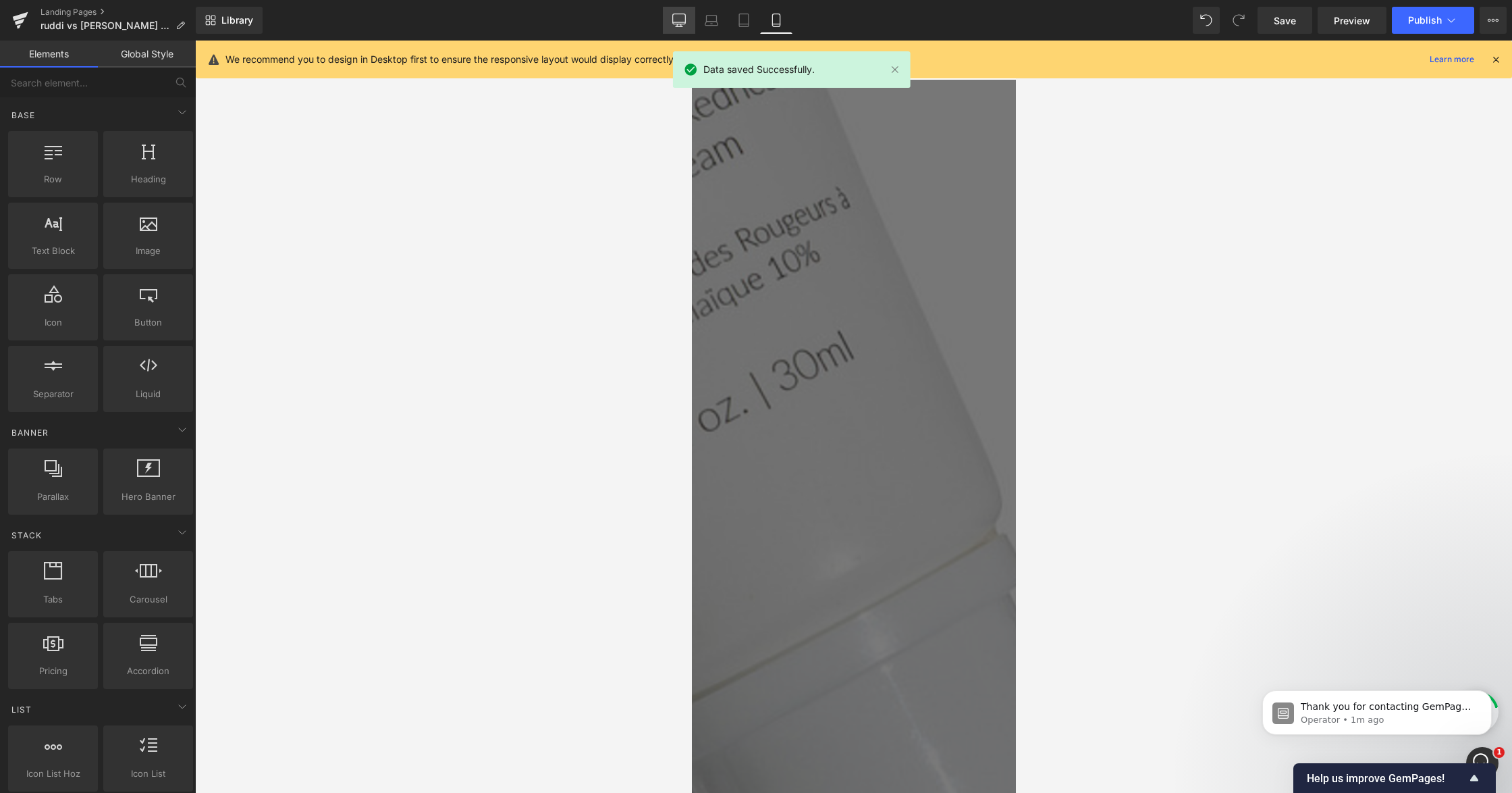
click at [678, 19] on icon at bounding box center [680, 20] width 14 height 14
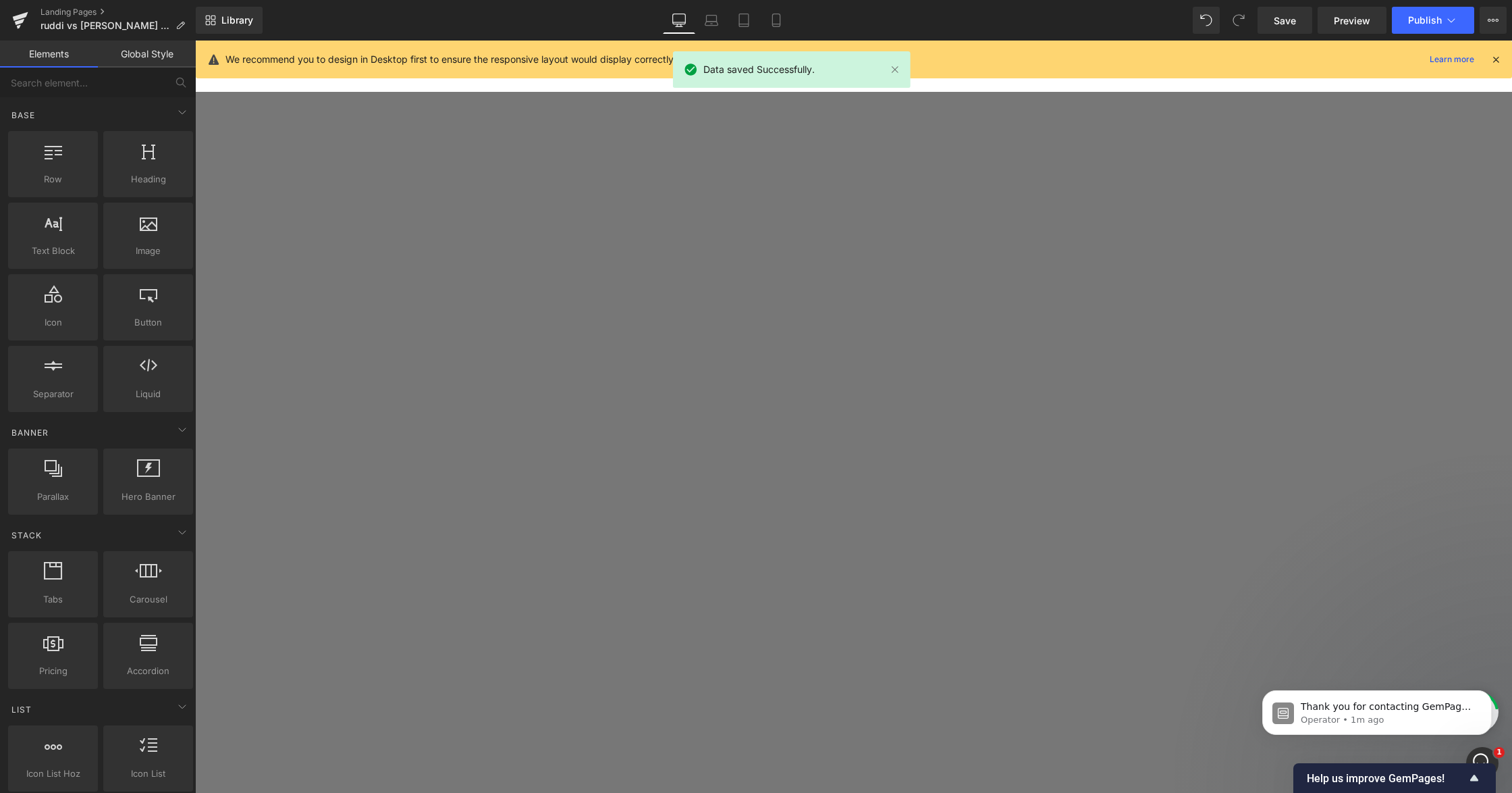
scroll to position [1251, 0]
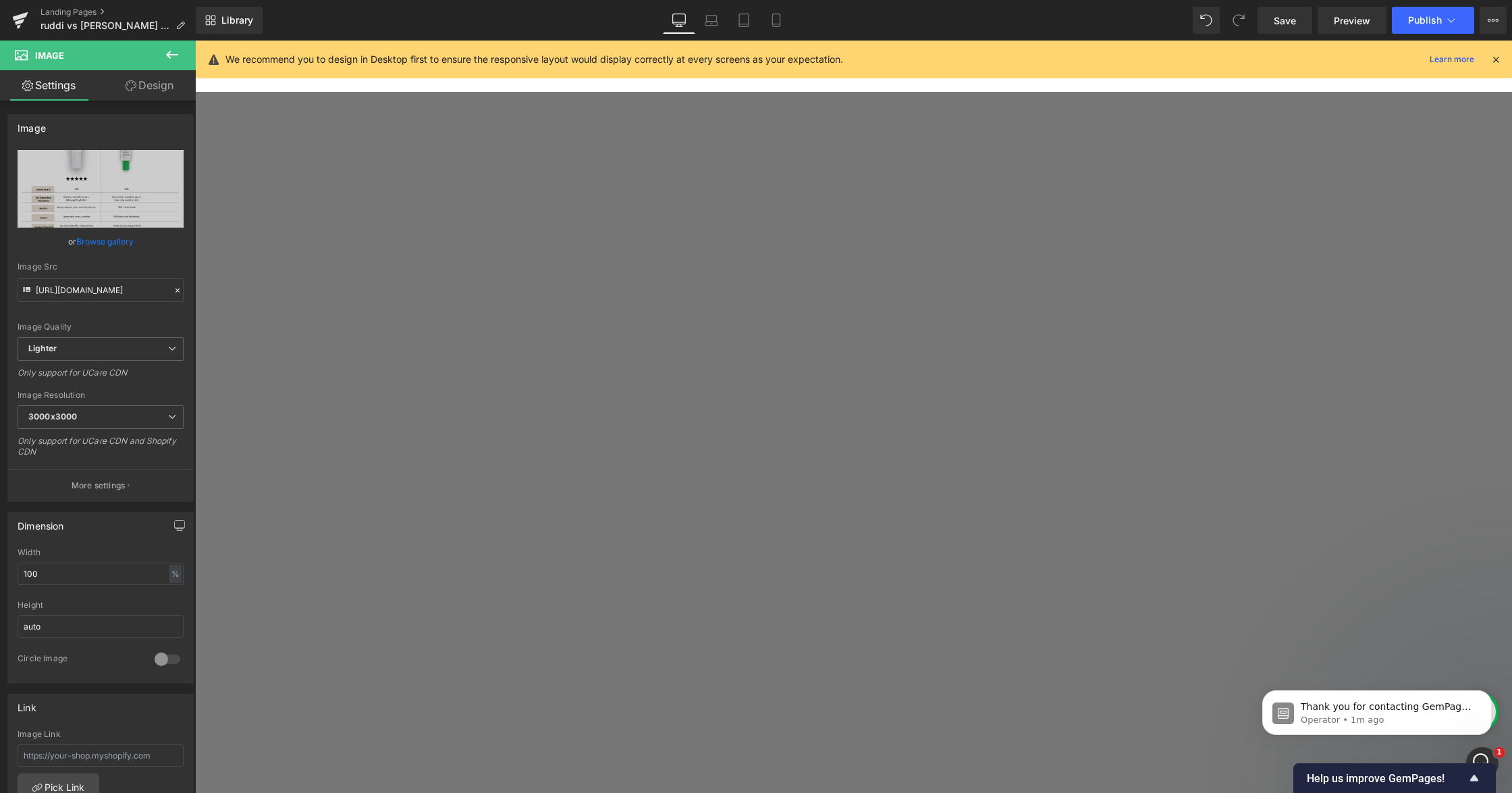
click at [195, 41] on link at bounding box center [195, 41] width 0 height 0
click at [195, 41] on icon at bounding box center [195, 41] width 0 height 0
click at [195, 41] on span at bounding box center [195, 41] width 0 height 0
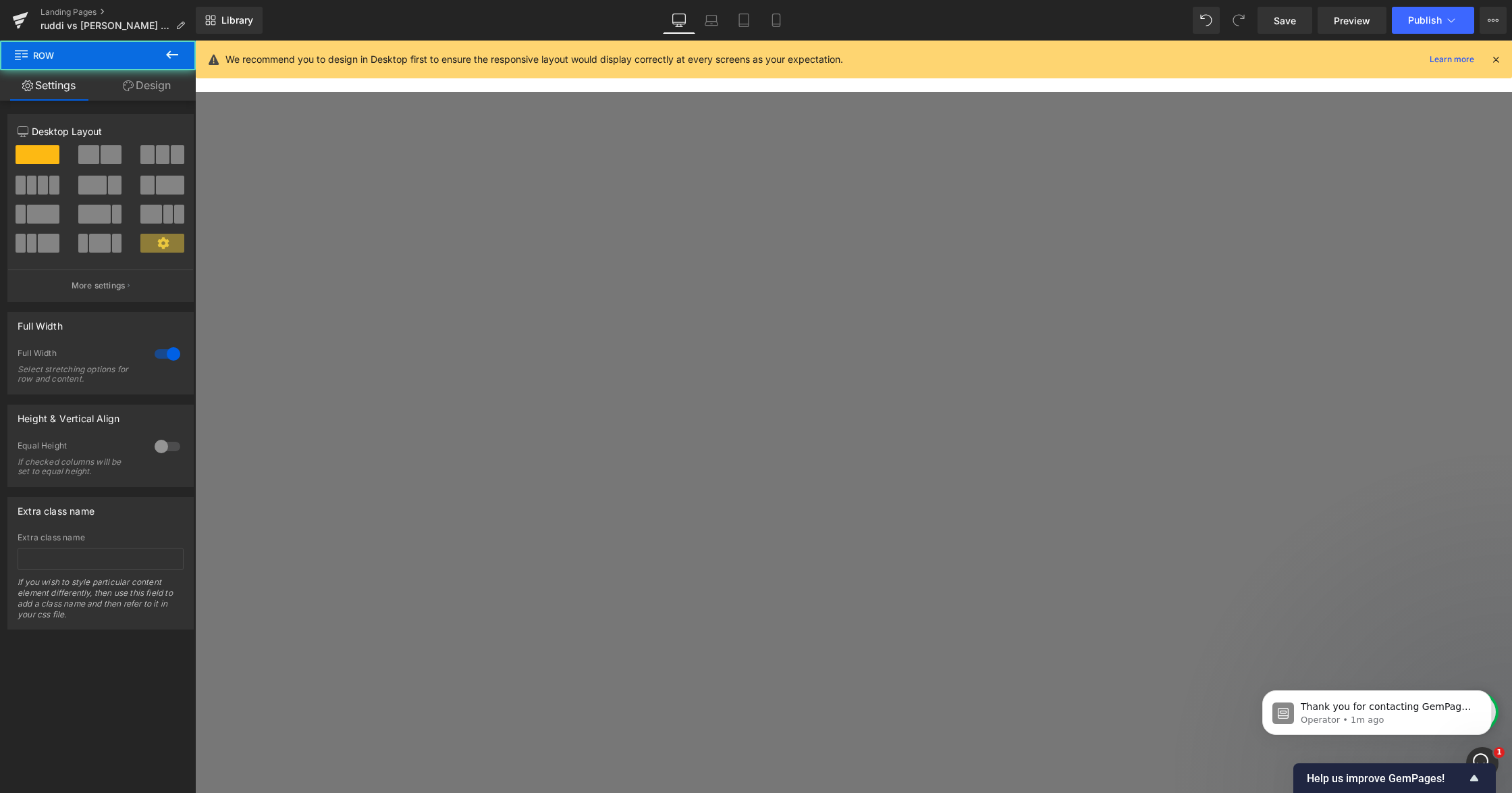
scroll to position [5957, 0]
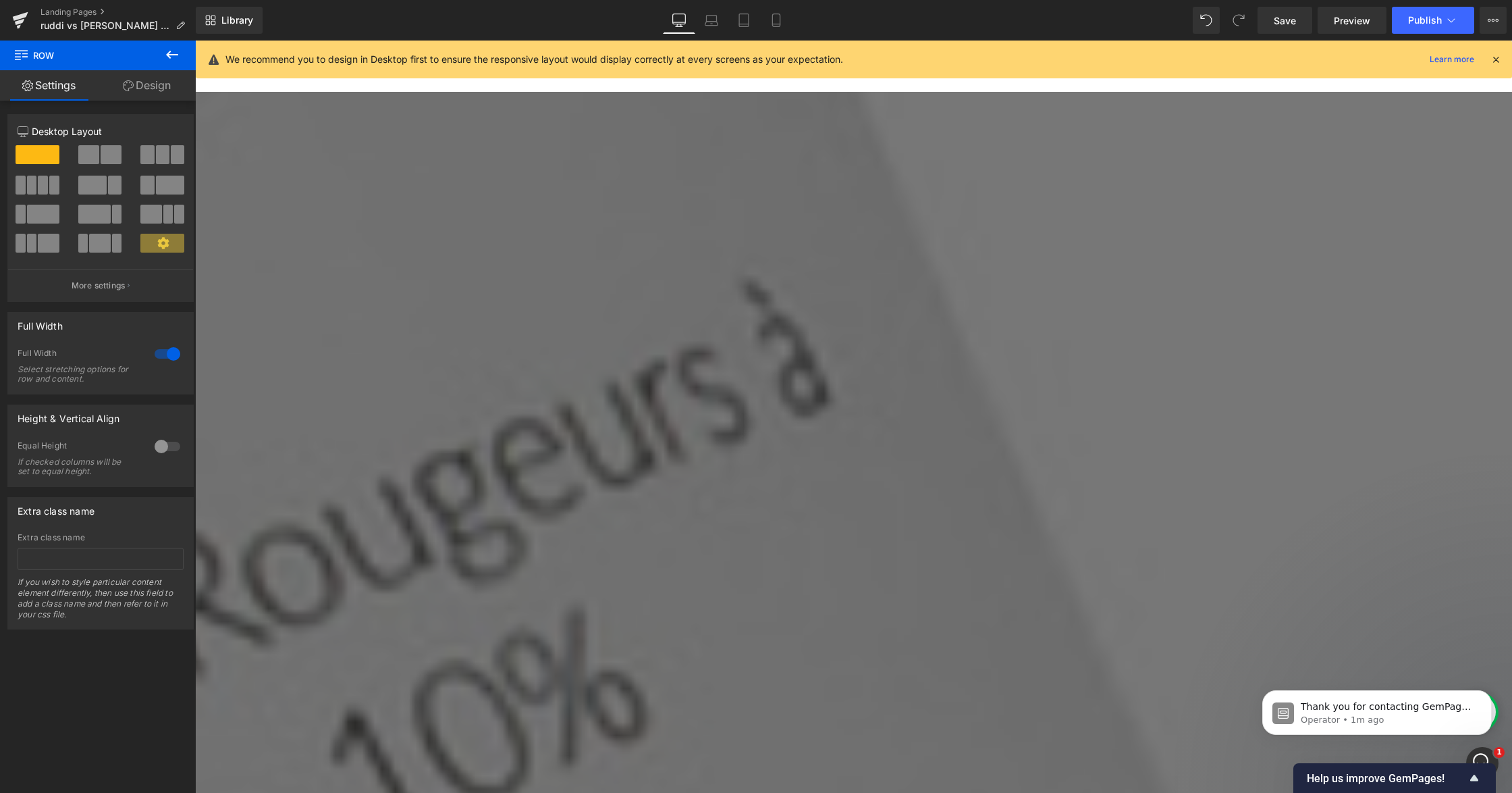
click at [155, 84] on link "Design" at bounding box center [147, 85] width 98 height 30
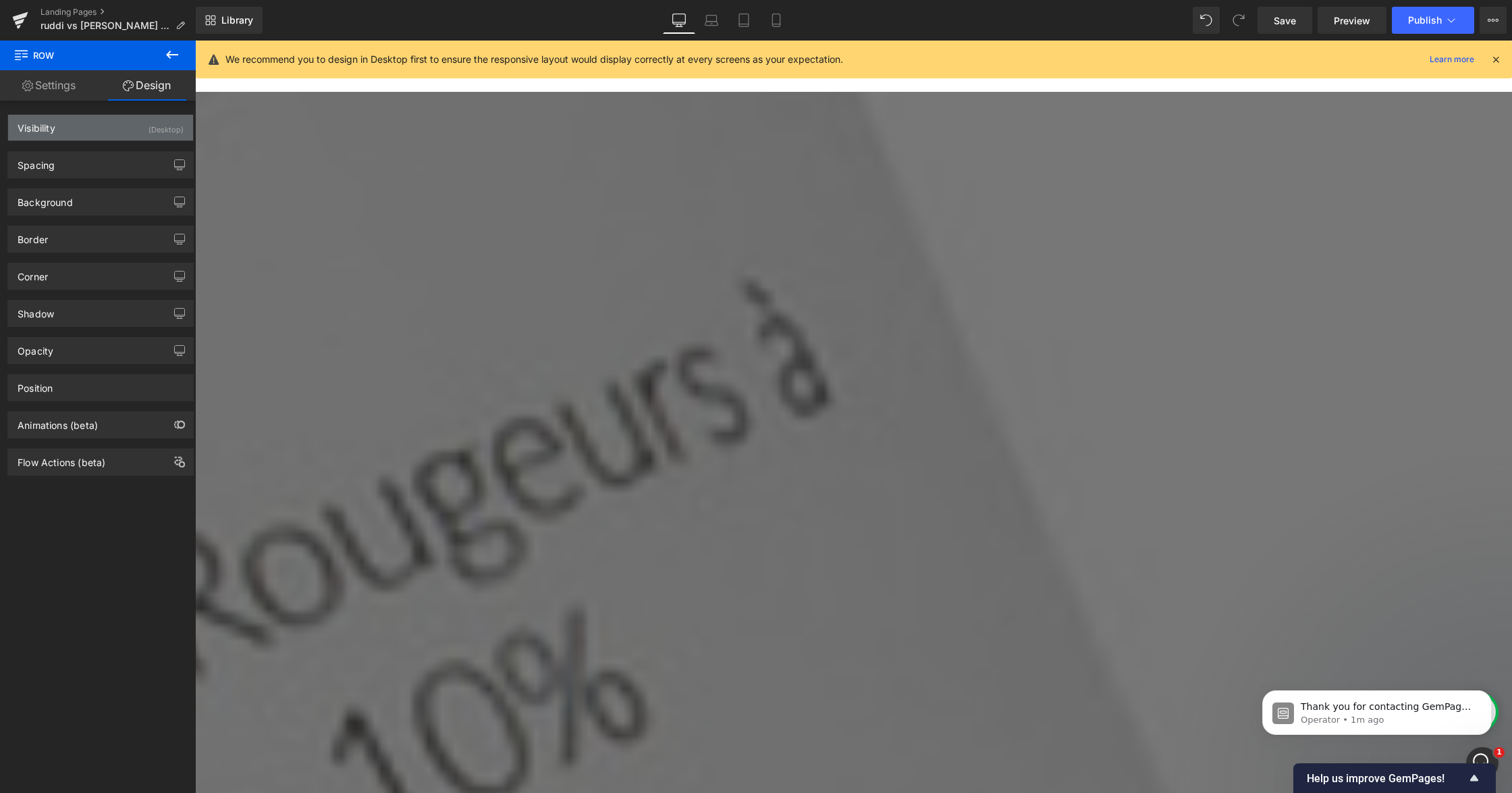
click at [38, 128] on div "Visibility" at bounding box center [36, 124] width 38 height 19
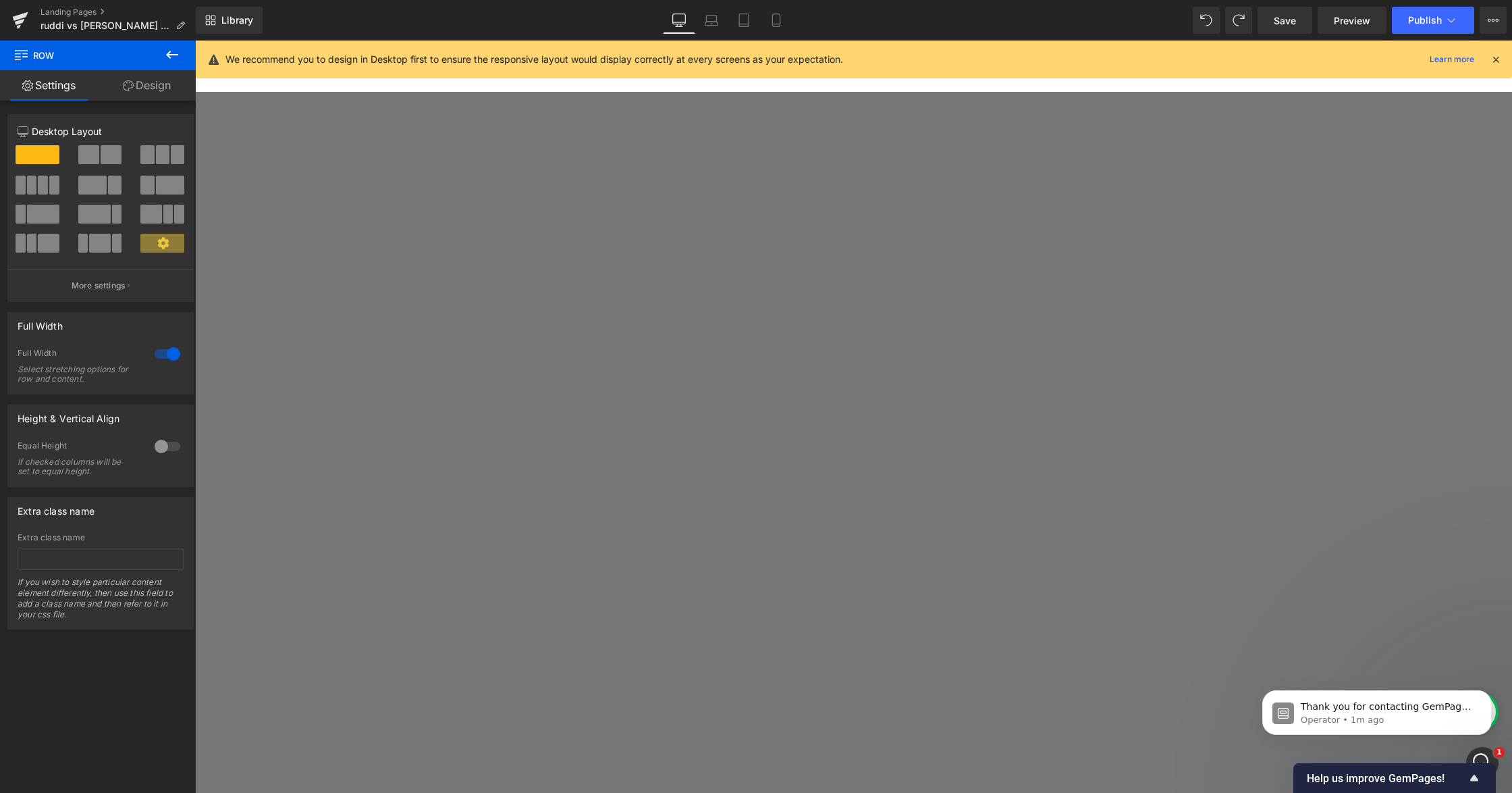
scroll to position [3304, 0]
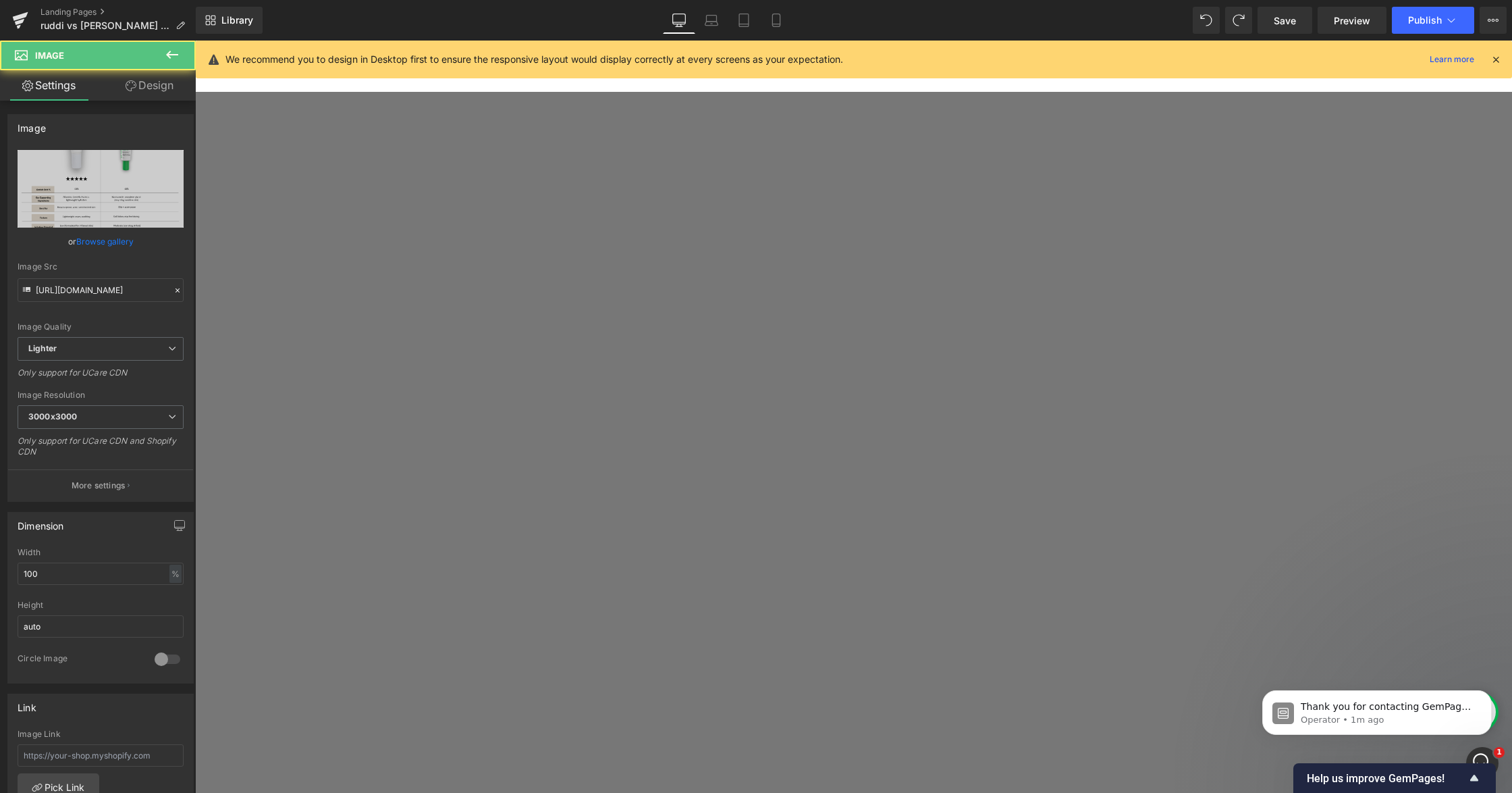
click at [195, 41] on span "Row" at bounding box center [195, 41] width 0 height 0
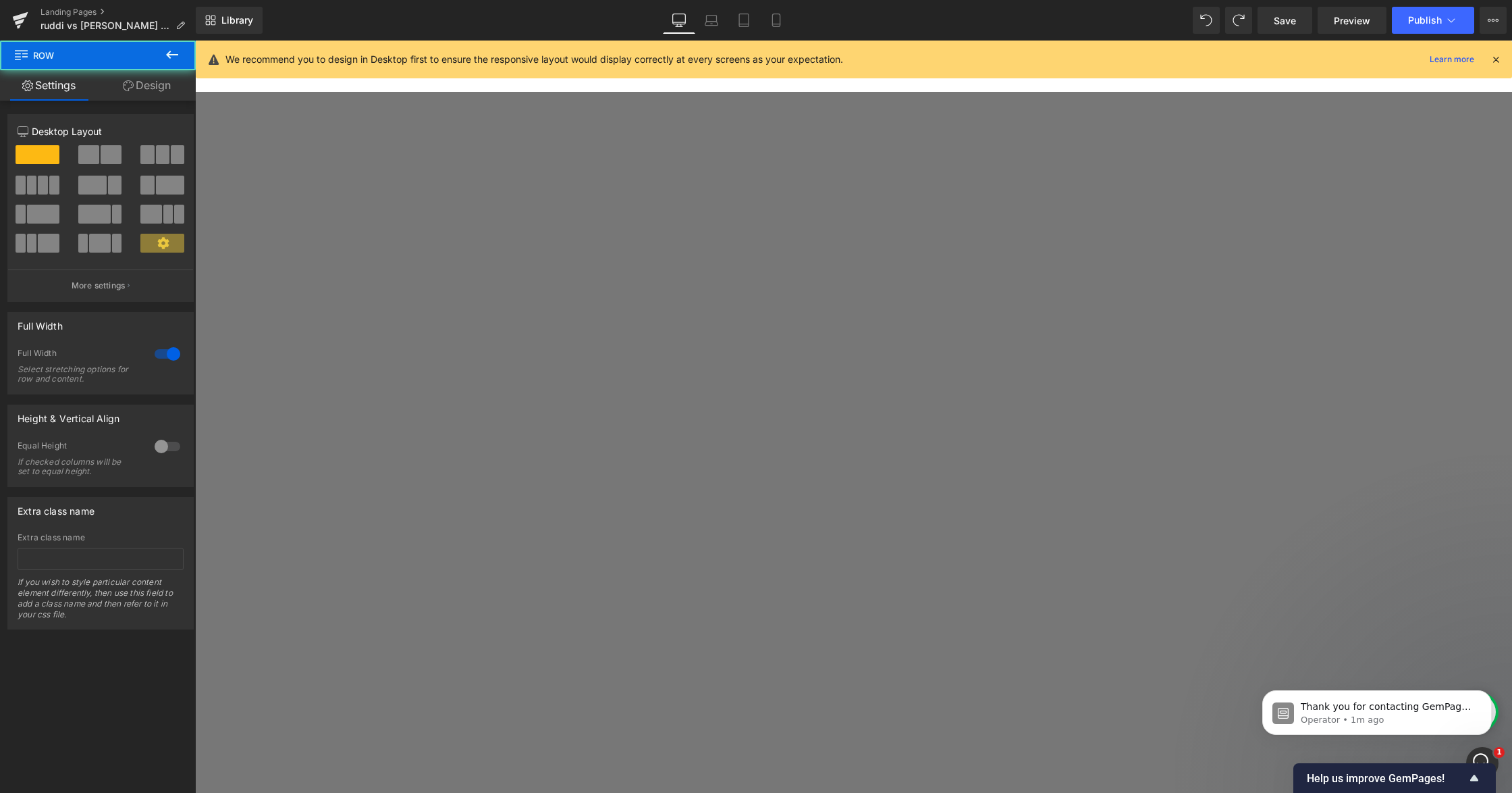
click at [151, 83] on link "Design" at bounding box center [147, 85] width 98 height 30
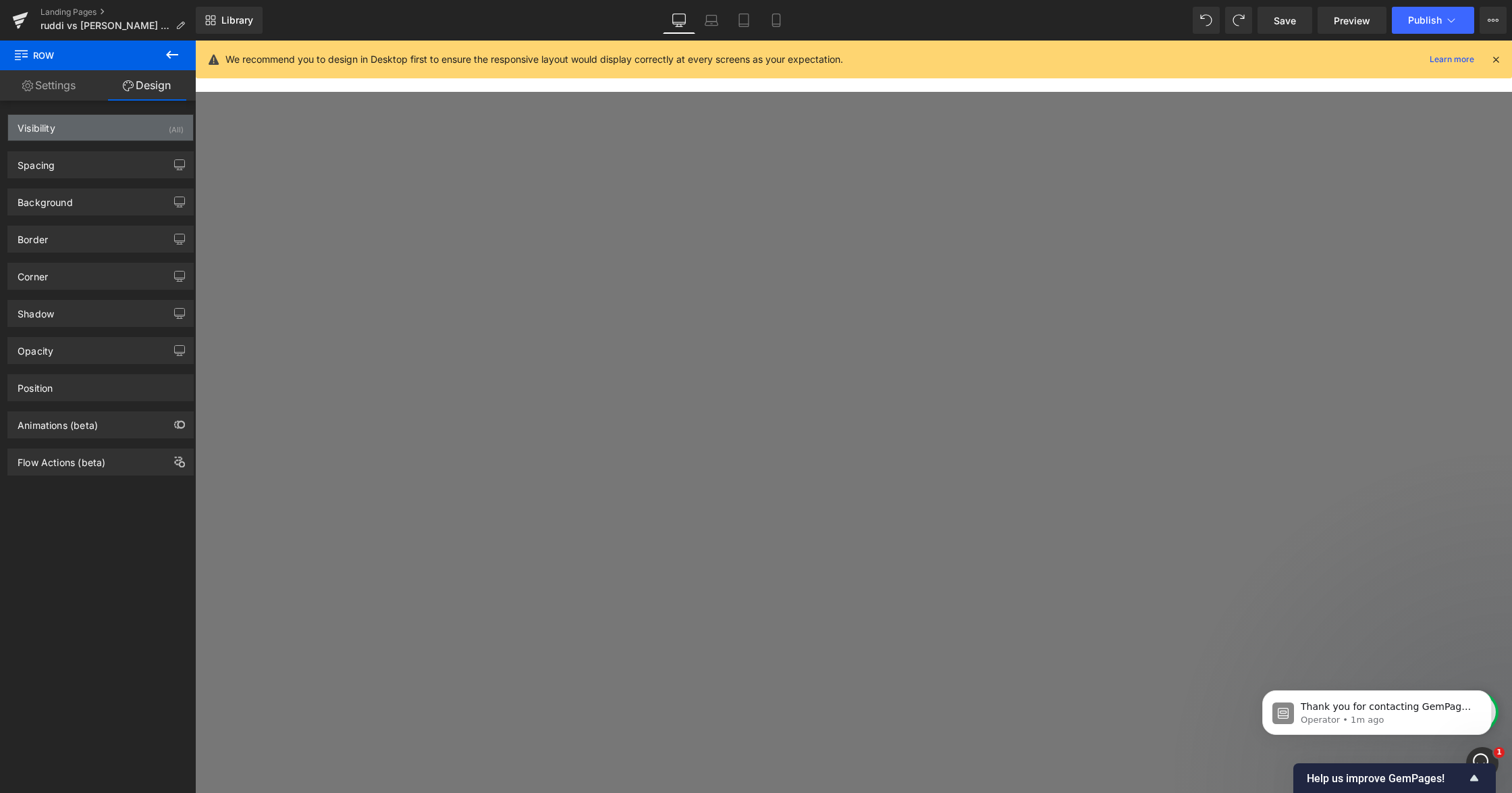
click at [169, 130] on div "(All)" at bounding box center [176, 126] width 15 height 22
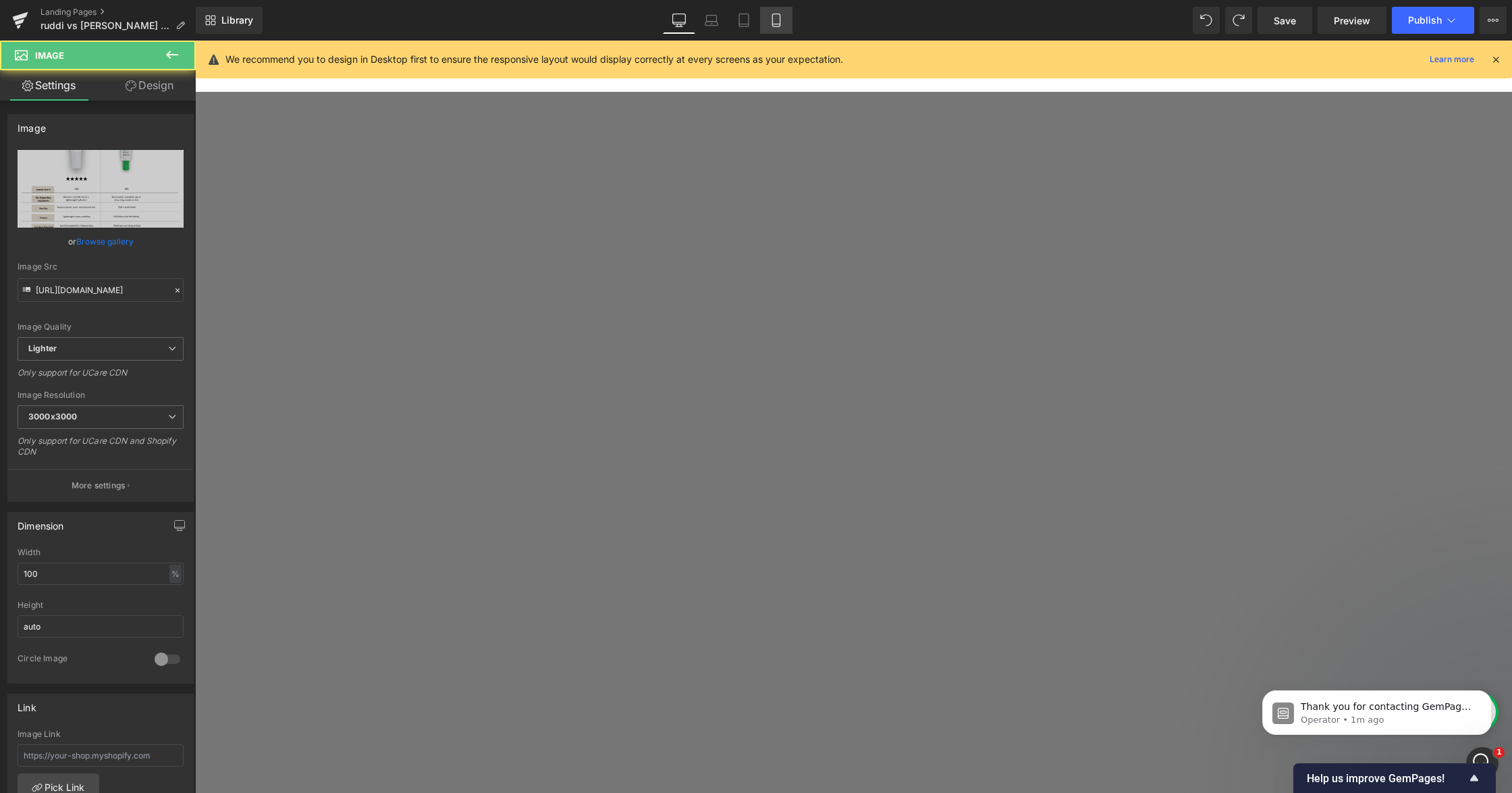
click at [778, 25] on icon at bounding box center [777, 20] width 14 height 14
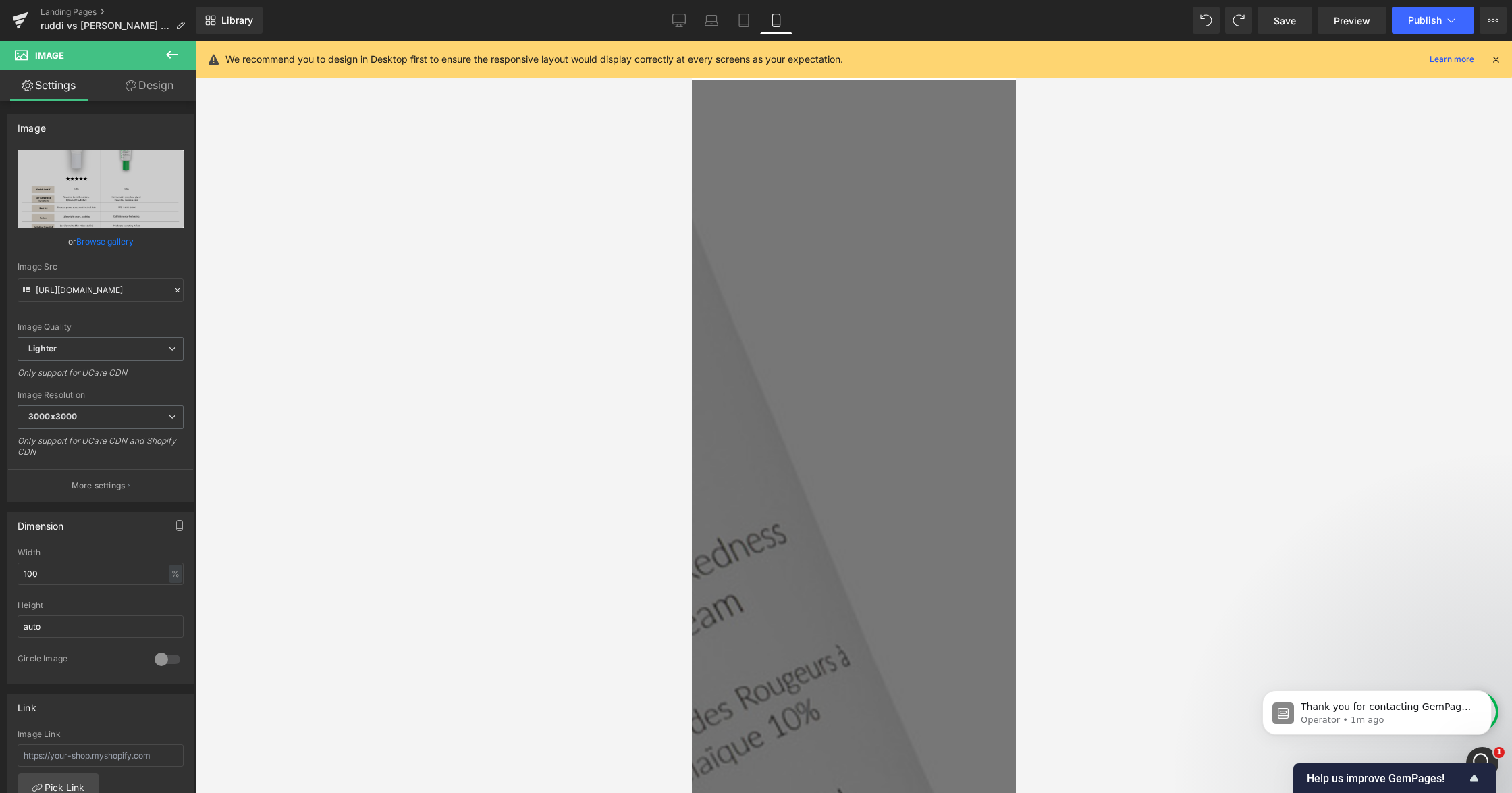
scroll to position [734, 0]
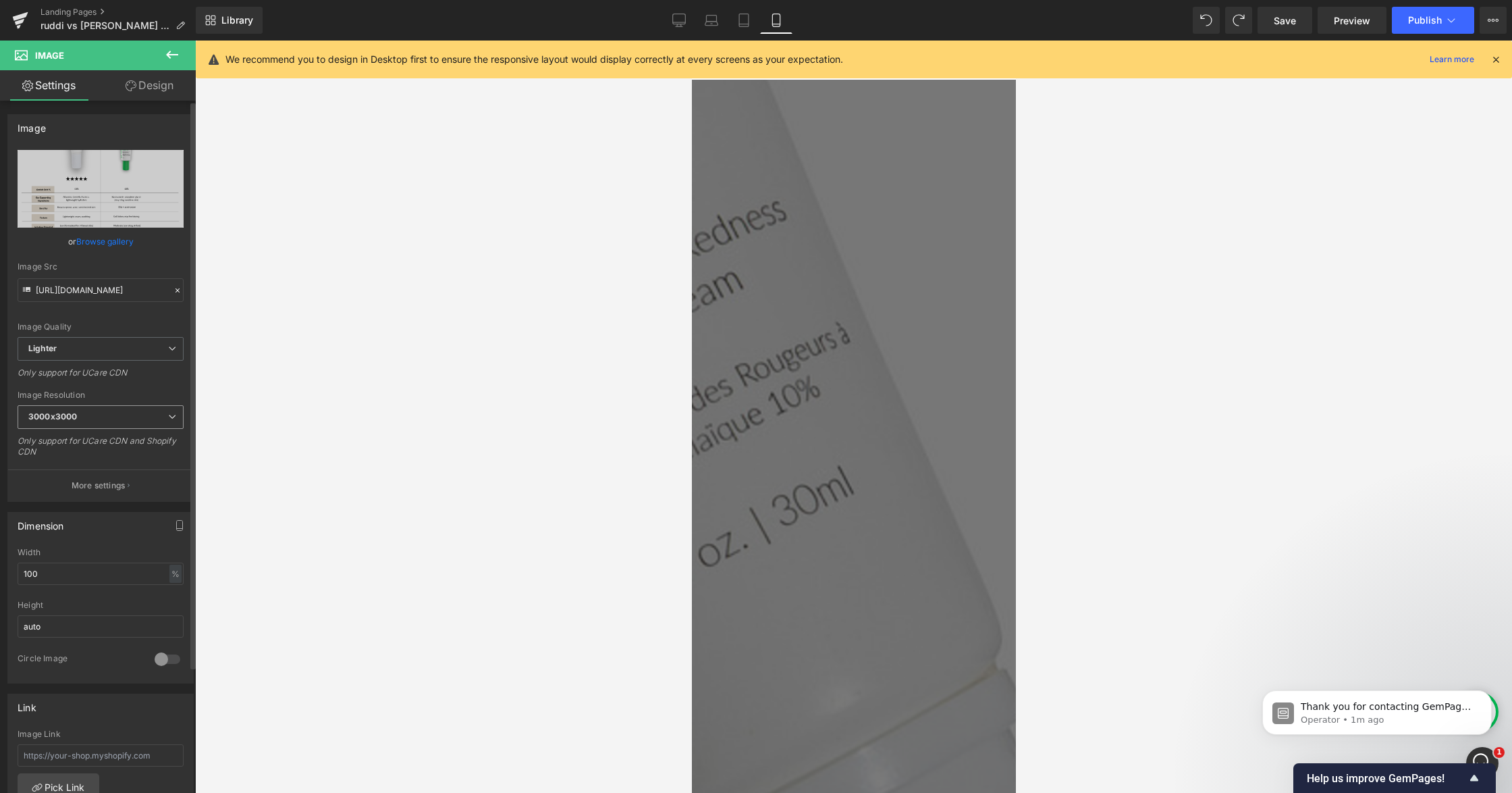
click at [123, 427] on span "3000x3000" at bounding box center [100, 417] width 166 height 24
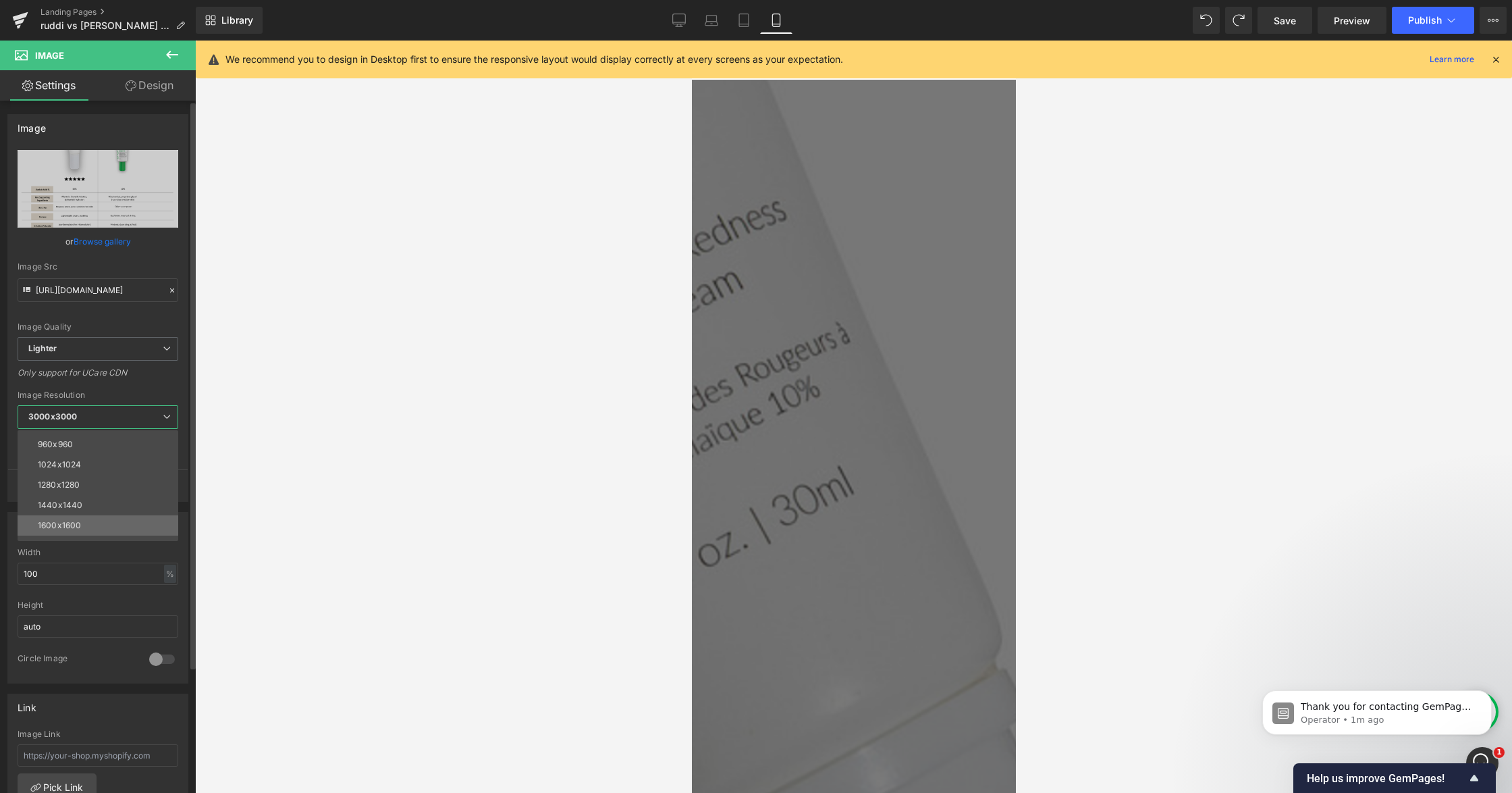
scroll to position [180, 0]
click at [106, 482] on li "1600x1600" at bounding box center [101, 484] width 167 height 20
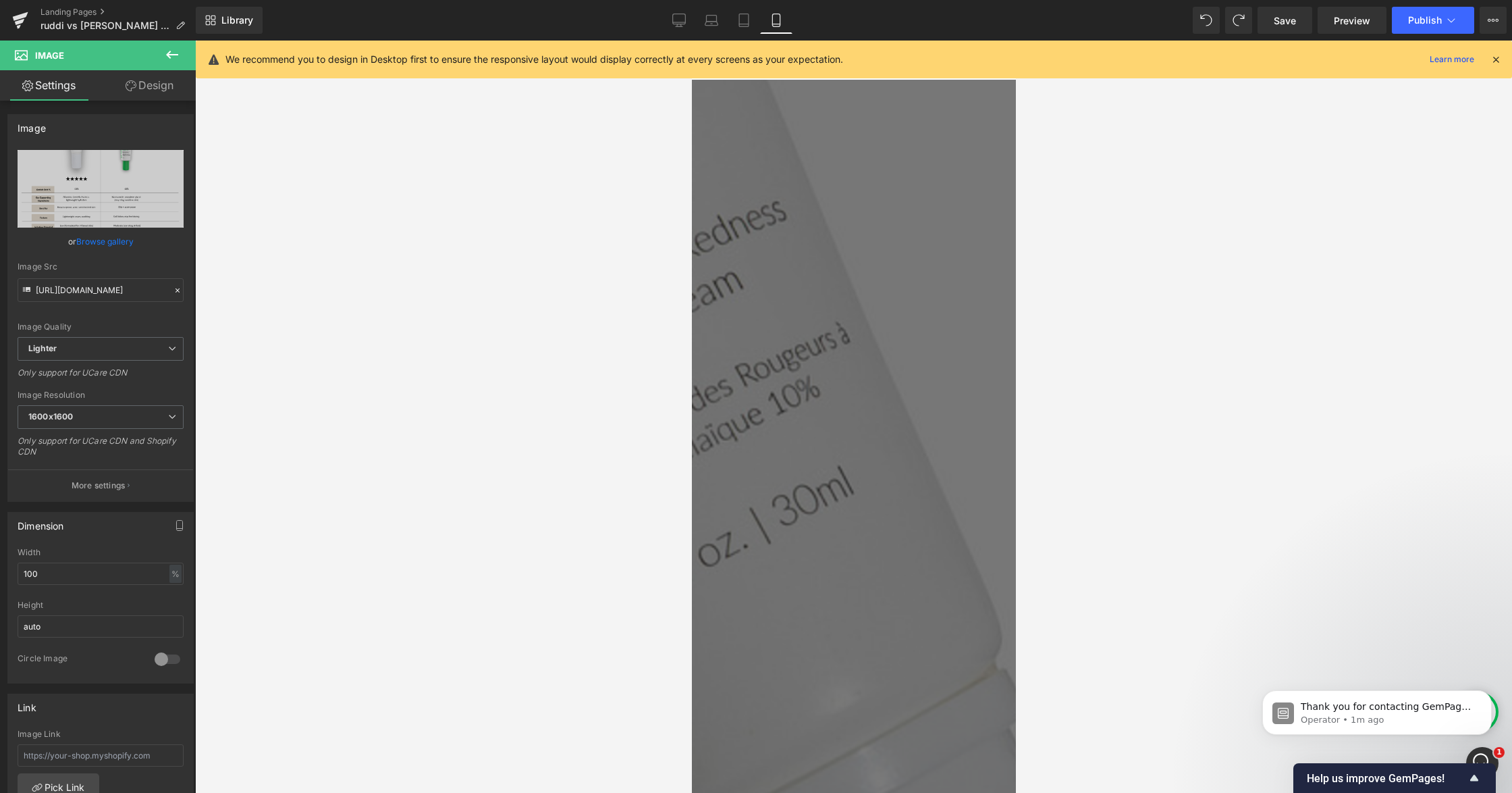
type input "[URL][DOMAIN_NAME]"
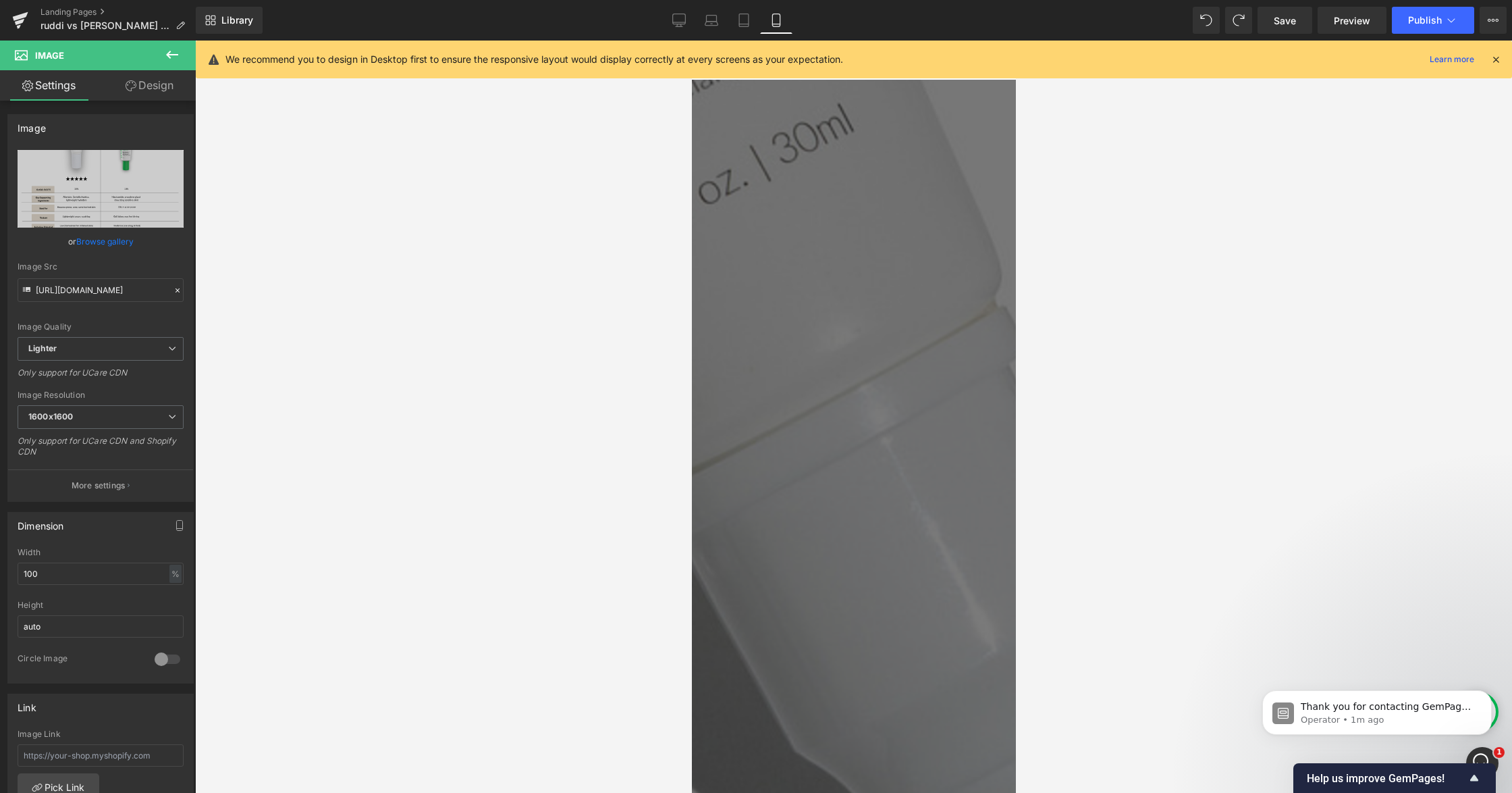
scroll to position [914, 0]
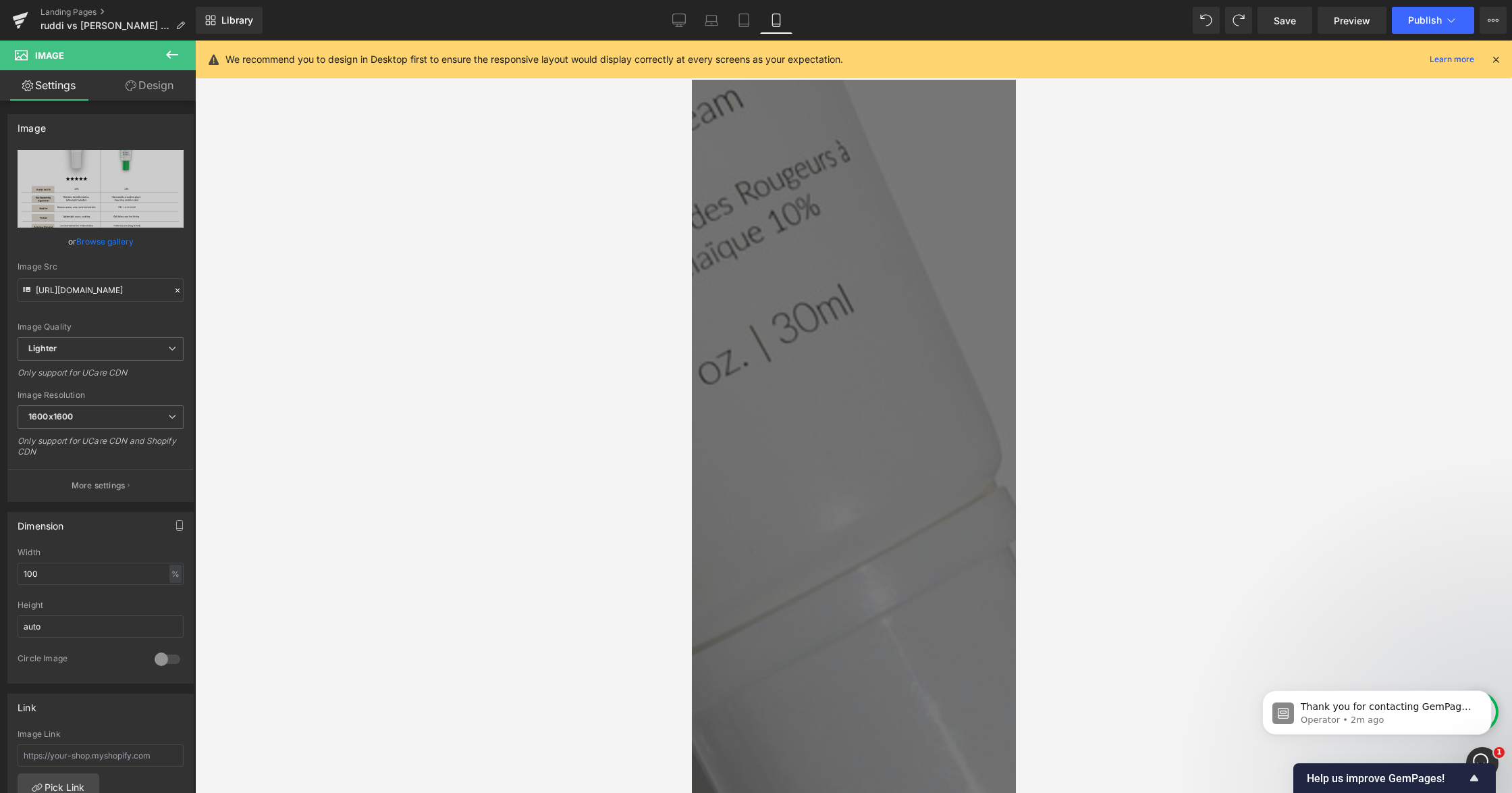
click at [322, 416] on div at bounding box center [854, 416] width 1317 height 752
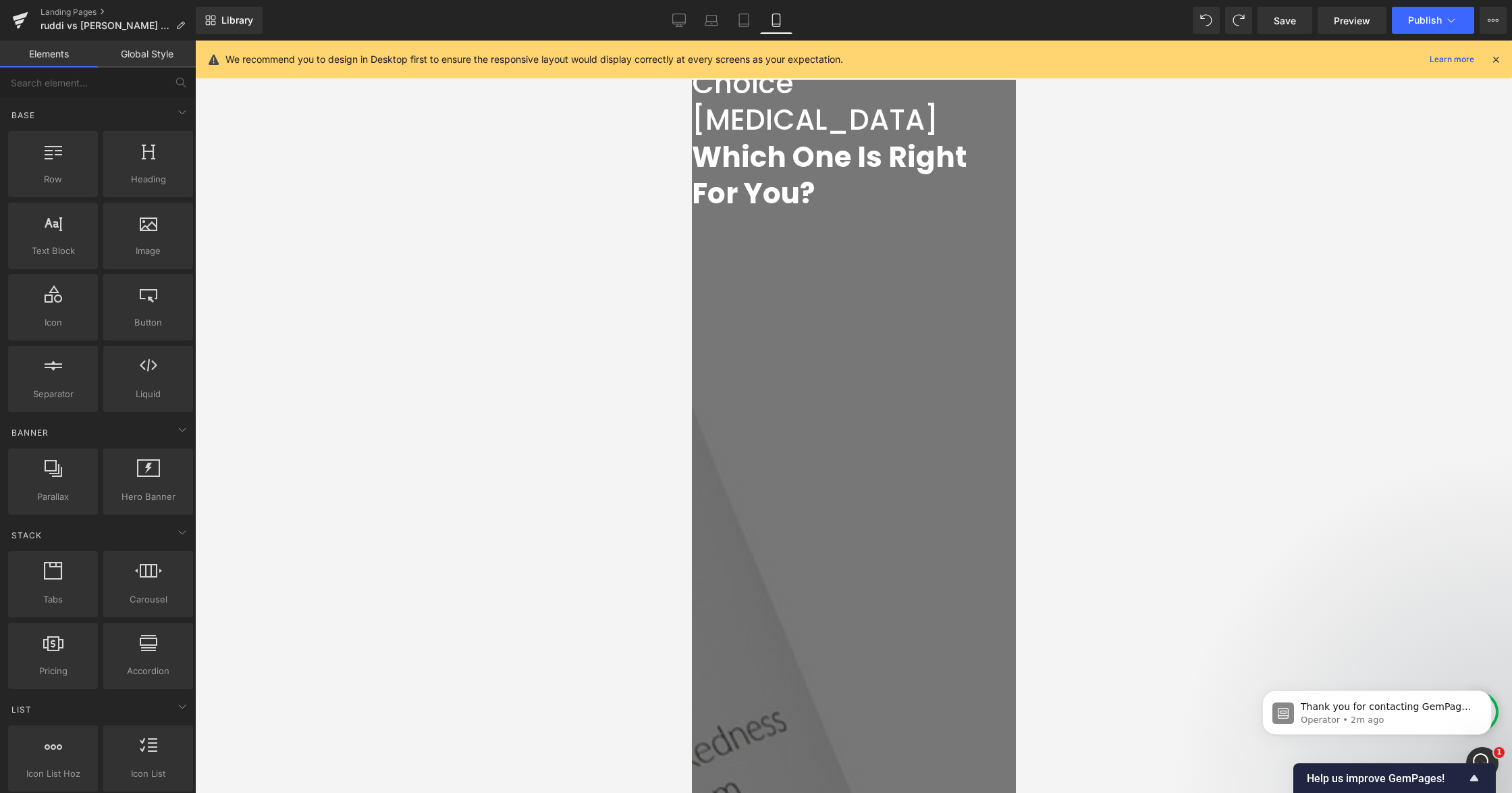
scroll to position [0, 0]
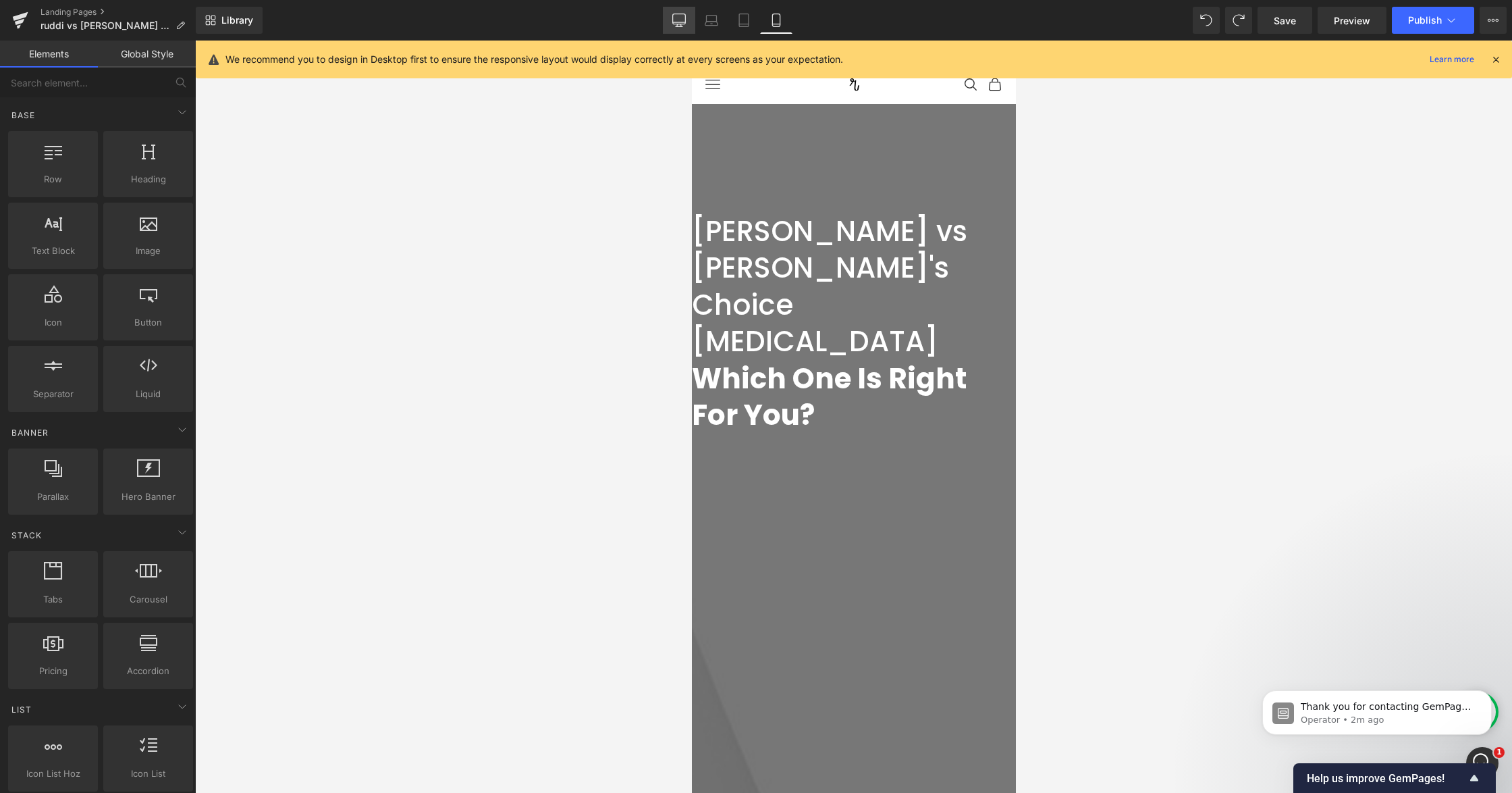
drag, startPoint x: 680, startPoint y: 14, endPoint x: 504, endPoint y: 124, distance: 207.5
click at [680, 14] on icon at bounding box center [679, 19] width 13 height 10
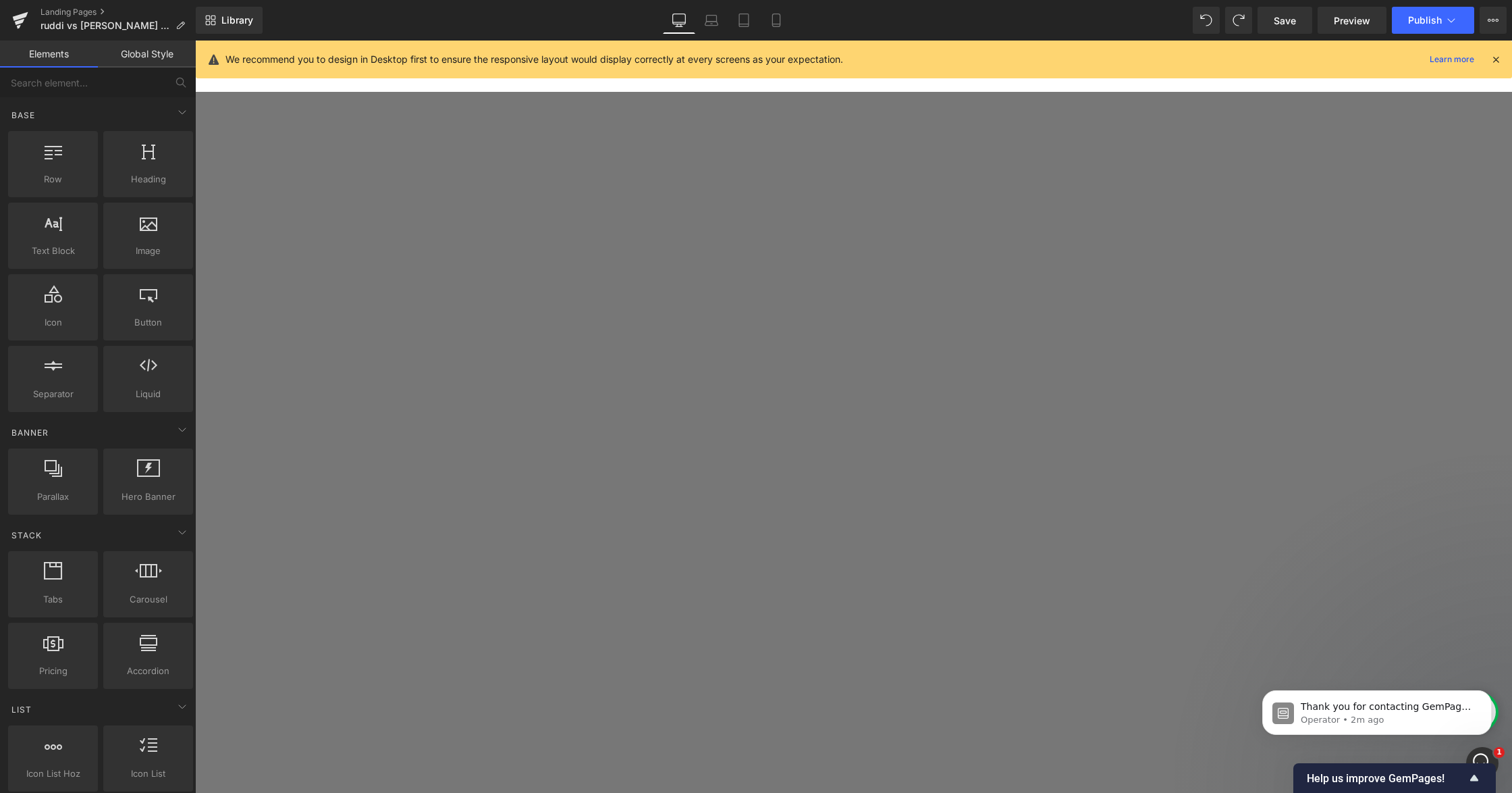
scroll to position [3229, 0]
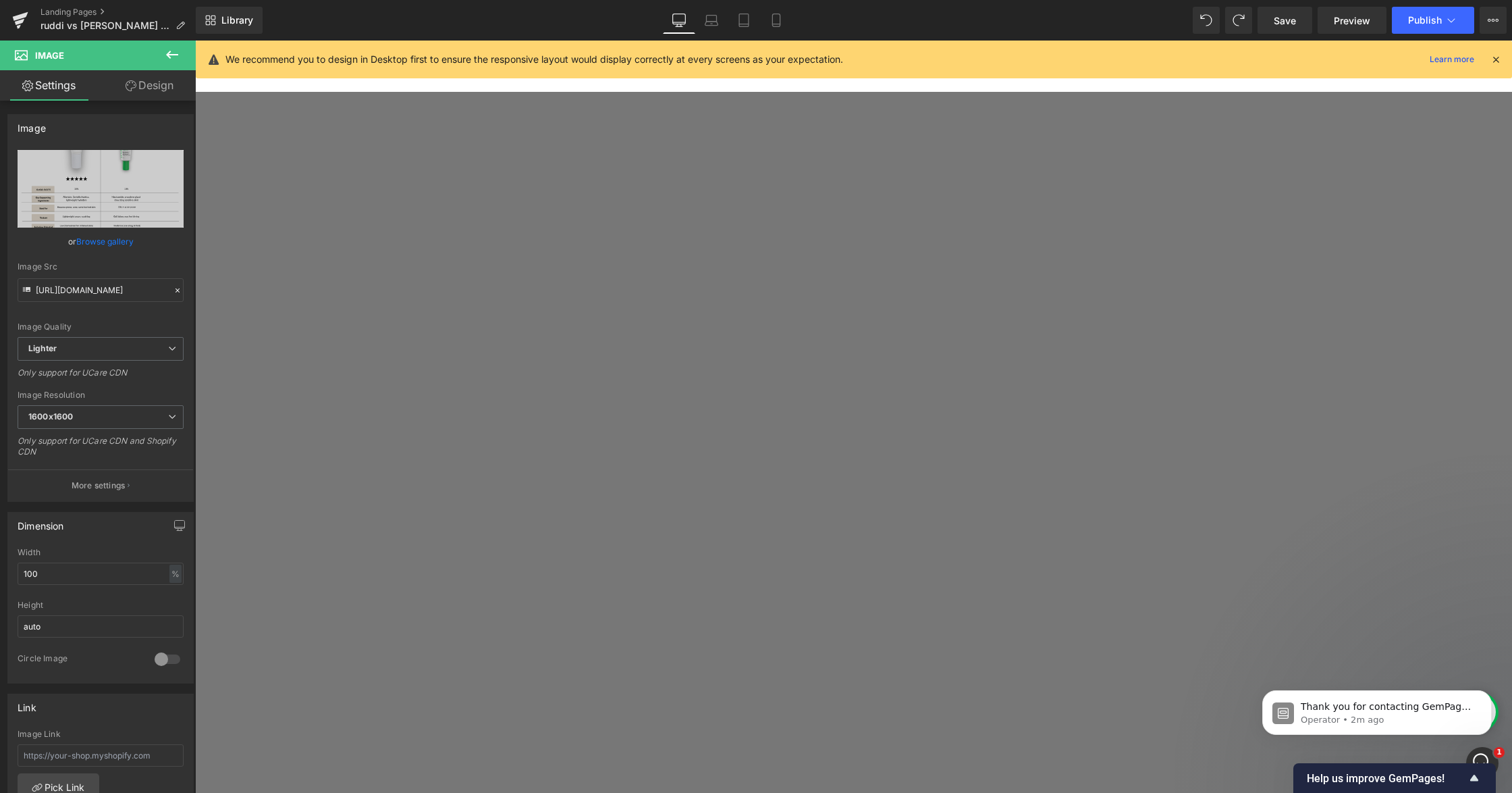
click at [195, 41] on icon at bounding box center [195, 41] width 0 height 0
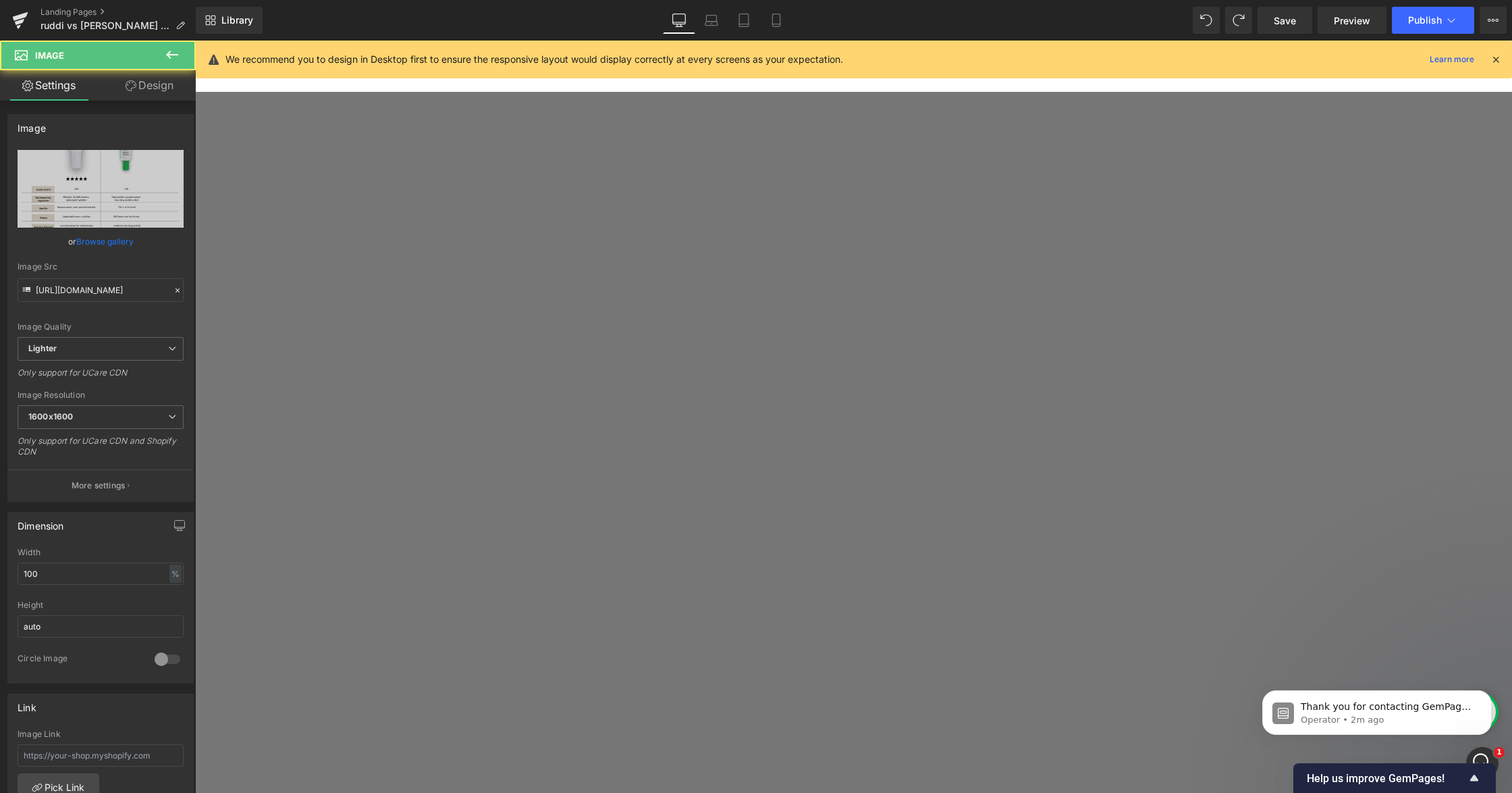
click at [154, 95] on link "Design" at bounding box center [149, 85] width 98 height 30
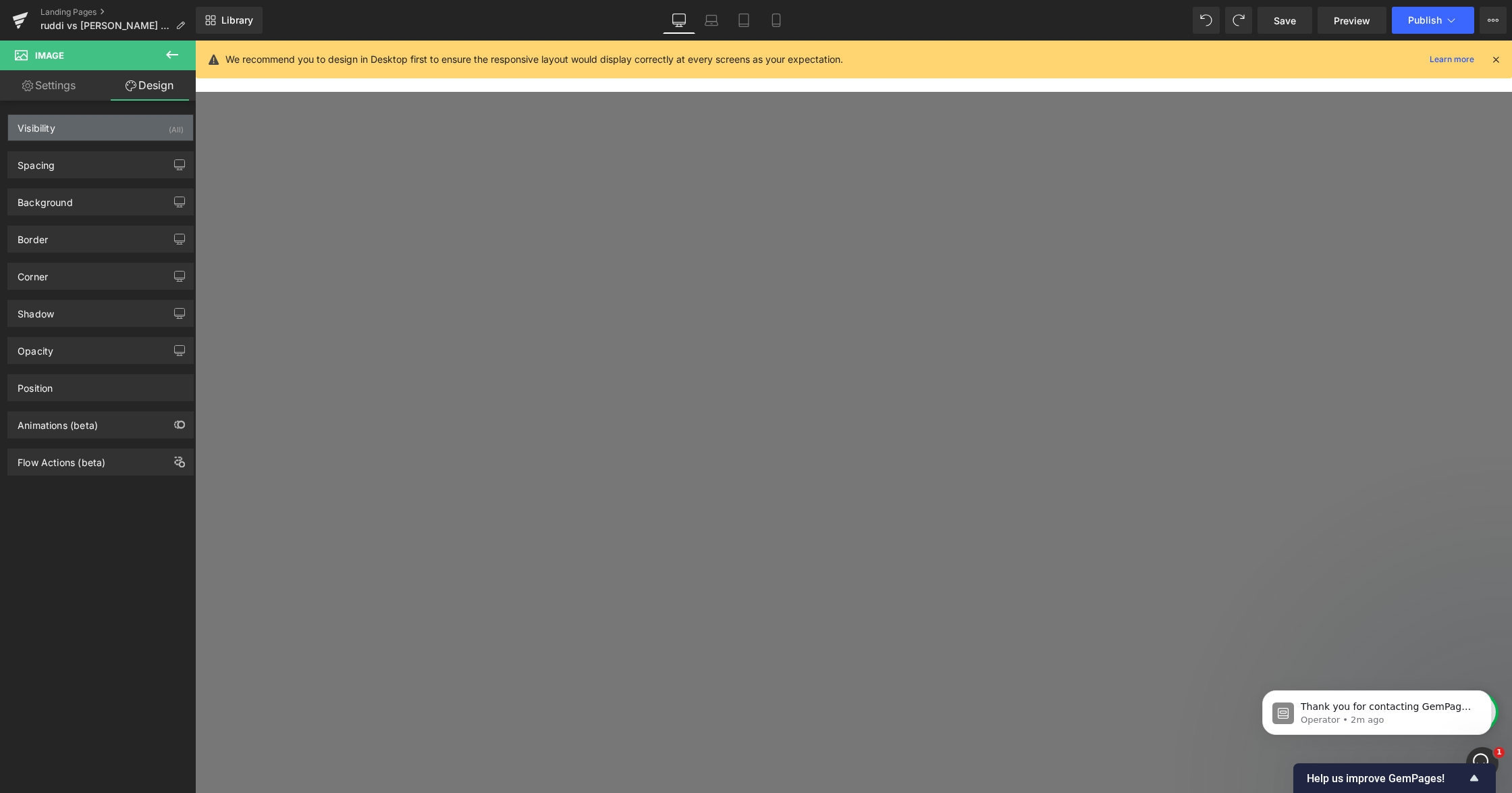
click at [109, 138] on div "Visibility (All)" at bounding box center [100, 128] width 185 height 25
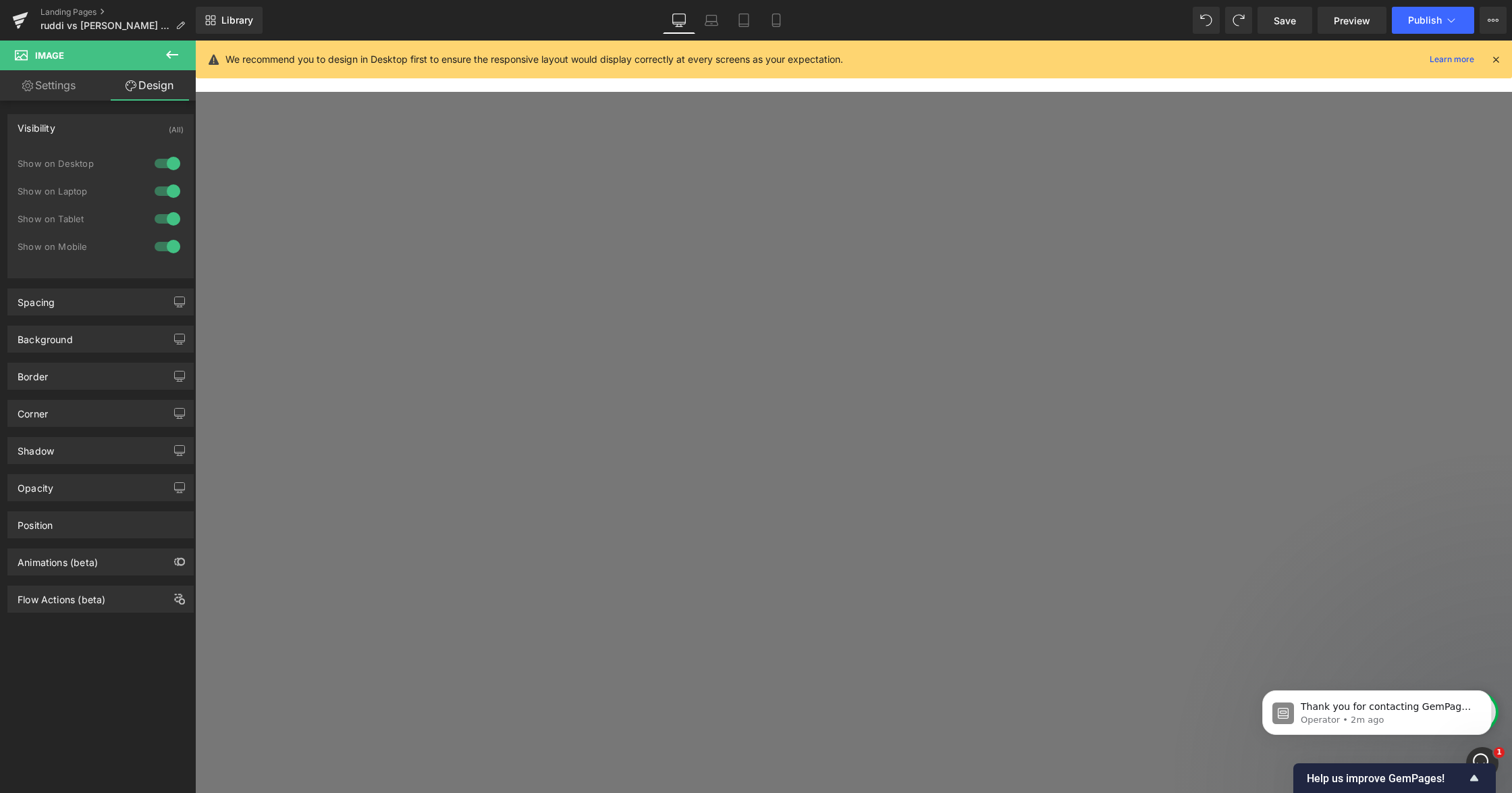
click at [109, 138] on div "Visibility (All)" at bounding box center [100, 128] width 185 height 25
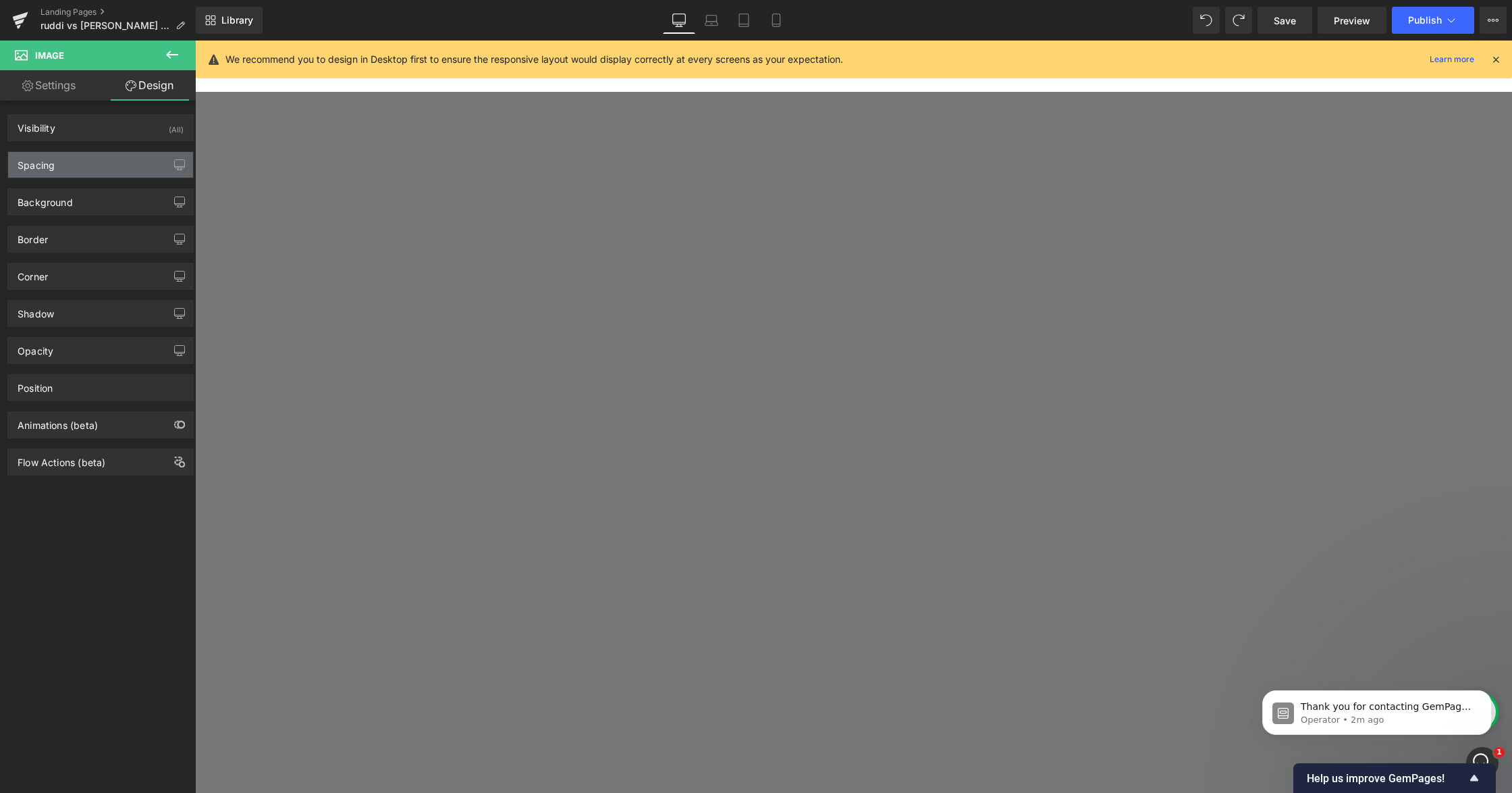
click at [122, 171] on div "Spacing" at bounding box center [100, 165] width 185 height 25
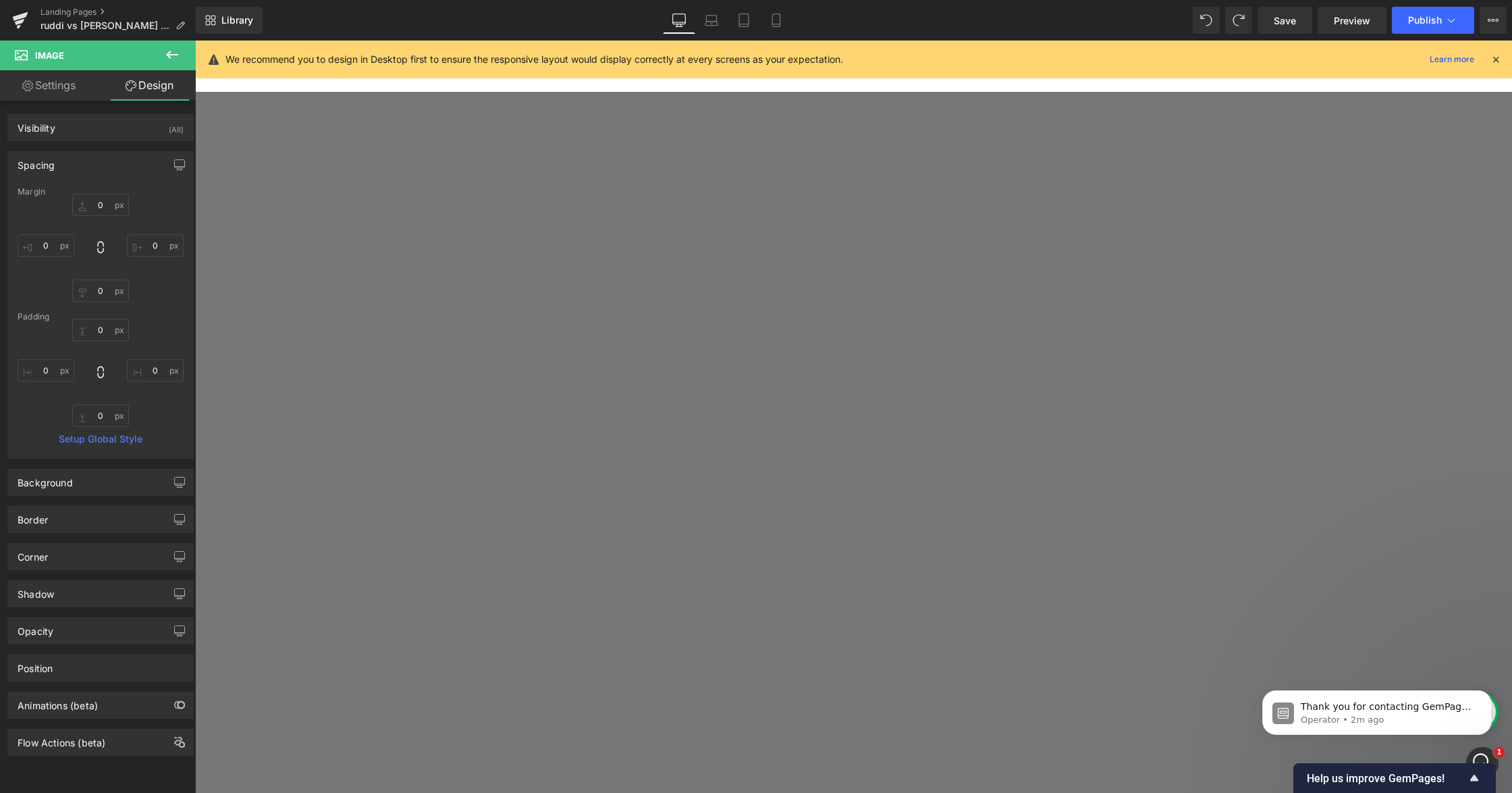
click at [122, 171] on div "Spacing" at bounding box center [100, 165] width 185 height 25
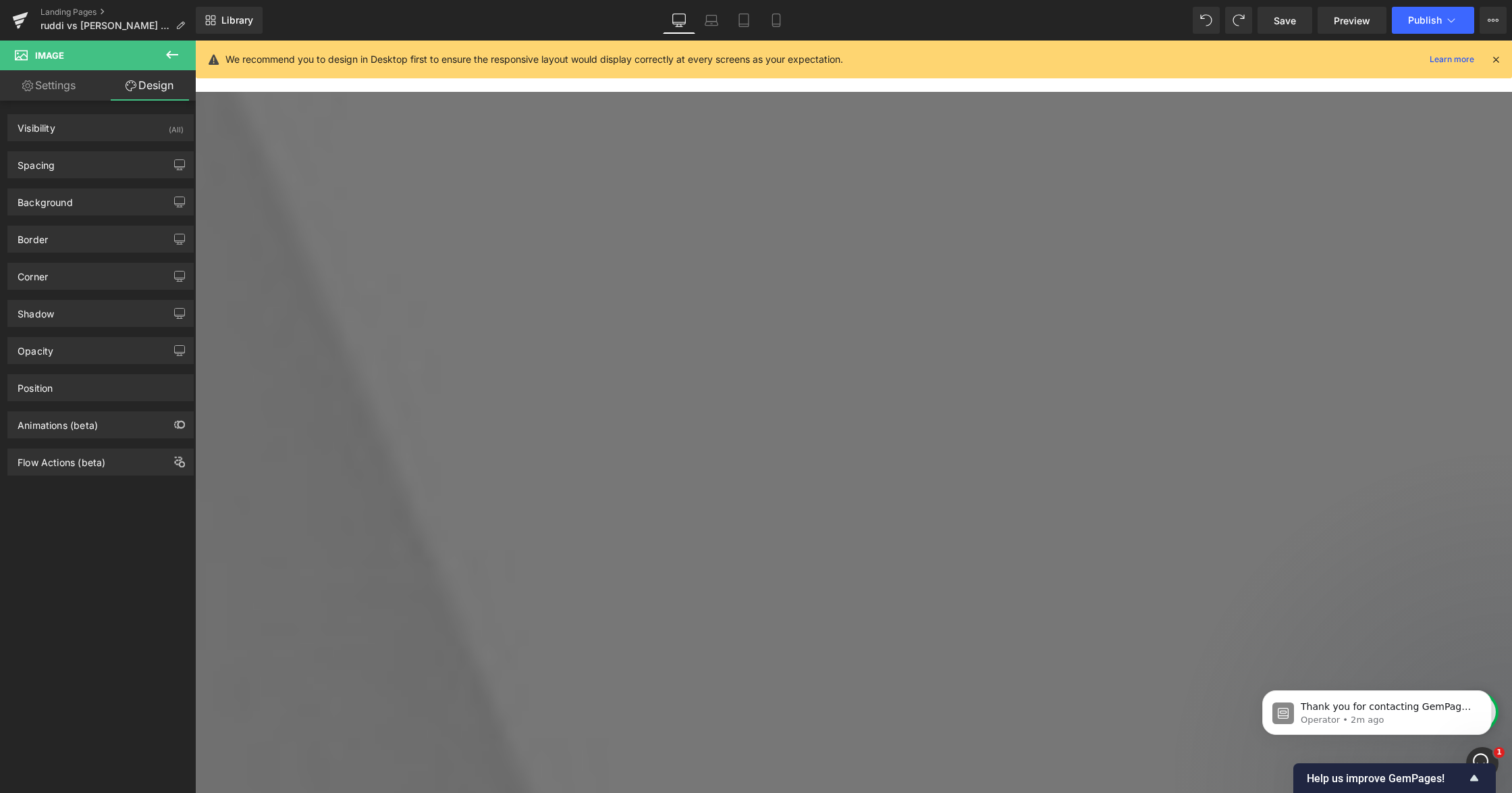
scroll to position [4581, 0]
click at [195, 41] on span "Row" at bounding box center [195, 41] width 0 height 0
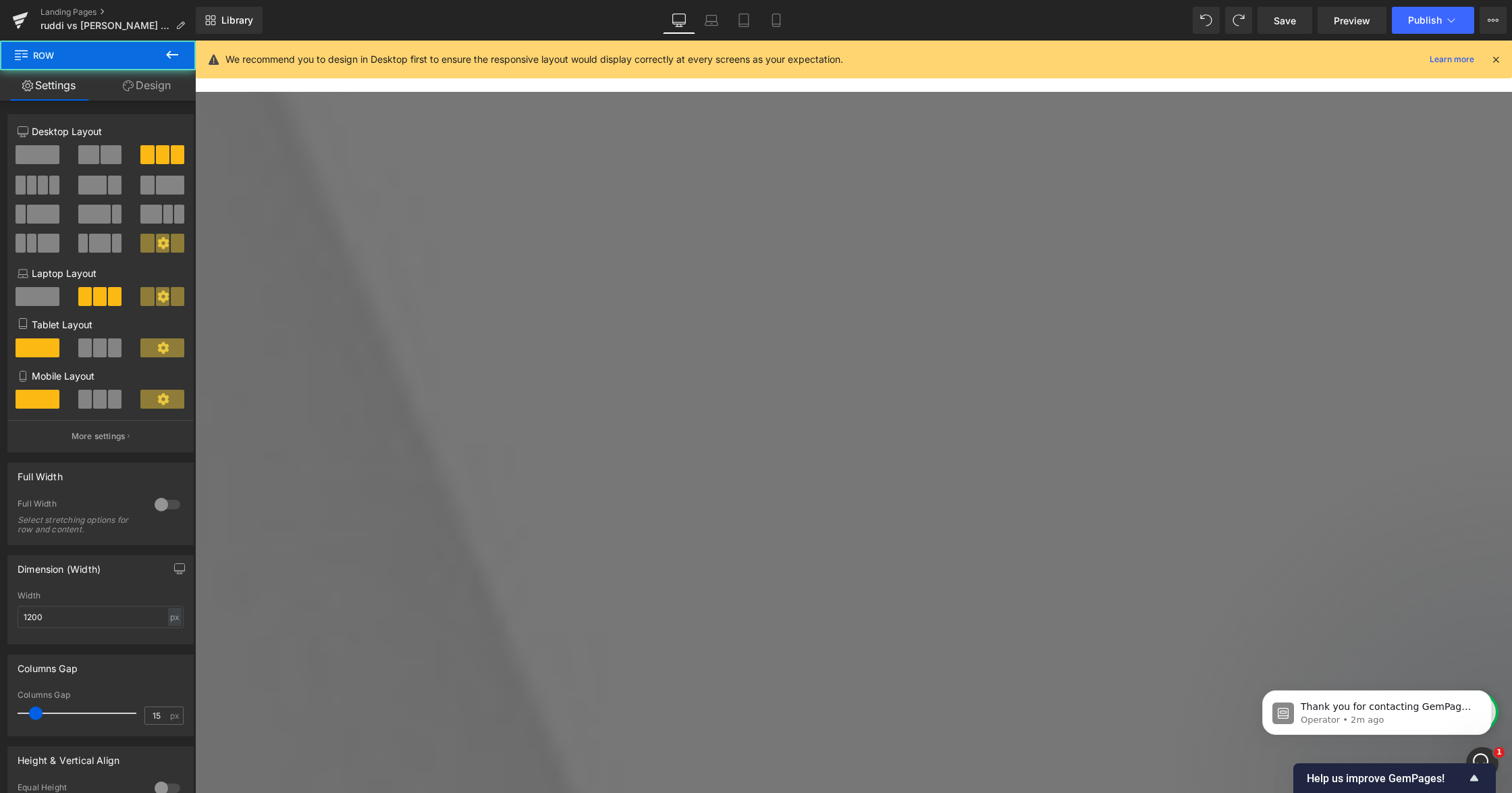
click at [154, 79] on link "Design" at bounding box center [147, 85] width 98 height 30
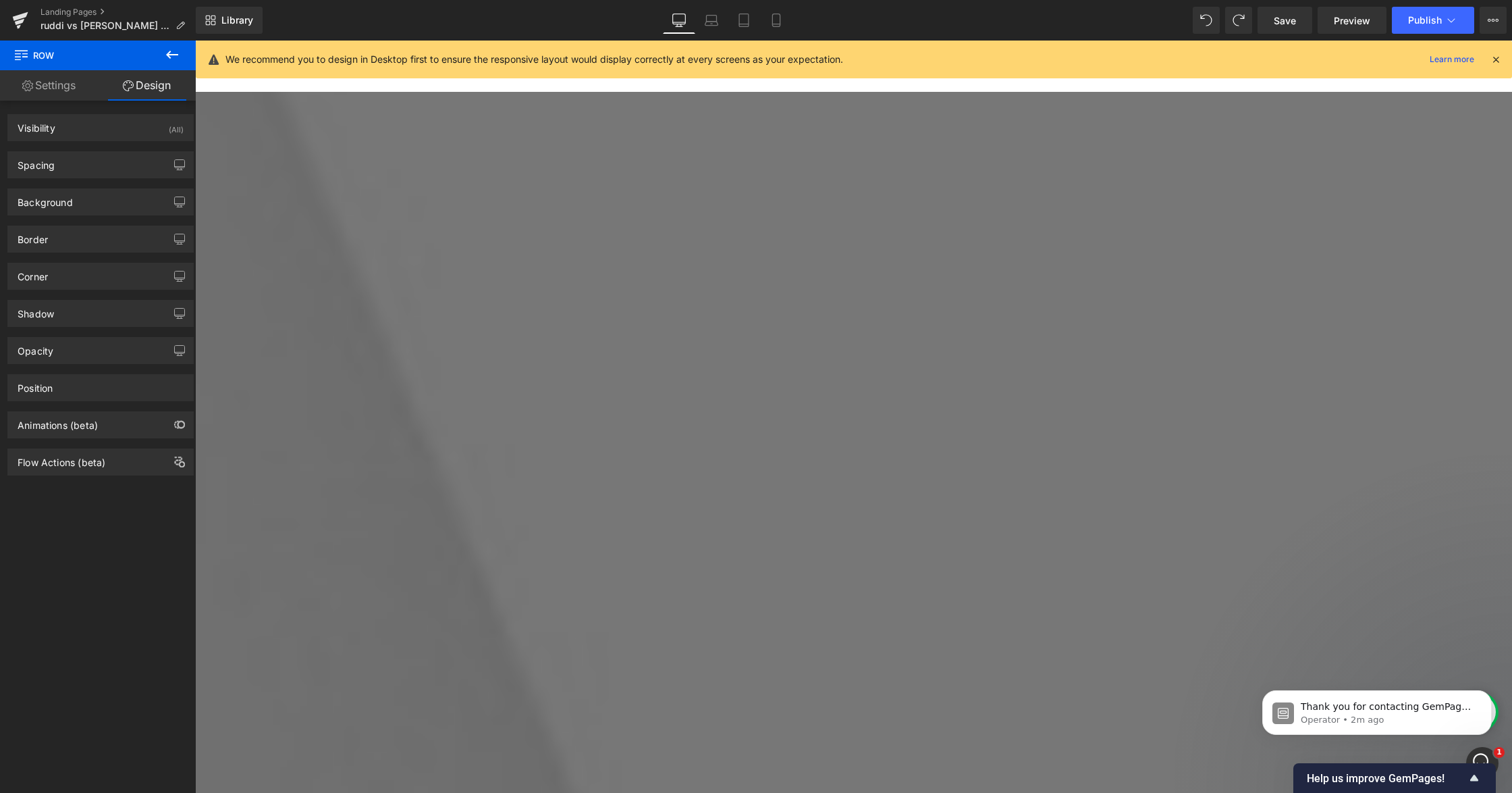
drag, startPoint x: 138, startPoint y: 79, endPoint x: 215, endPoint y: 128, distance: 91.3
click at [138, 79] on link "Design" at bounding box center [147, 85] width 98 height 30
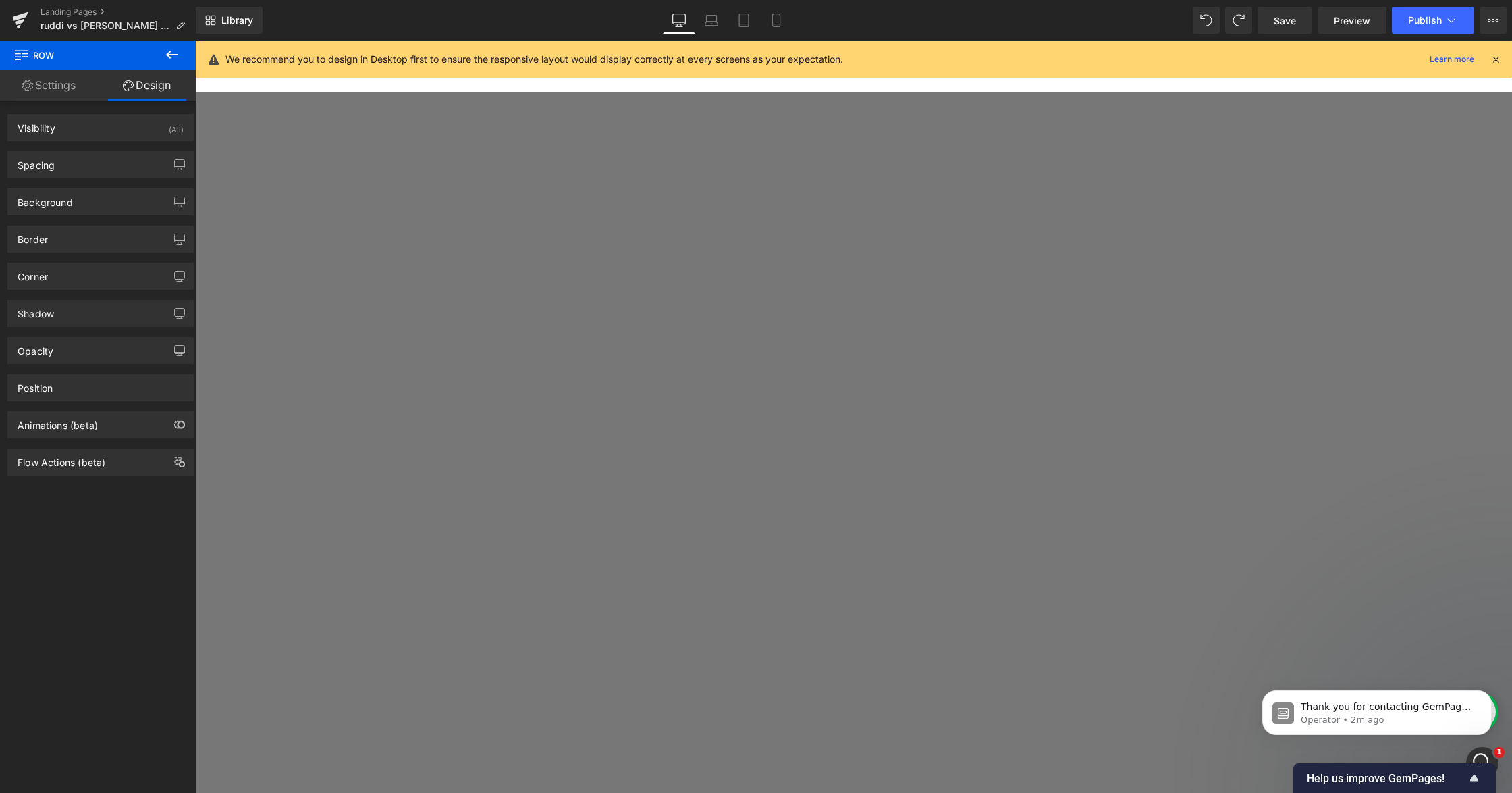
scroll to position [3140, 0]
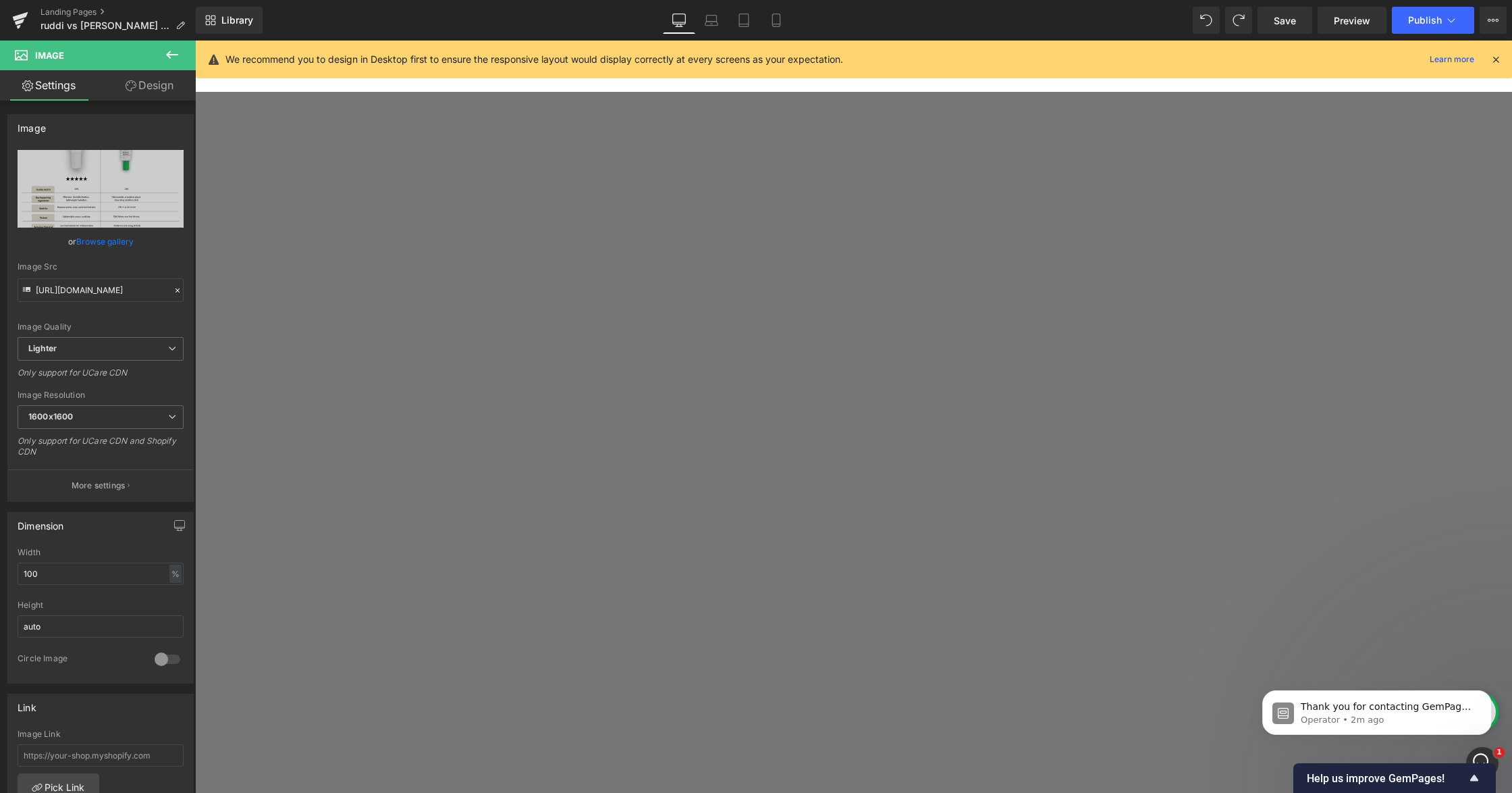
click at [195, 41] on span "Row" at bounding box center [195, 41] width 0 height 0
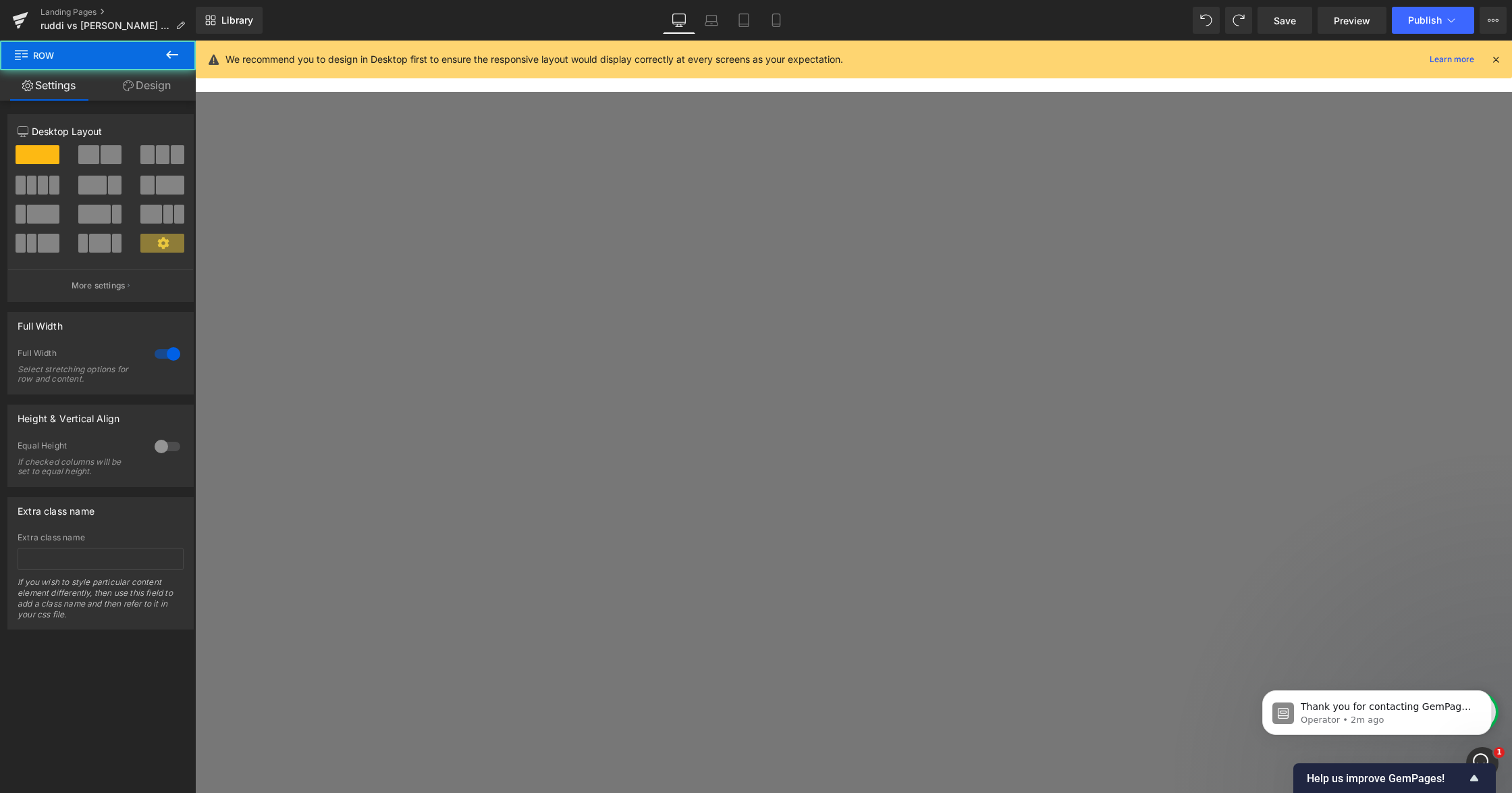
click at [136, 72] on link "Design" at bounding box center [147, 85] width 98 height 30
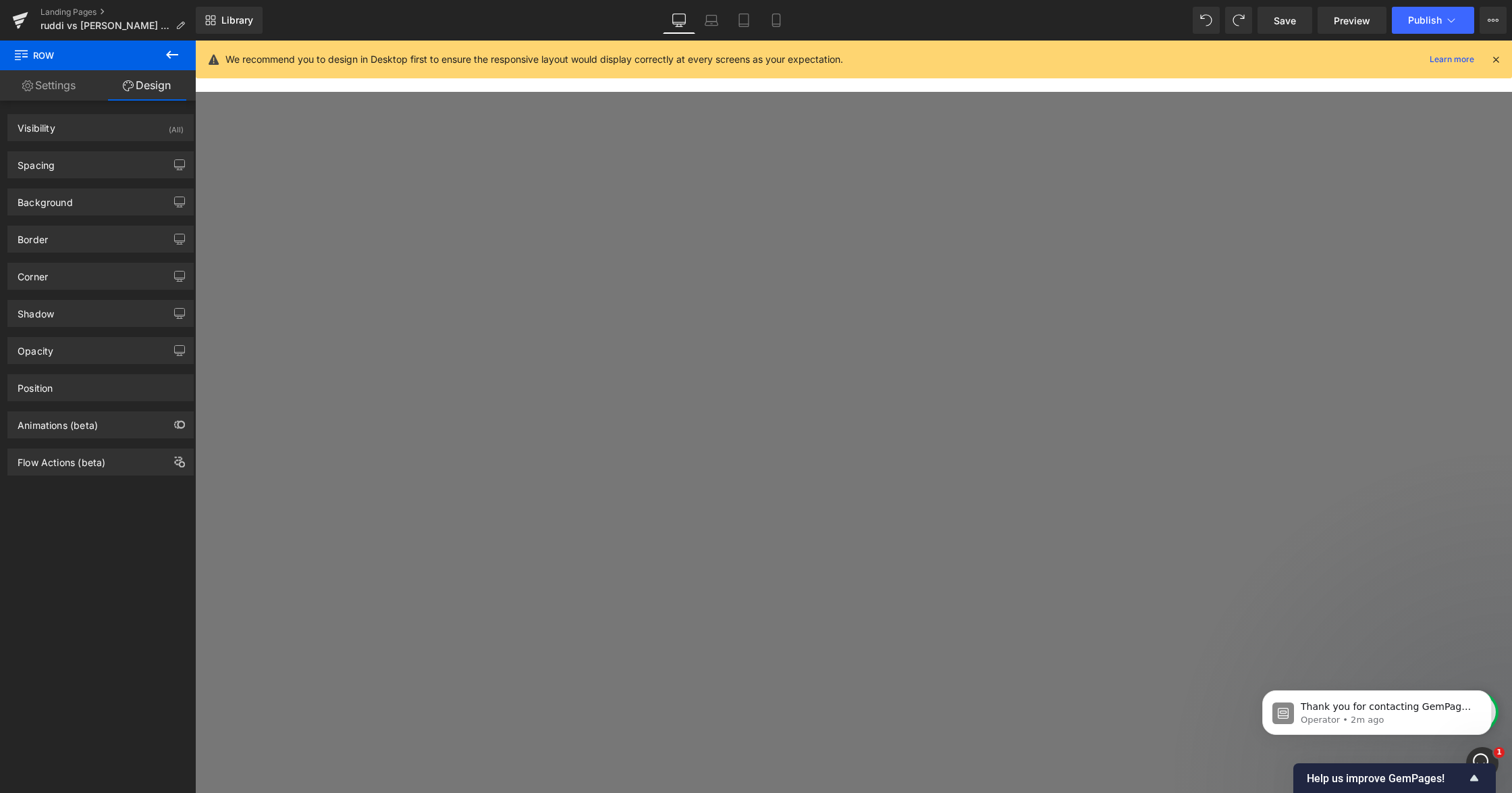
click at [51, 87] on link "Settings" at bounding box center [49, 85] width 98 height 30
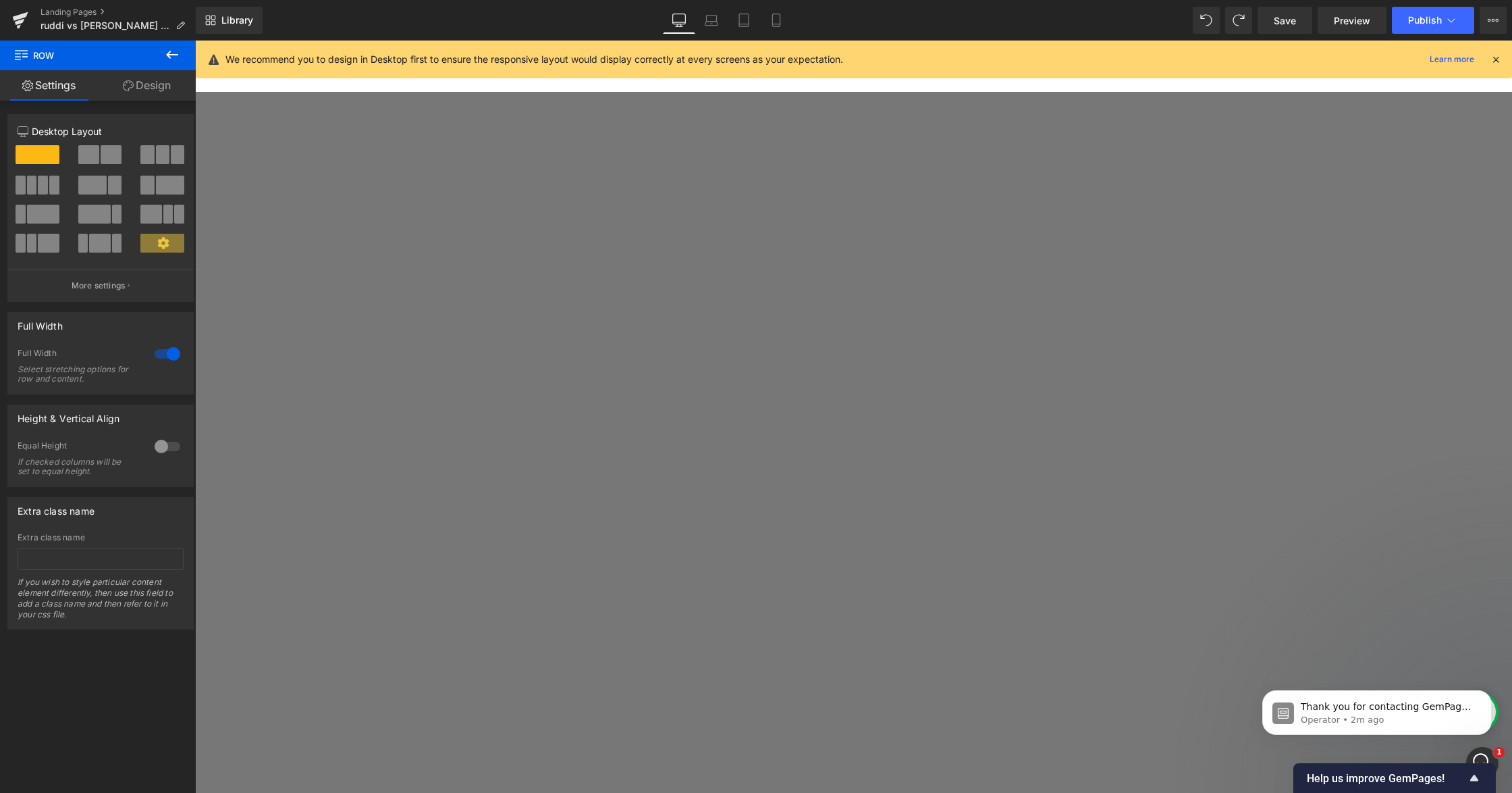
click at [160, 351] on div at bounding box center [167, 354] width 32 height 22
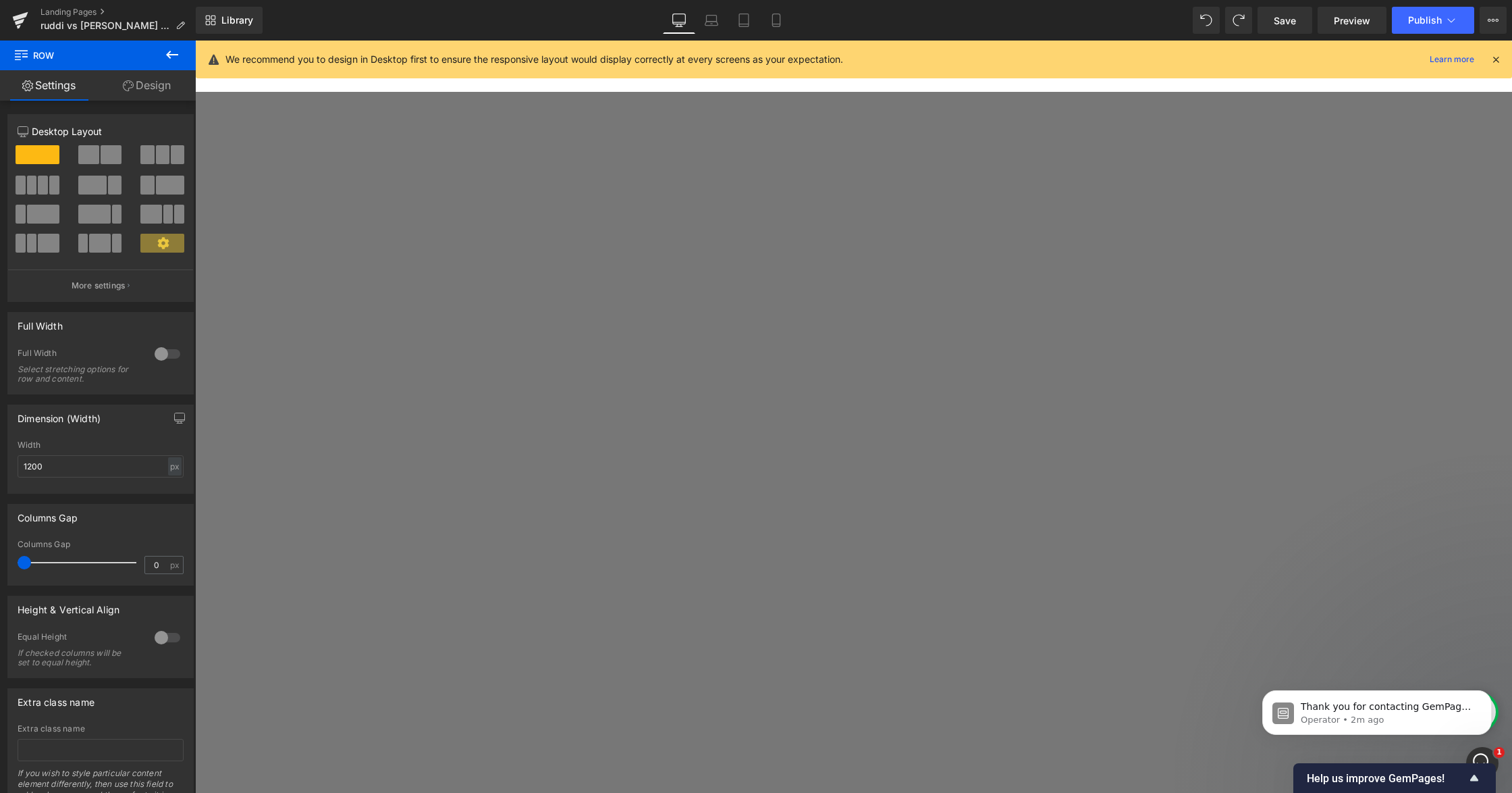
click at [195, 41] on span "Row" at bounding box center [195, 41] width 0 height 0
click at [144, 87] on link "Design" at bounding box center [147, 85] width 98 height 30
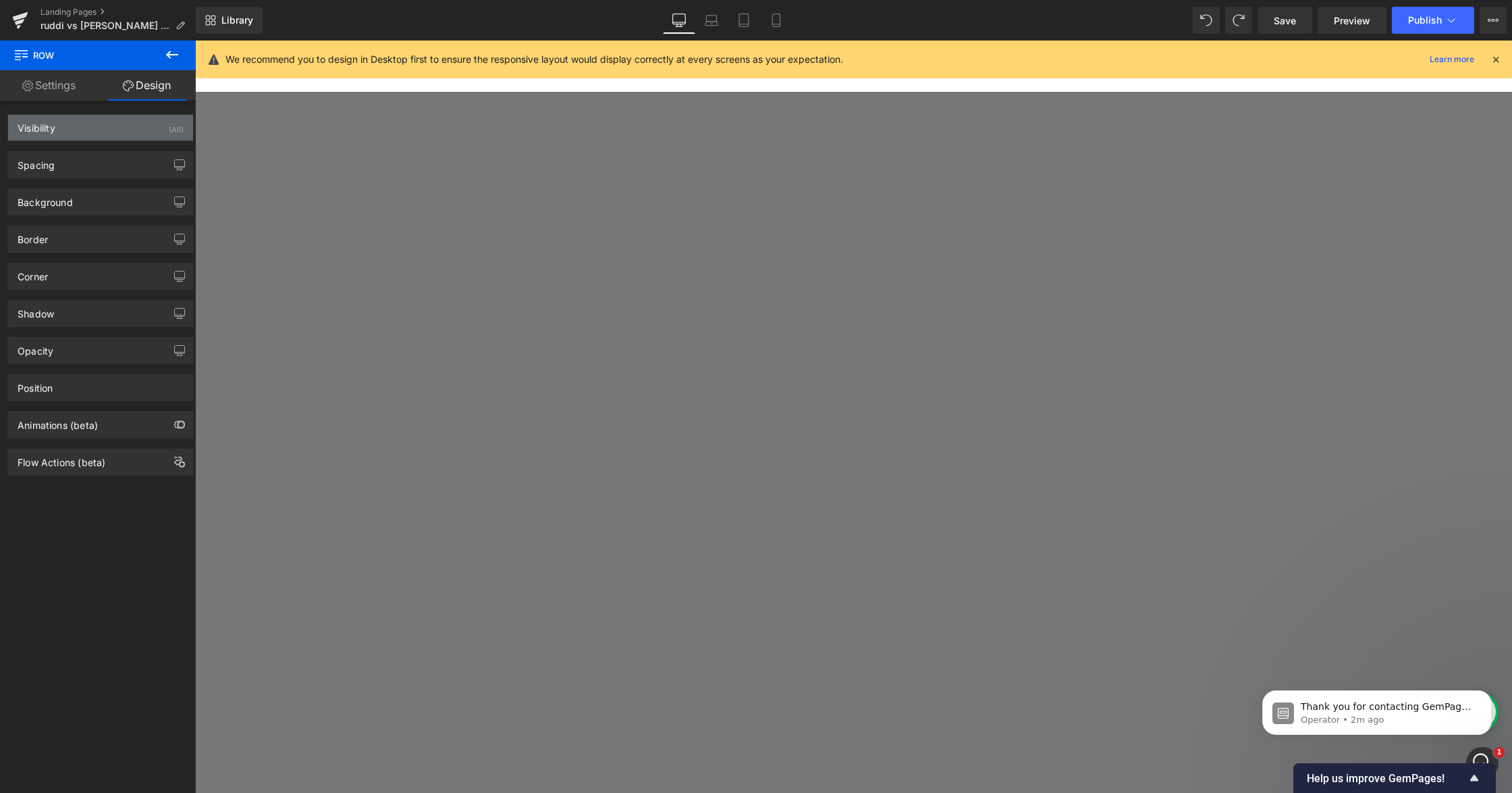
click at [151, 130] on div "Visibility (All)" at bounding box center [100, 128] width 185 height 25
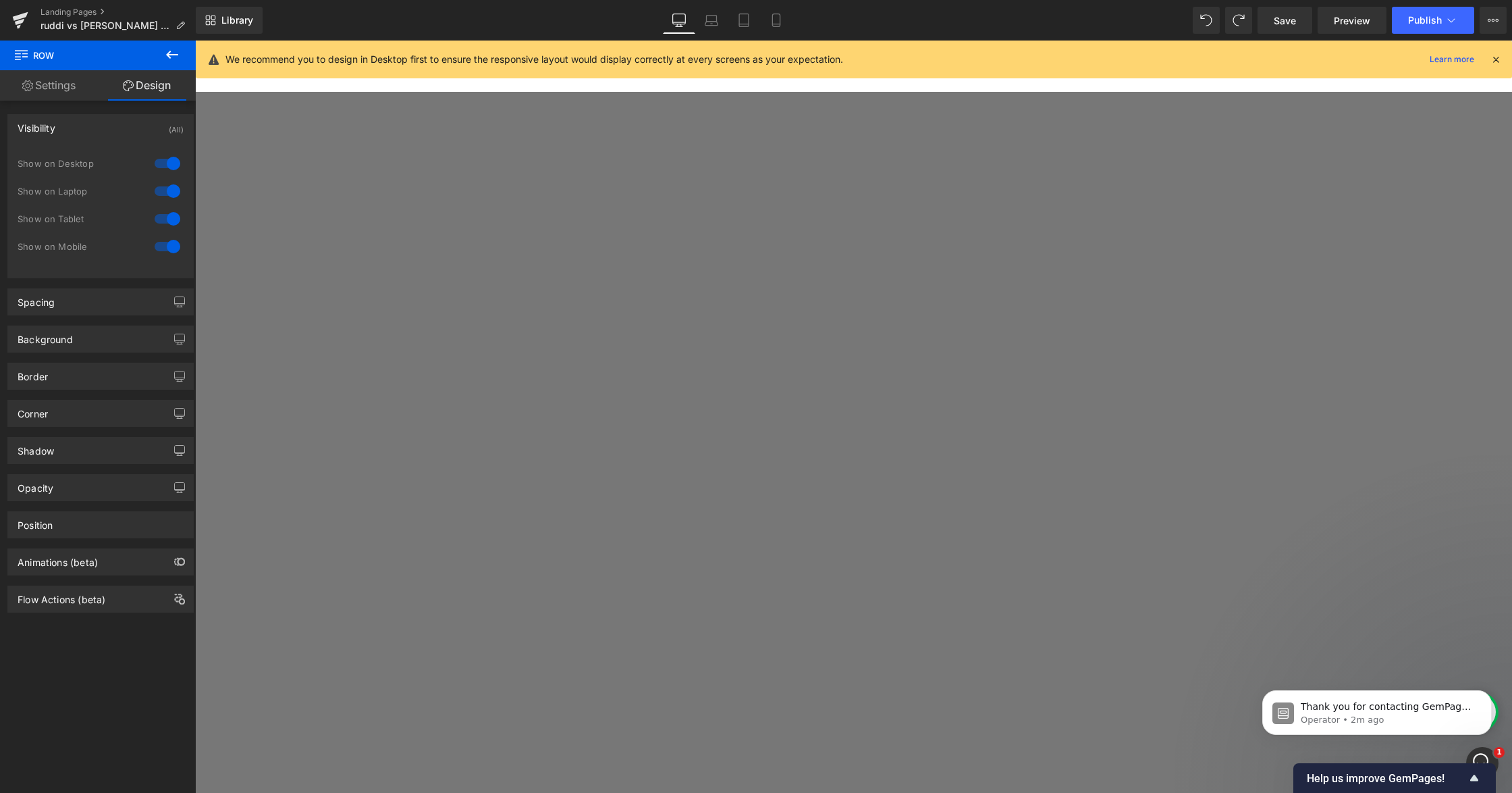
click at [165, 163] on div at bounding box center [167, 164] width 32 height 22
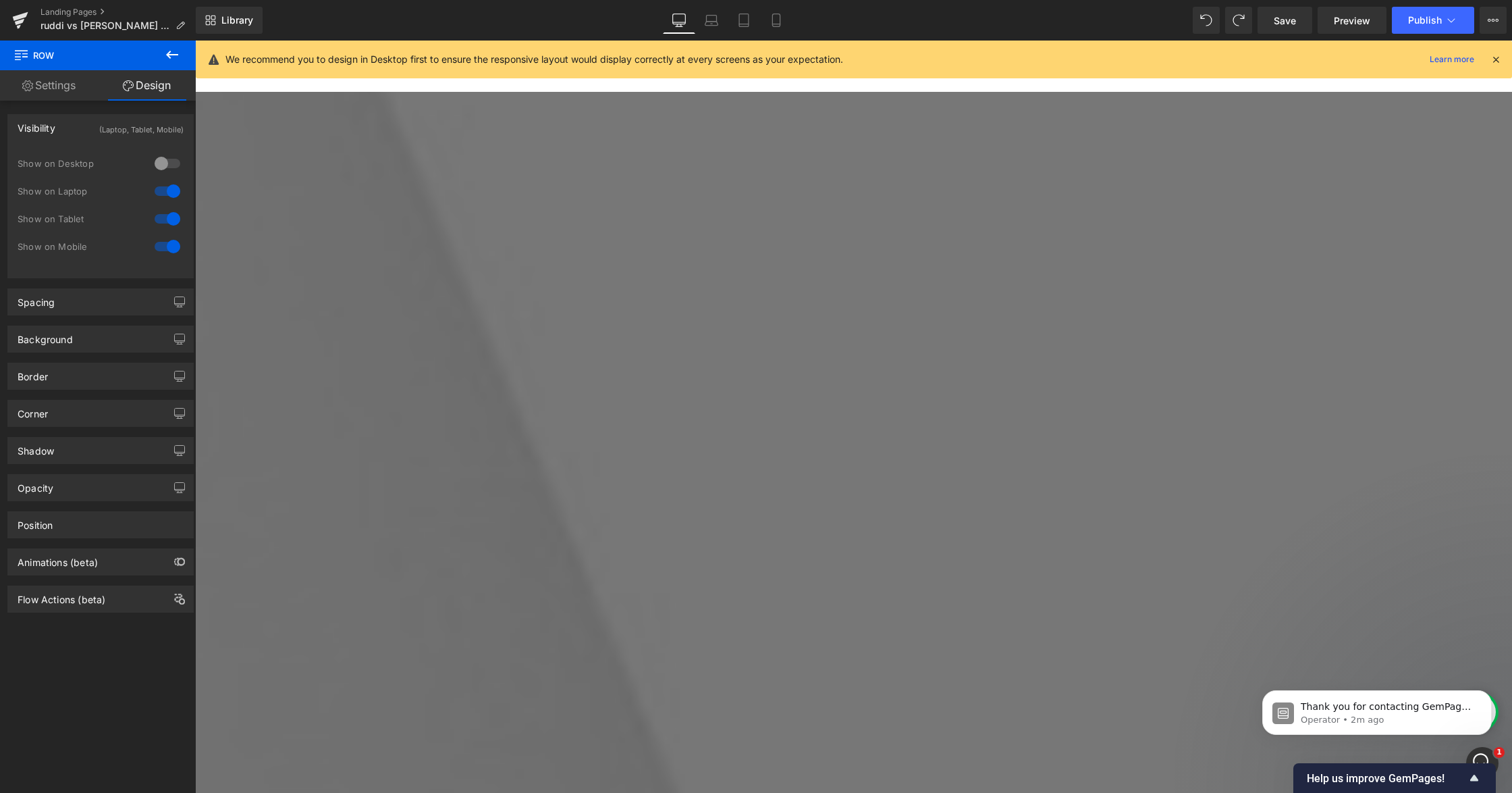
click at [160, 187] on div at bounding box center [167, 192] width 32 height 22
click at [171, 220] on div at bounding box center [167, 219] width 32 height 22
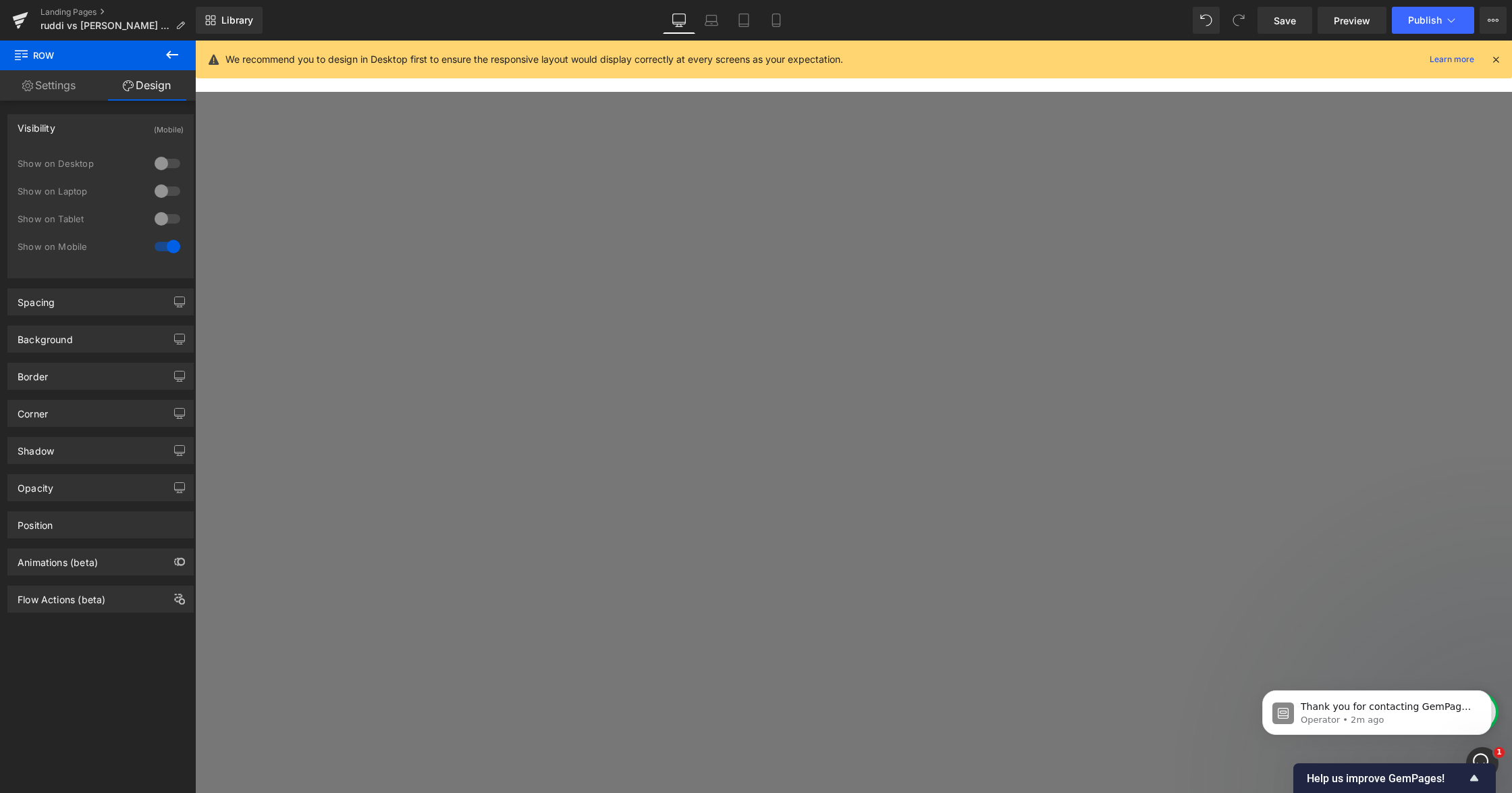
scroll to position [798, 0]
click at [1276, 30] on link "Save" at bounding box center [1285, 20] width 55 height 27
click at [756, 19] on link "Tablet" at bounding box center [744, 20] width 32 height 27
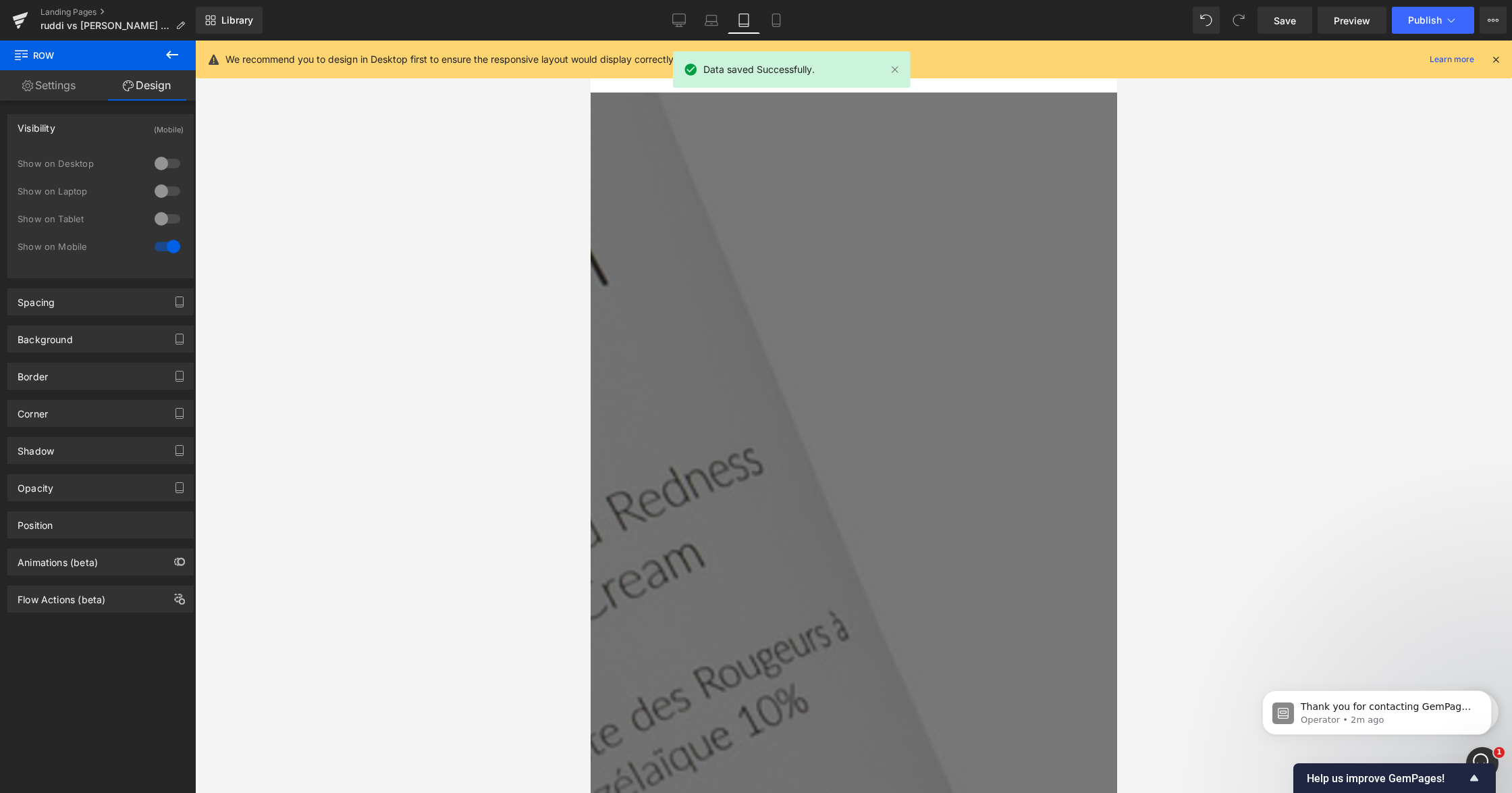
scroll to position [0, 0]
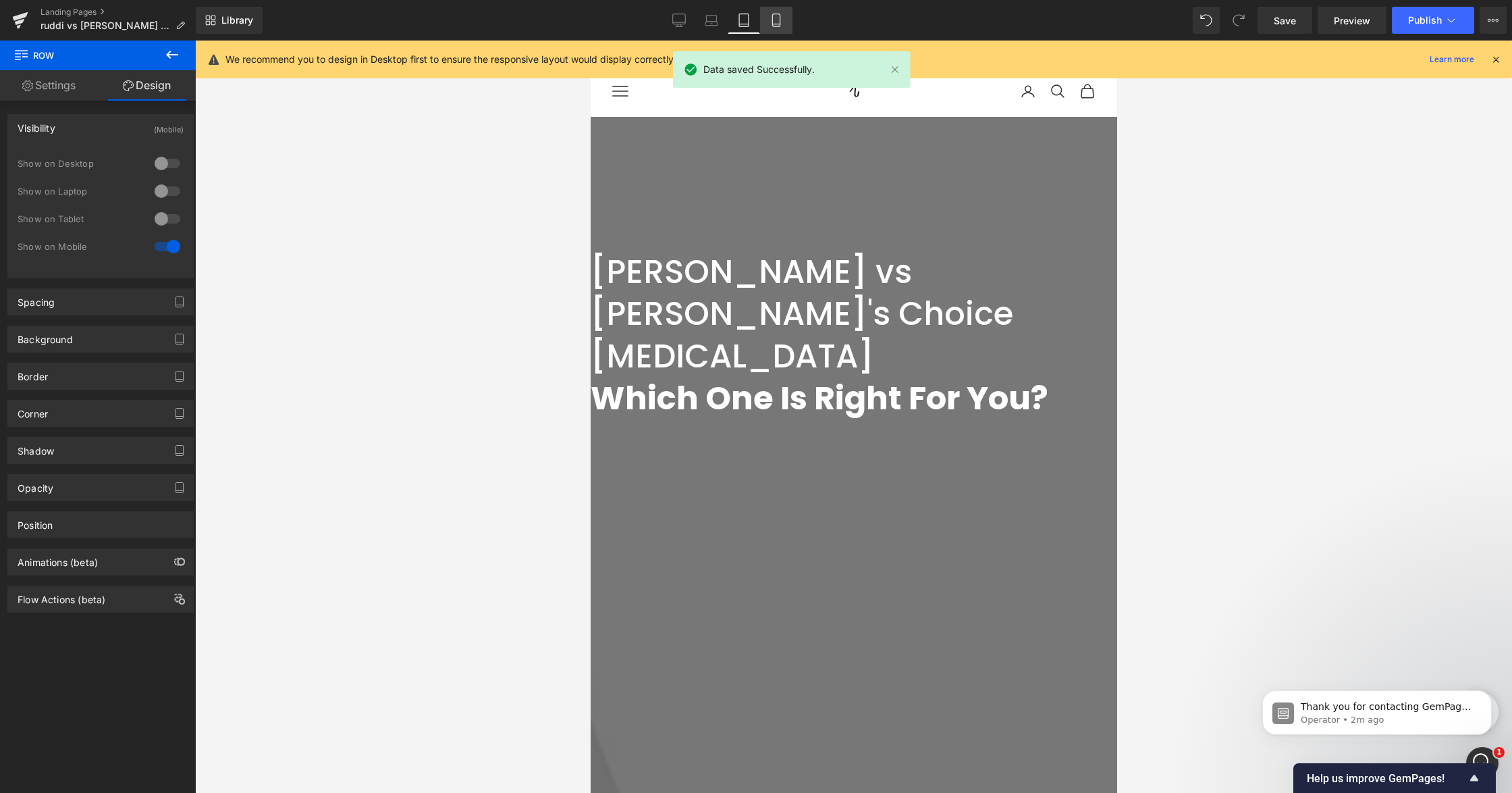
click at [776, 14] on icon at bounding box center [777, 20] width 14 height 14
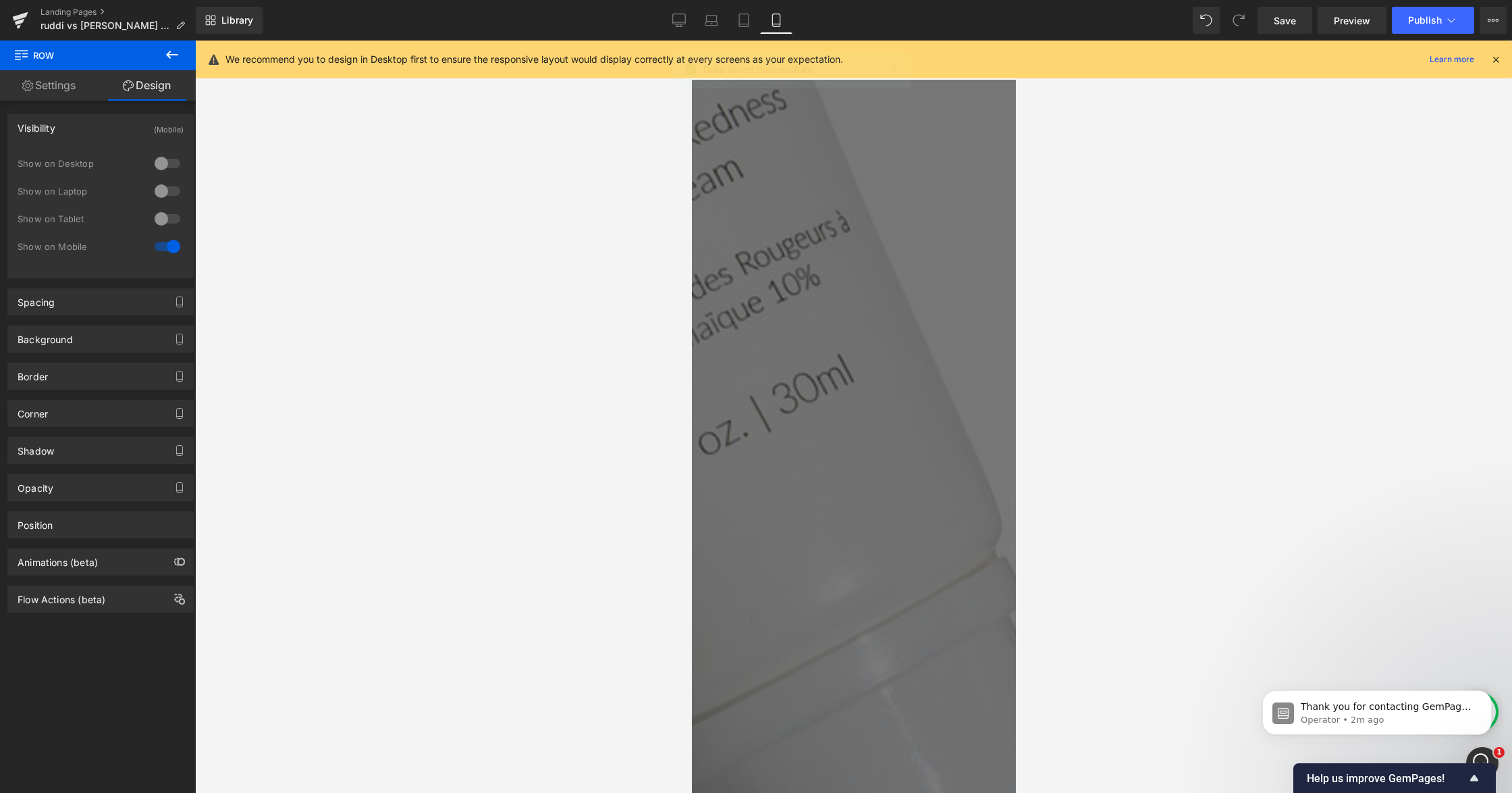
scroll to position [990, 0]
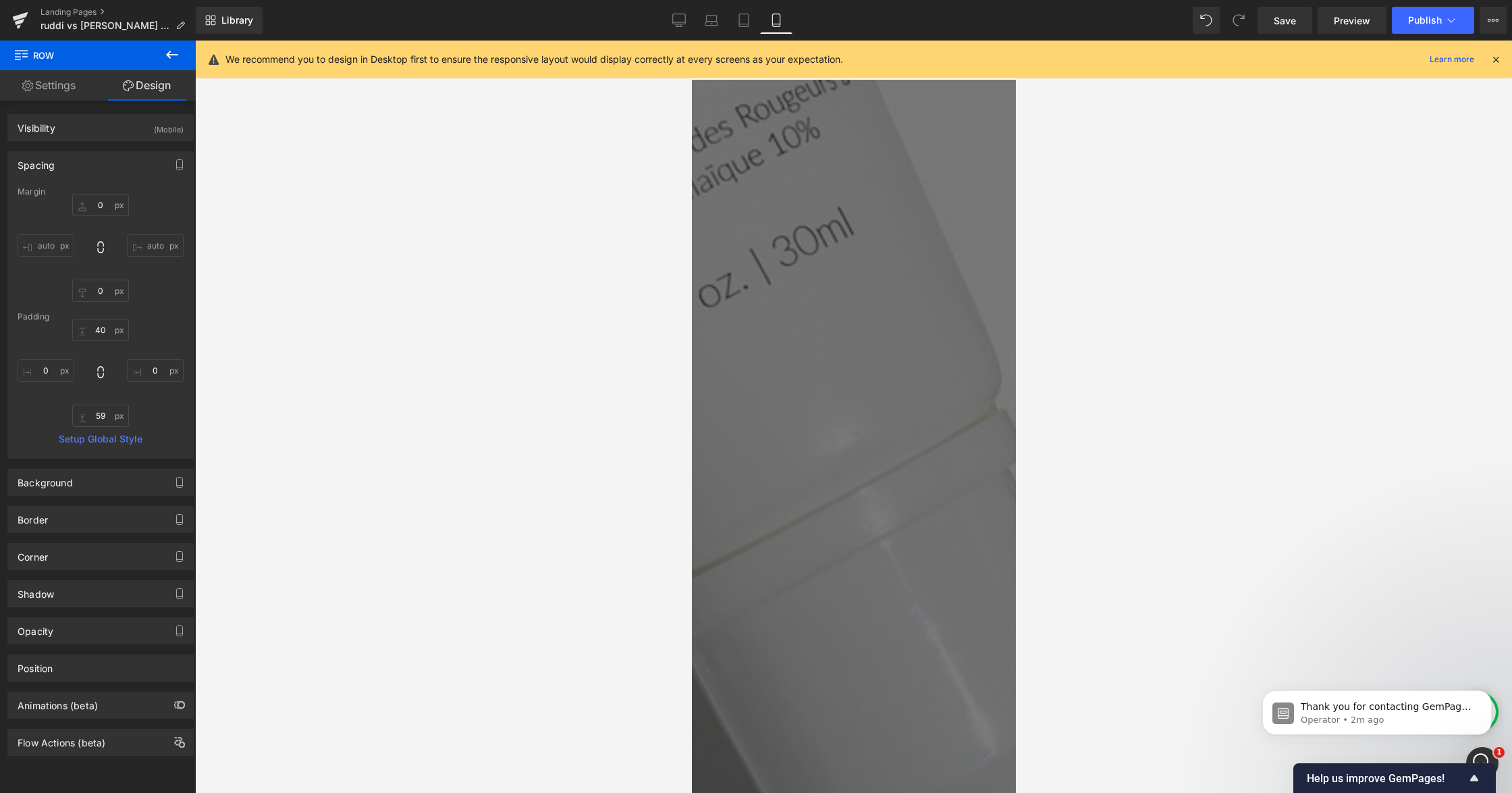
click at [171, 44] on button at bounding box center [172, 55] width 47 height 30
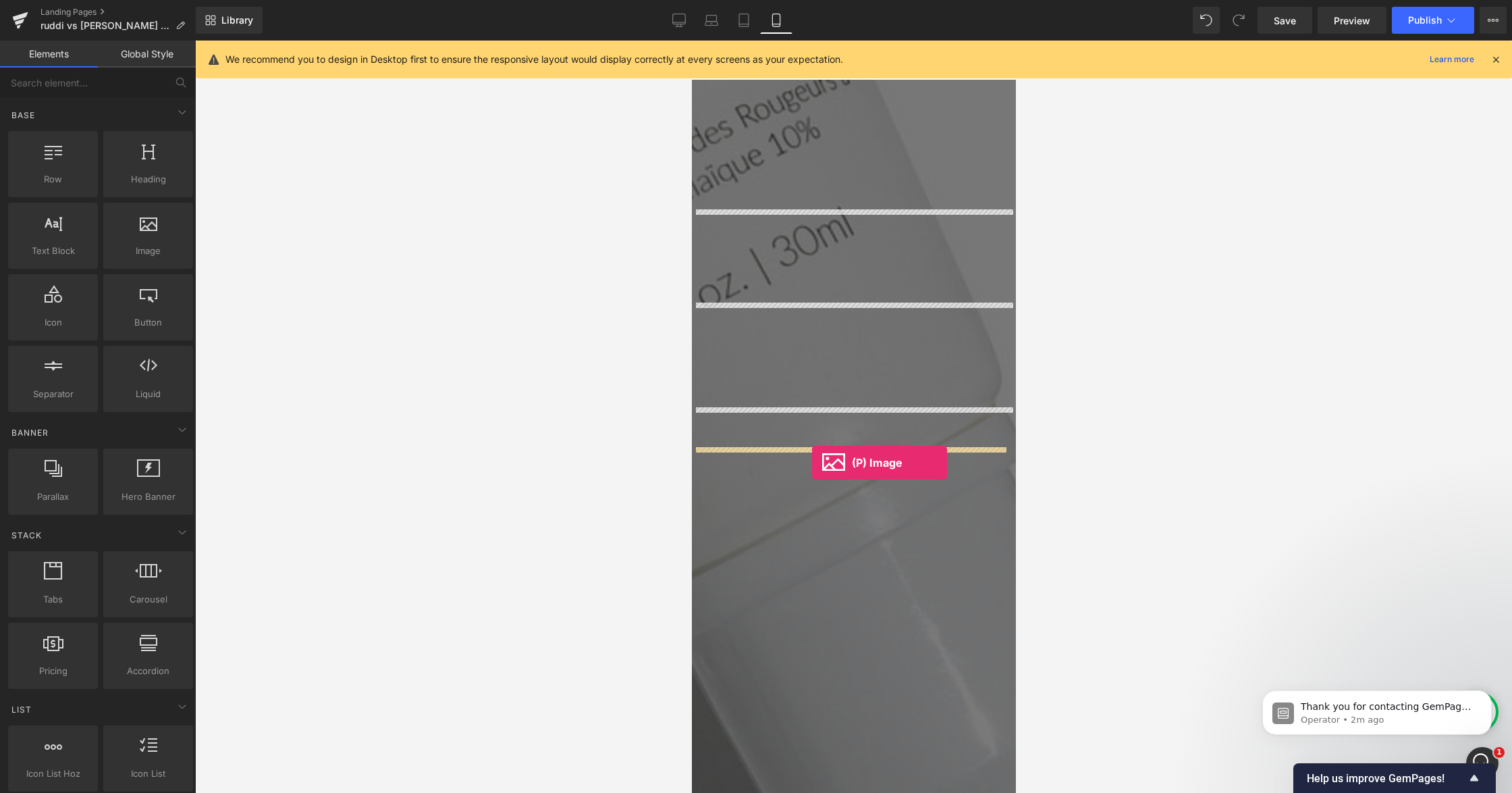
drag, startPoint x: 749, startPoint y: 562, endPoint x: 811, endPoint y: 463, distance: 116.8
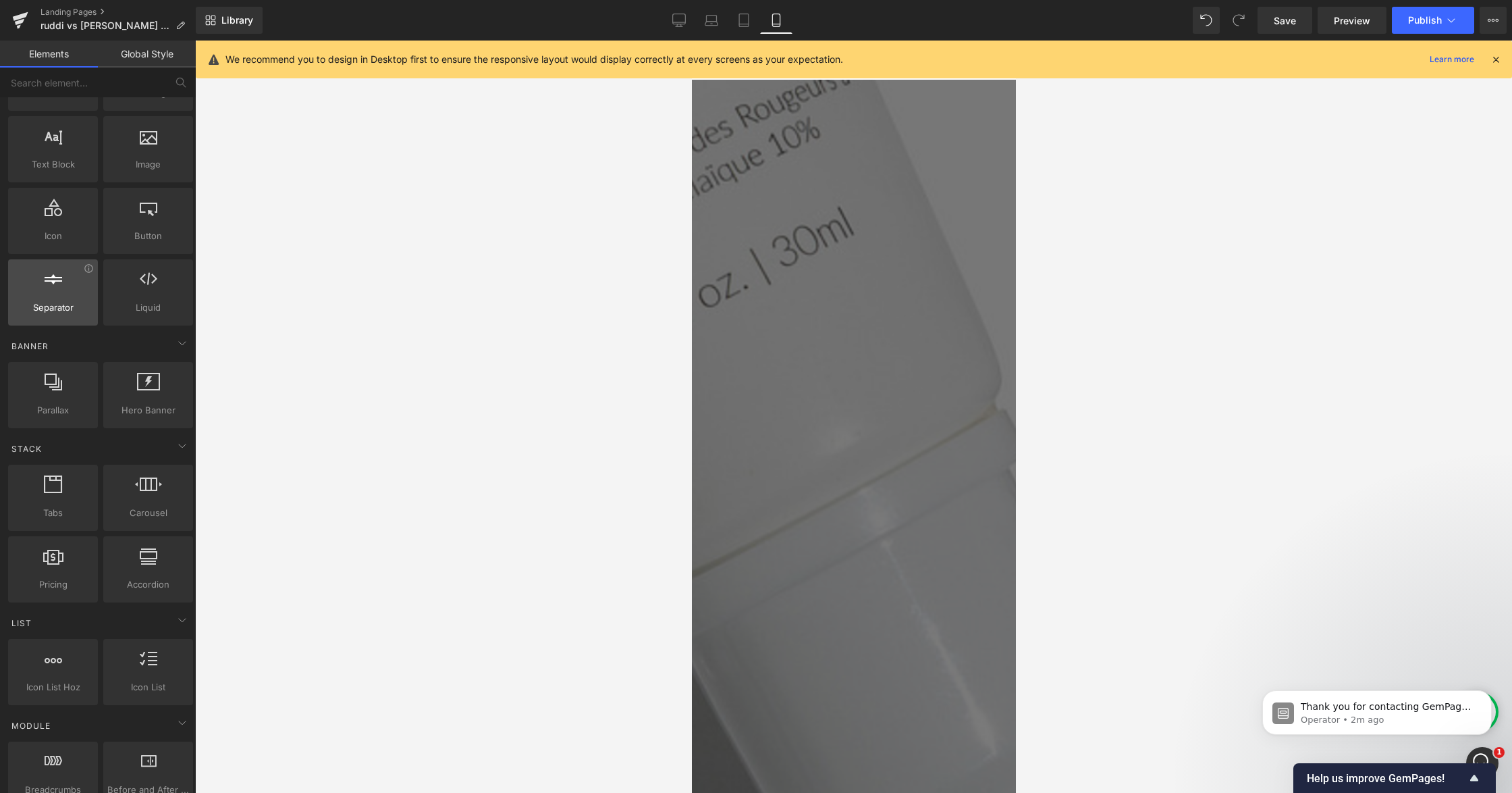
scroll to position [0, 0]
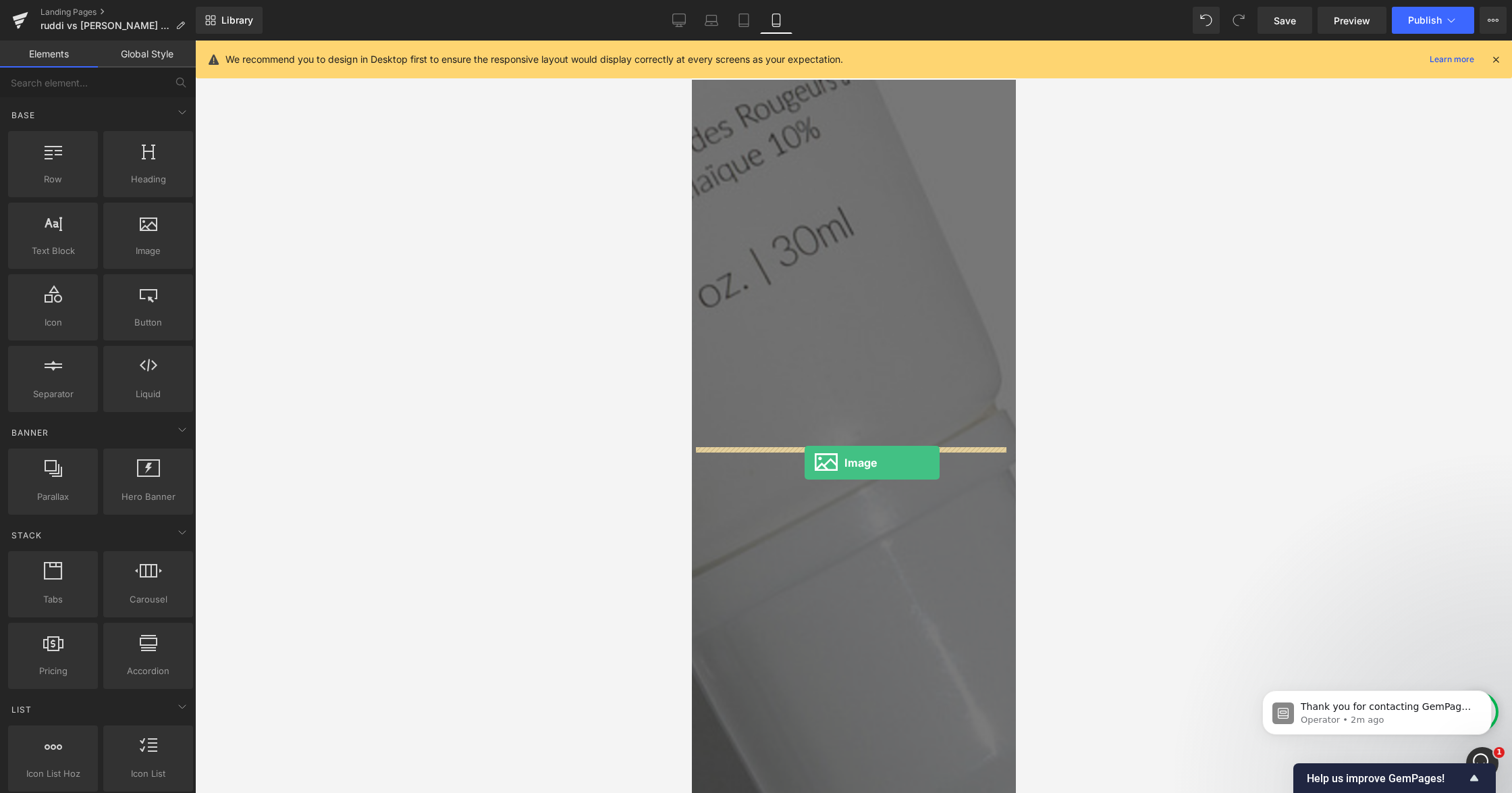
drag, startPoint x: 822, startPoint y: 277, endPoint x: 804, endPoint y: 463, distance: 186.9
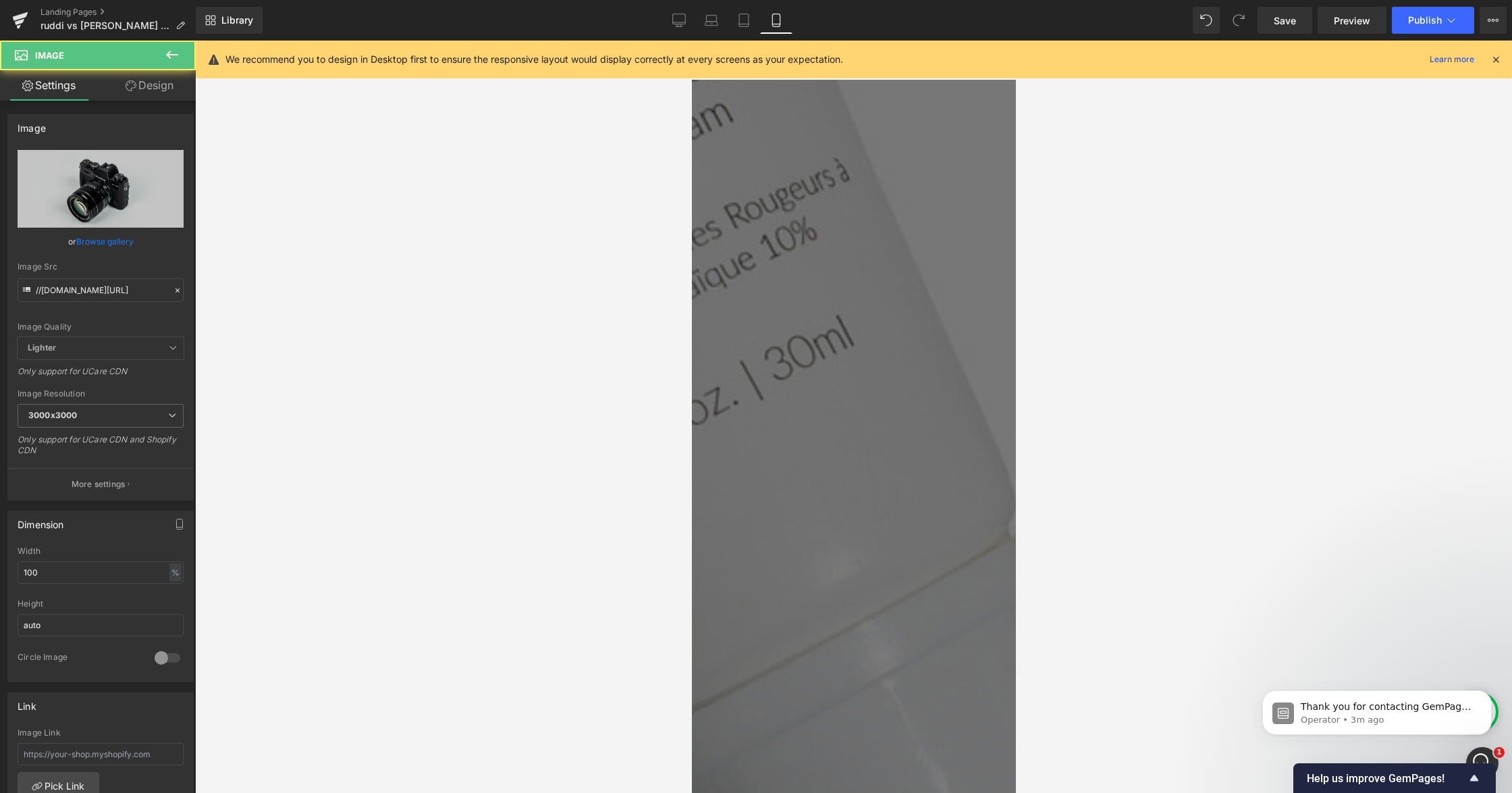
click at [119, 236] on link "Browse gallery" at bounding box center [105, 242] width 57 height 24
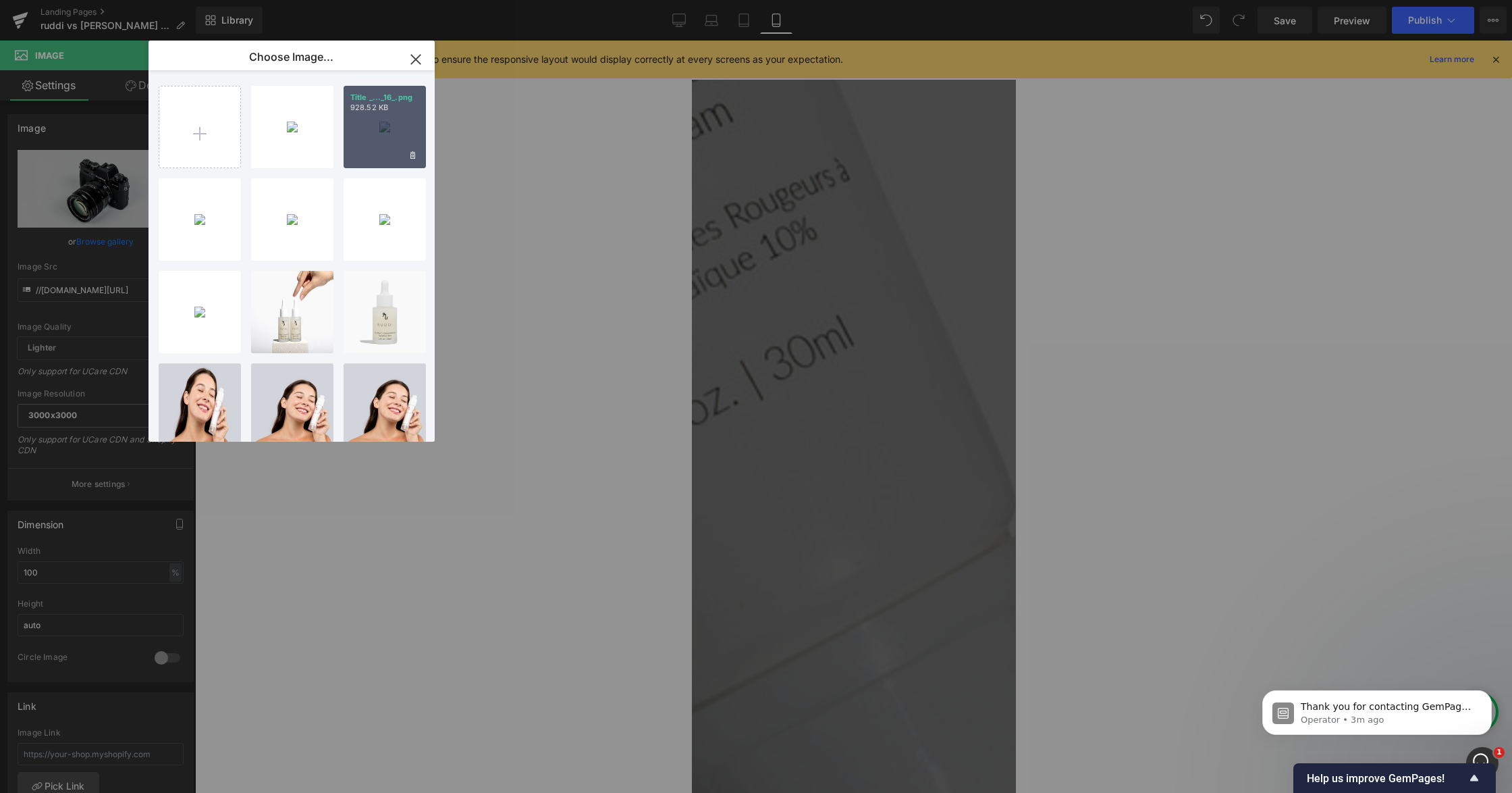
click at [384, 120] on div "Title _..._16_.png 928.52 KB" at bounding box center [385, 128] width 83 height 83
type input "[URL][DOMAIN_NAME]"
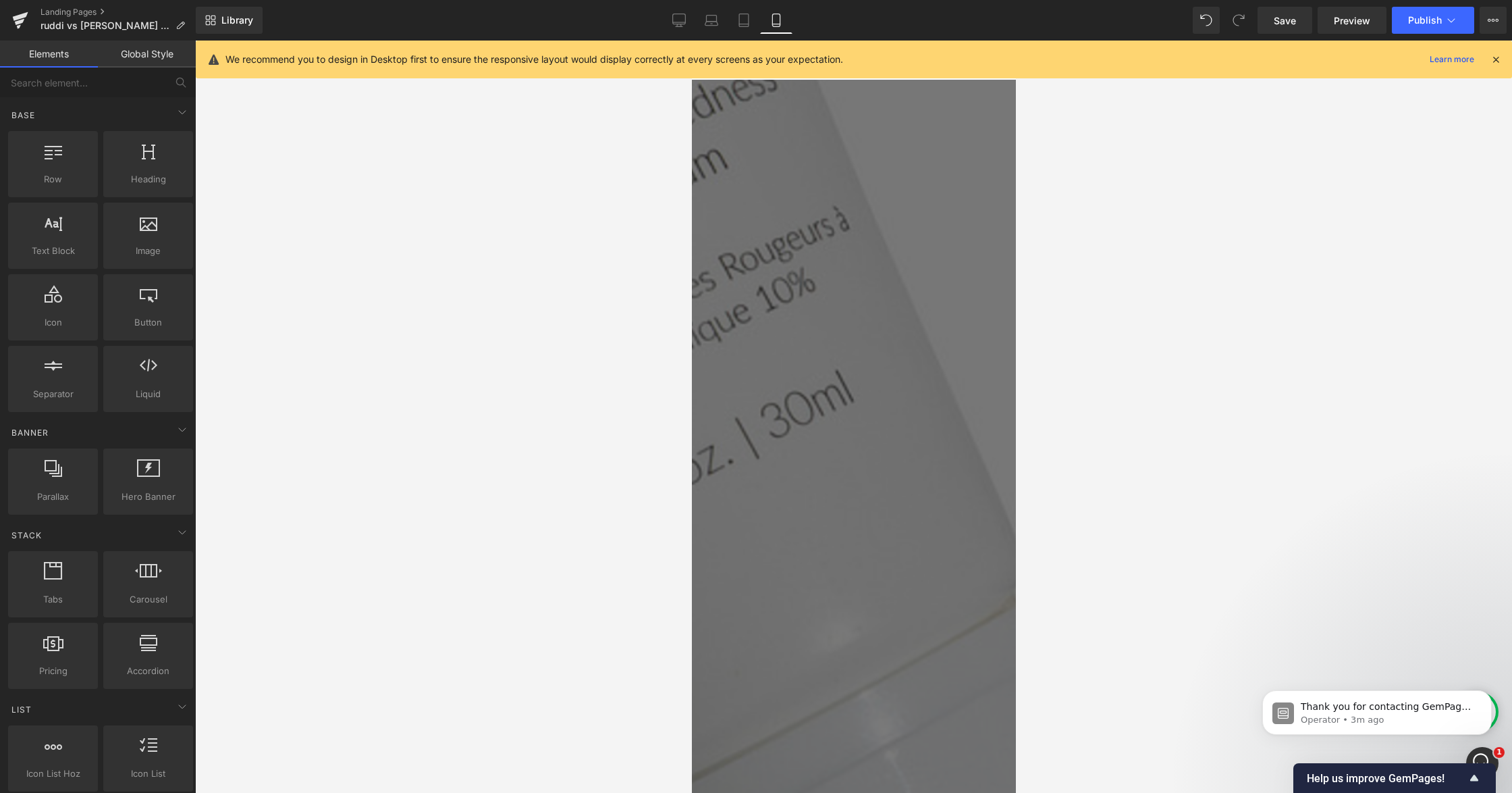
click at [1101, 478] on div at bounding box center [854, 416] width 1317 height 752
drag, startPoint x: 1165, startPoint y: 392, endPoint x: 1090, endPoint y: 493, distance: 125.8
click at [1165, 393] on div at bounding box center [854, 416] width 1317 height 752
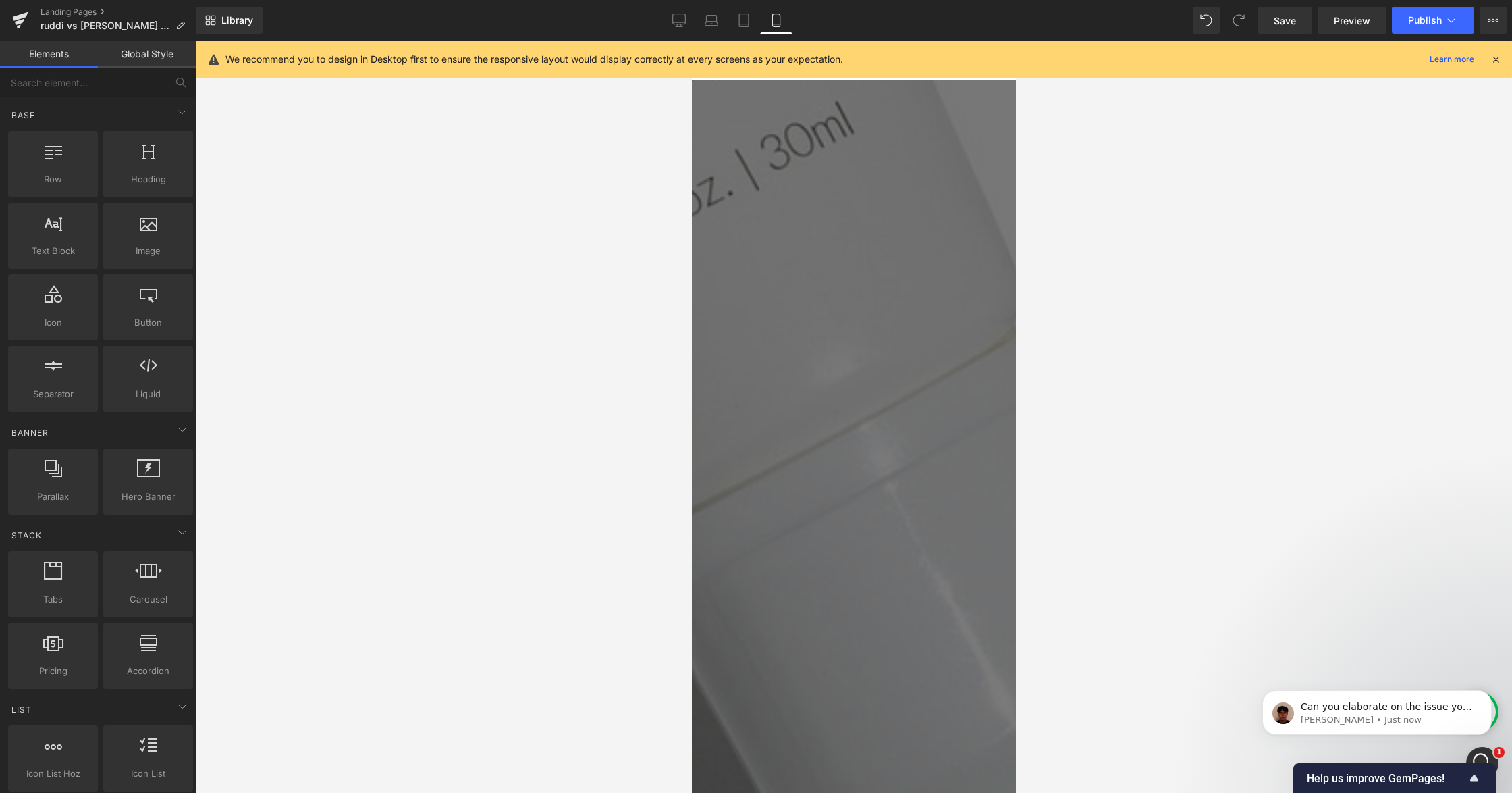
scroll to position [251, 0]
